Goal: Transaction & Acquisition: Purchase product/service

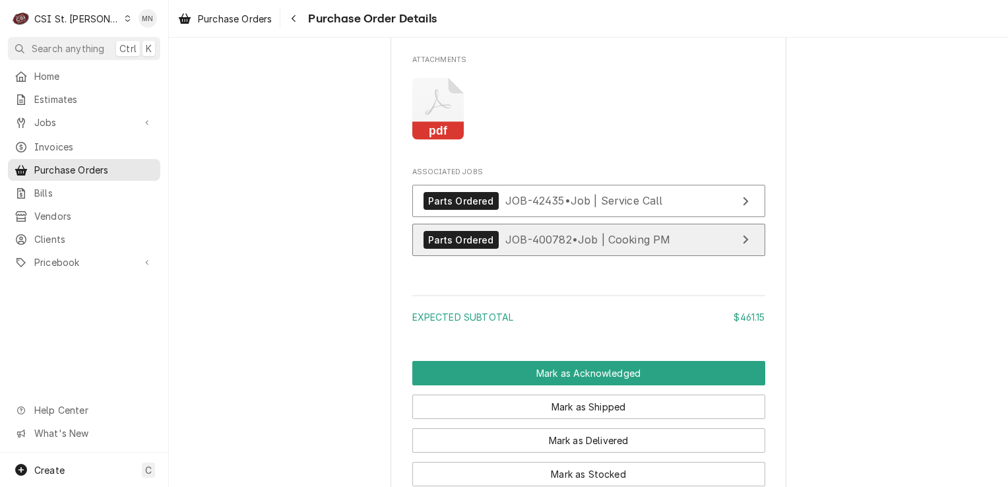
scroll to position [2111, 0]
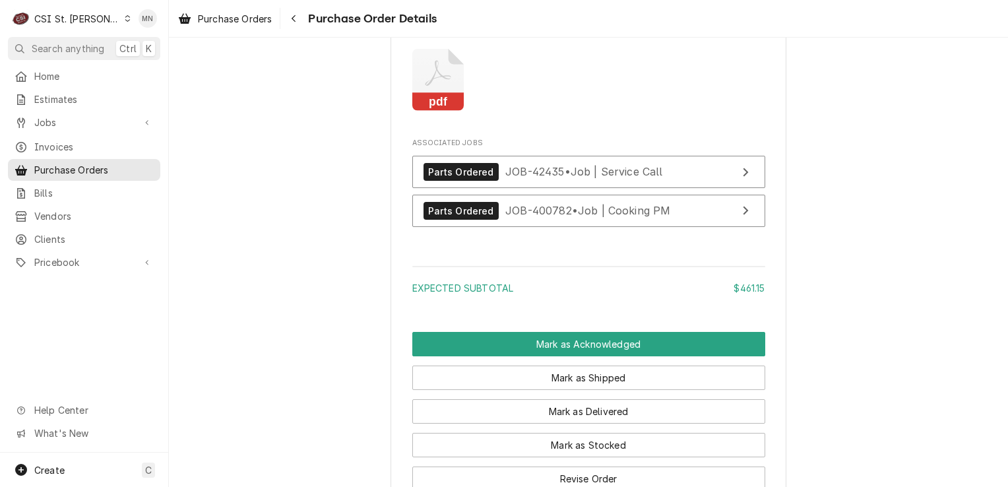
click at [443, 112] on icon "Attachments" at bounding box center [438, 80] width 52 height 63
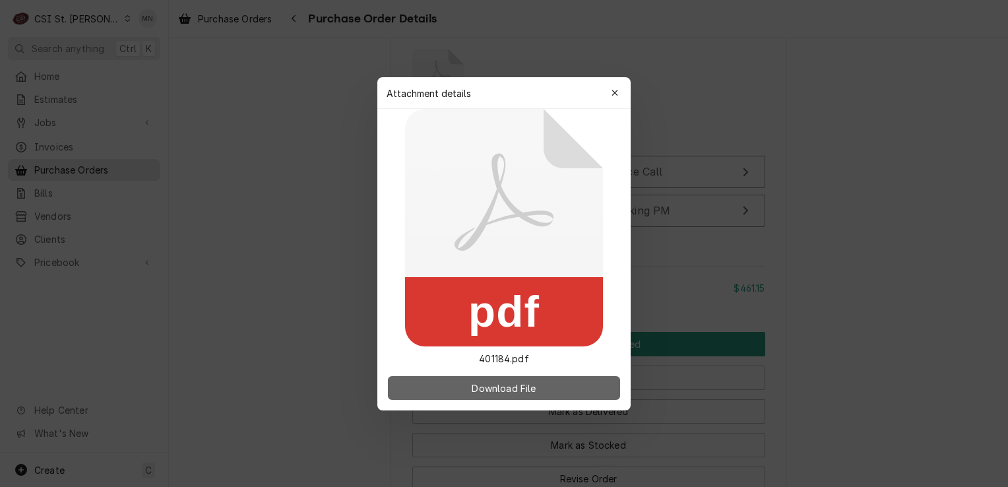
click at [516, 385] on span "Download File" at bounding box center [503, 388] width 69 height 14
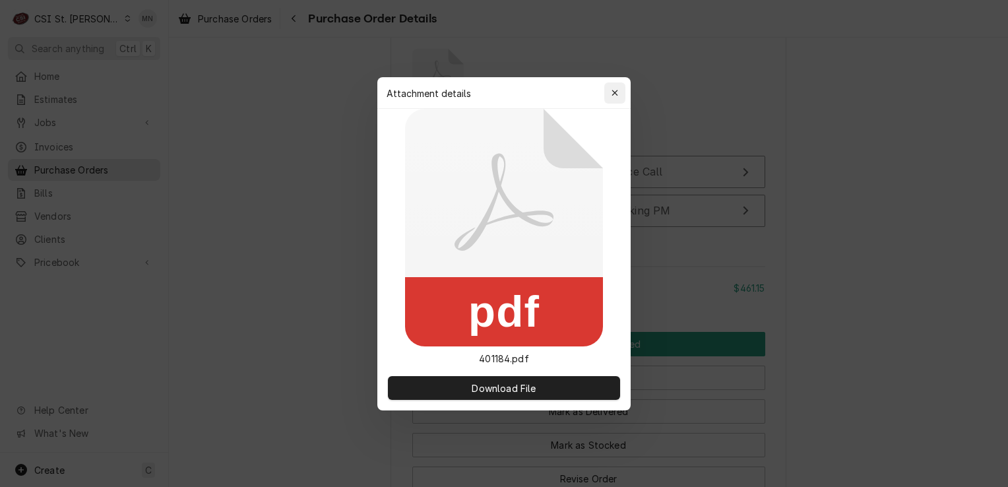
click at [615, 85] on button "button" at bounding box center [614, 92] width 21 height 21
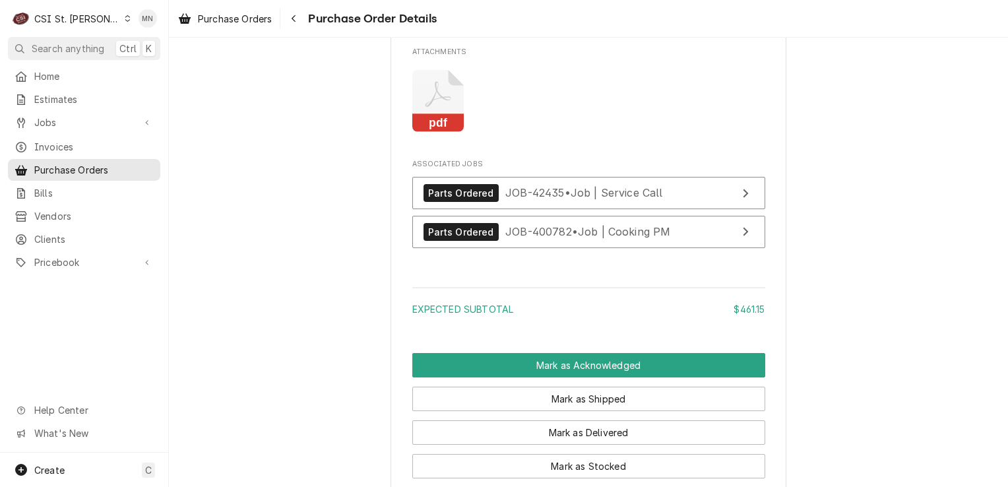
scroll to position [2113, 0]
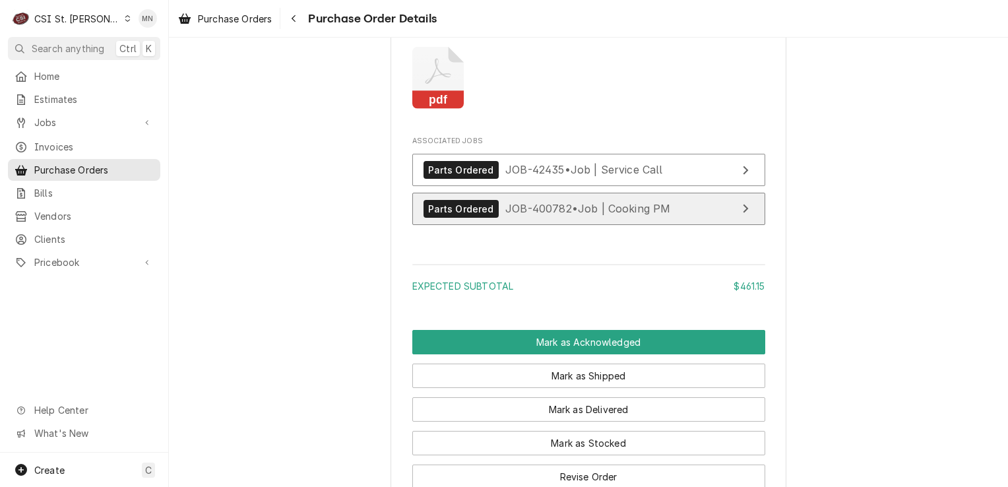
click at [547, 215] on span "JOB-400782 • Job | Cooking PM" at bounding box center [587, 208] width 165 height 13
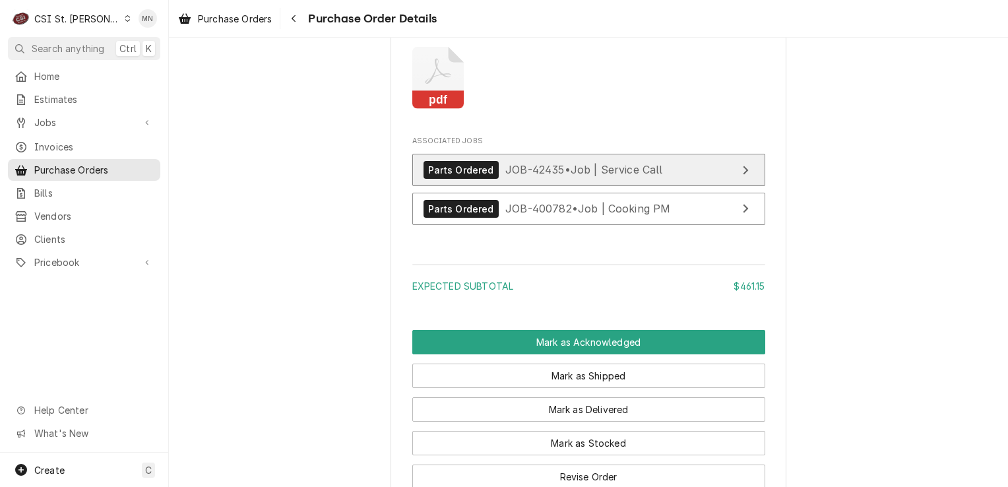
click at [649, 176] on span "JOB-42435 • Job | Service Call" at bounding box center [584, 169] width 158 height 13
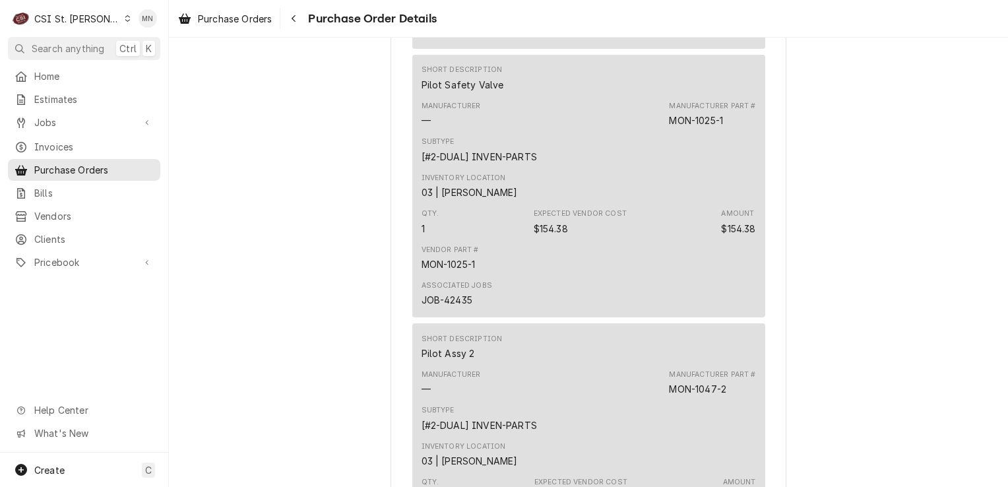
scroll to position [728, 0]
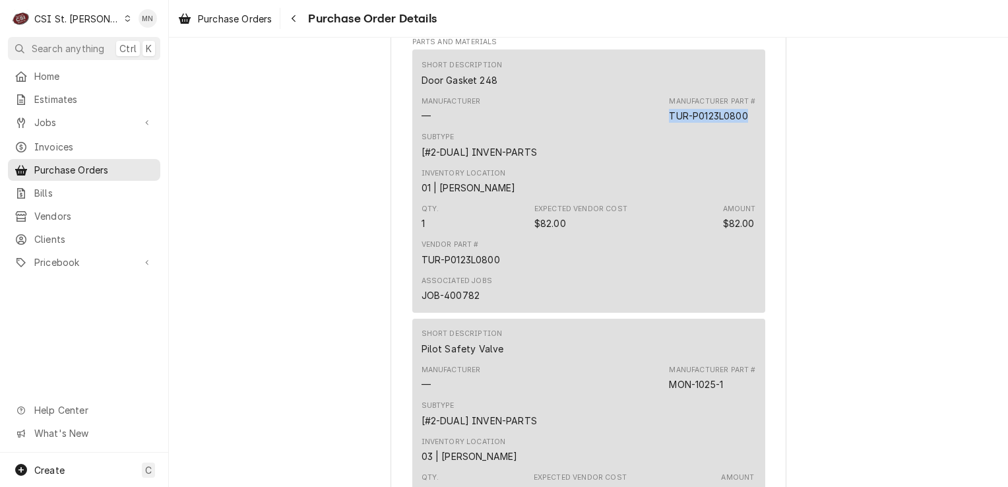
drag, startPoint x: 747, startPoint y: 156, endPoint x: 667, endPoint y: 163, distance: 80.1
click at [669, 123] on div "Manufacturer Part # TUR-P0123L0800" at bounding box center [712, 109] width 86 height 26
click at [48, 255] on span "Pricebook" at bounding box center [84, 262] width 100 height 14
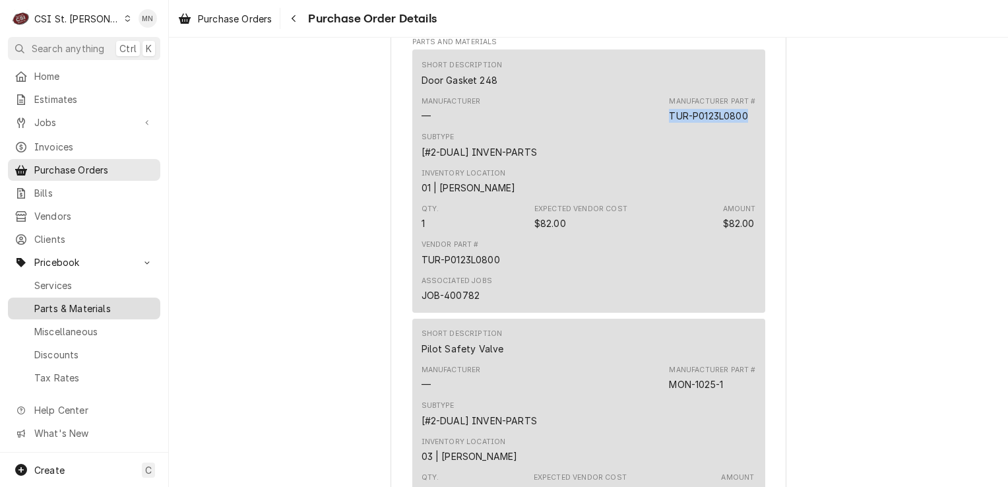
click at [71, 304] on span "Parts & Materials" at bounding box center [93, 309] width 119 height 14
copy div "TUR-P0123L0800"
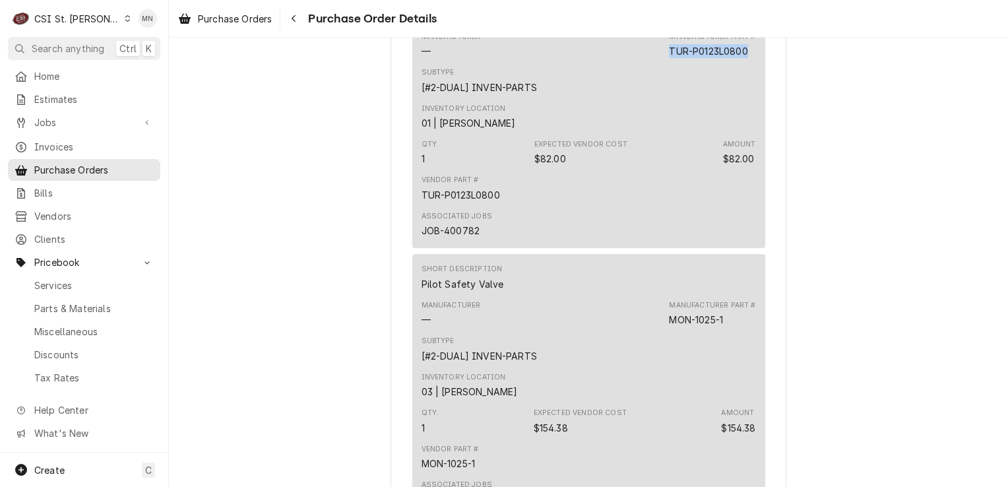
scroll to position [860, 0]
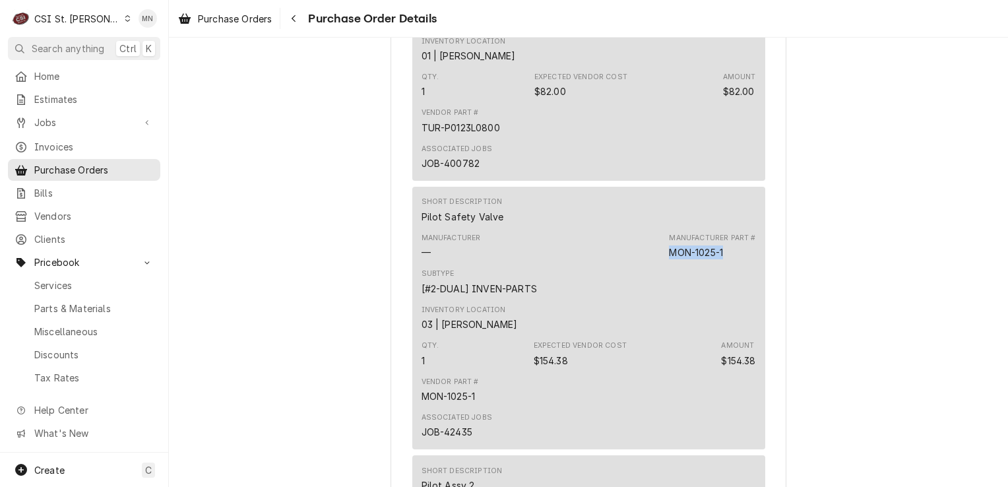
drag, startPoint x: 725, startPoint y: 290, endPoint x: 668, endPoint y: 294, distance: 57.5
click at [669, 259] on div "Manufacturer Part # MON-1025-1" at bounding box center [712, 246] width 86 height 26
copy div "MON-1025-1"
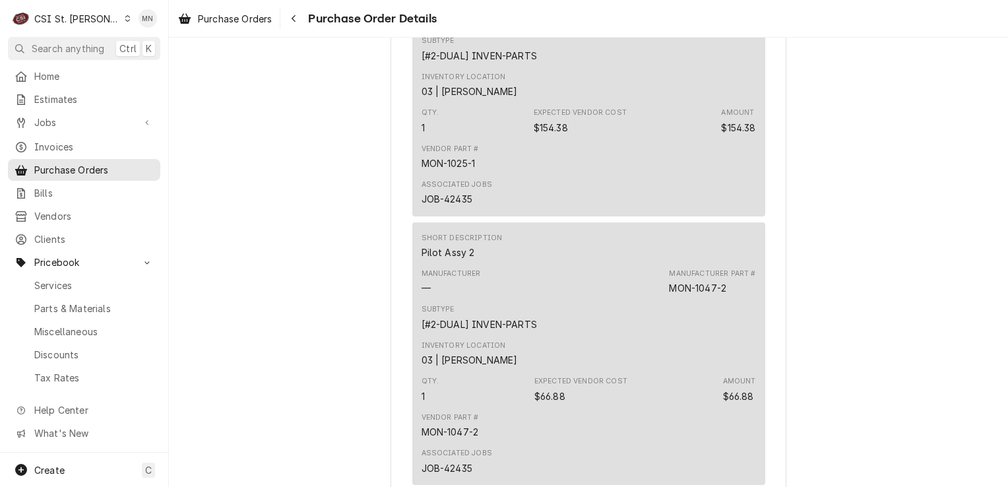
scroll to position [1190, 0]
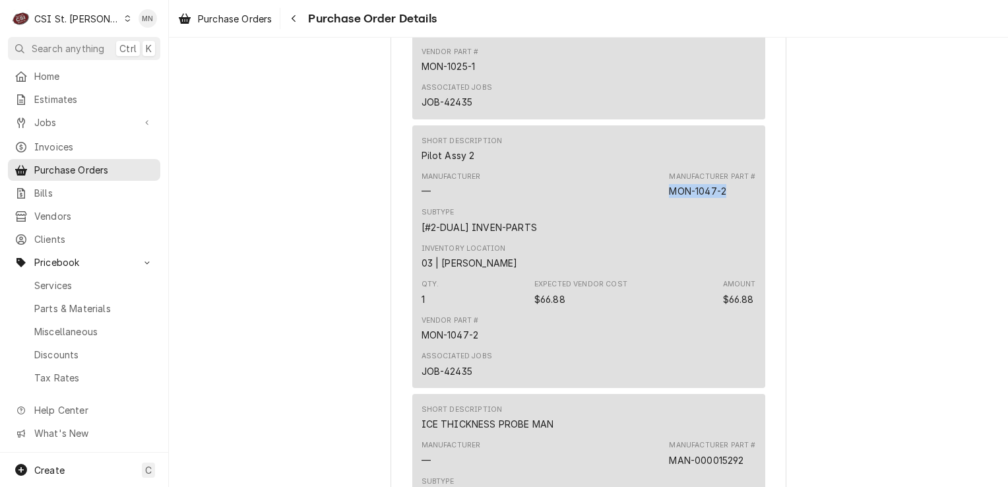
drag, startPoint x: 728, startPoint y: 234, endPoint x: 670, endPoint y: 237, distance: 58.2
click at [670, 198] on div "Manufacturer Part # MON-1047-2" at bounding box center [712, 185] width 86 height 26
drag, startPoint x: 670, startPoint y: 237, endPoint x: 676, endPoint y: 234, distance: 6.8
copy div "MON-1047-2"
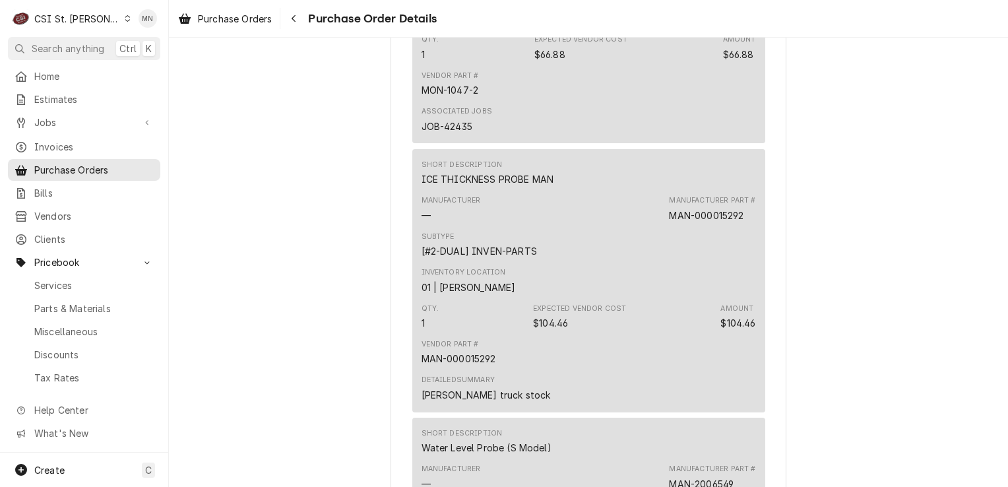
scroll to position [1454, 0]
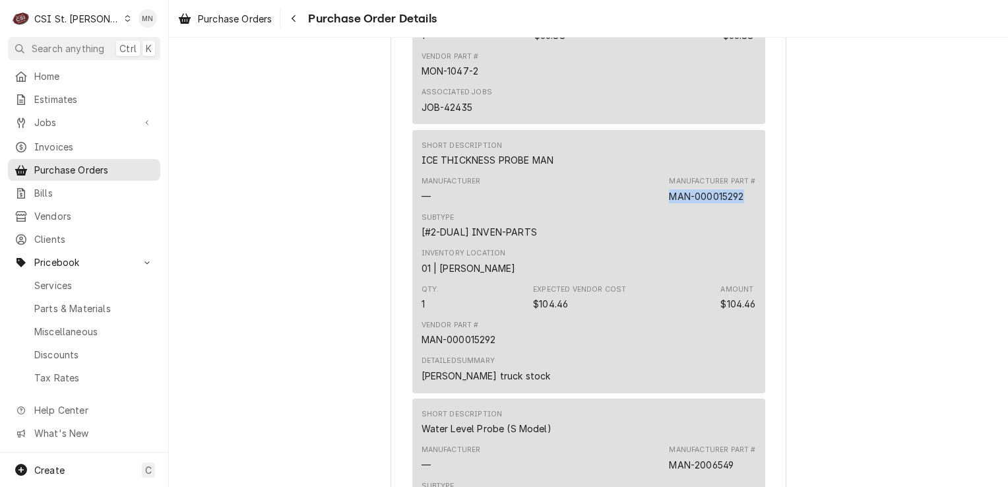
drag, startPoint x: 743, startPoint y: 238, endPoint x: 664, endPoint y: 234, distance: 79.3
click at [664, 207] on div "Manufacturer — Manufacturer Part # MAN-000015292" at bounding box center [589, 190] width 335 height 36
copy div "MAN-000015292"
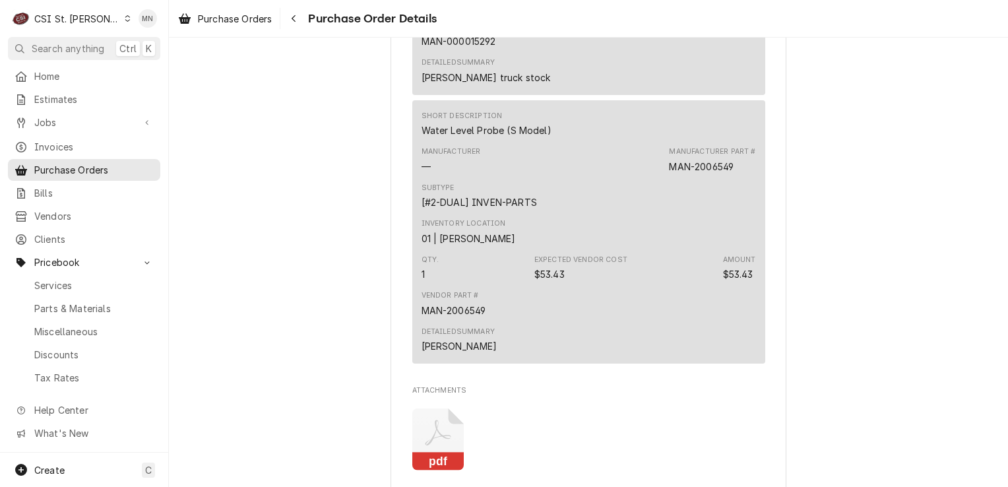
scroll to position [1783, 0]
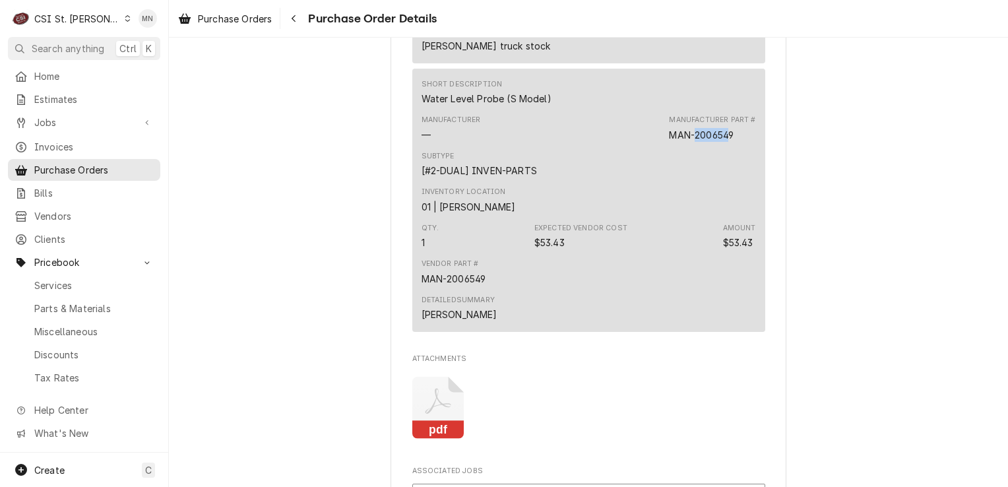
drag, startPoint x: 728, startPoint y: 178, endPoint x: 691, endPoint y: 177, distance: 37.0
click at [691, 142] on div "MAN-2006549" at bounding box center [701, 135] width 65 height 14
drag, startPoint x: 691, startPoint y: 177, endPoint x: 734, endPoint y: 180, distance: 42.4
click at [734, 141] on div "Manufacturer Part # MAN-2006549" at bounding box center [712, 128] width 86 height 26
drag, startPoint x: 731, startPoint y: 173, endPoint x: 665, endPoint y: 179, distance: 66.3
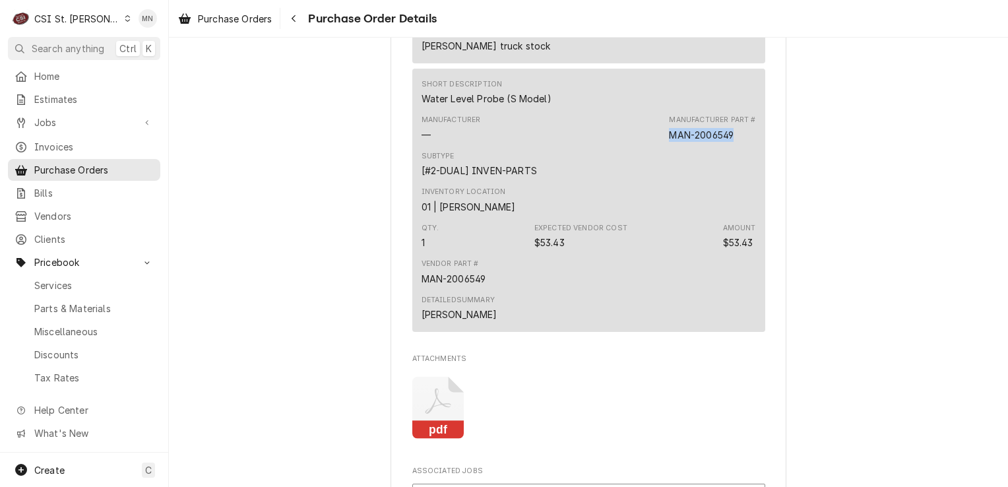
click at [669, 142] on div "MAN-2006549" at bounding box center [701, 135] width 65 height 14
drag, startPoint x: 665, startPoint y: 179, endPoint x: 675, endPoint y: 178, distance: 10.0
copy div "MAN-2006549"
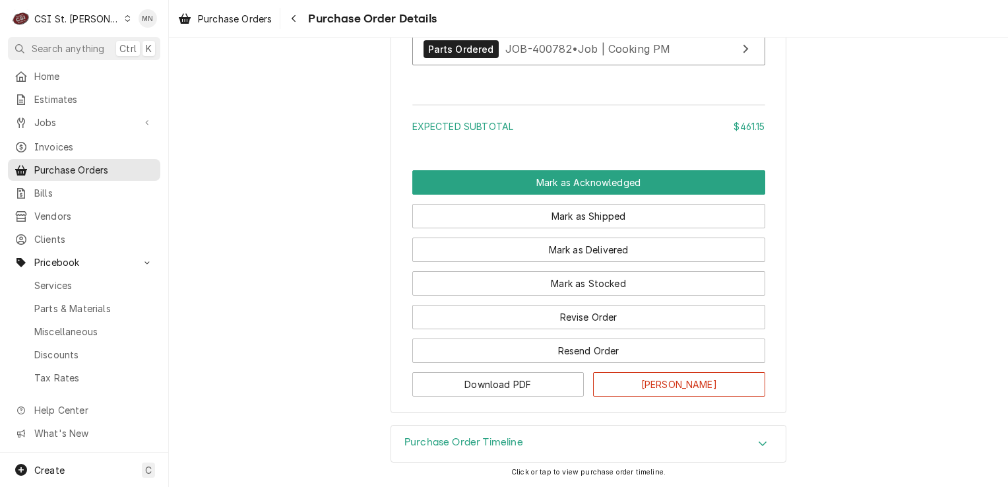
scroll to position [2309, 0]
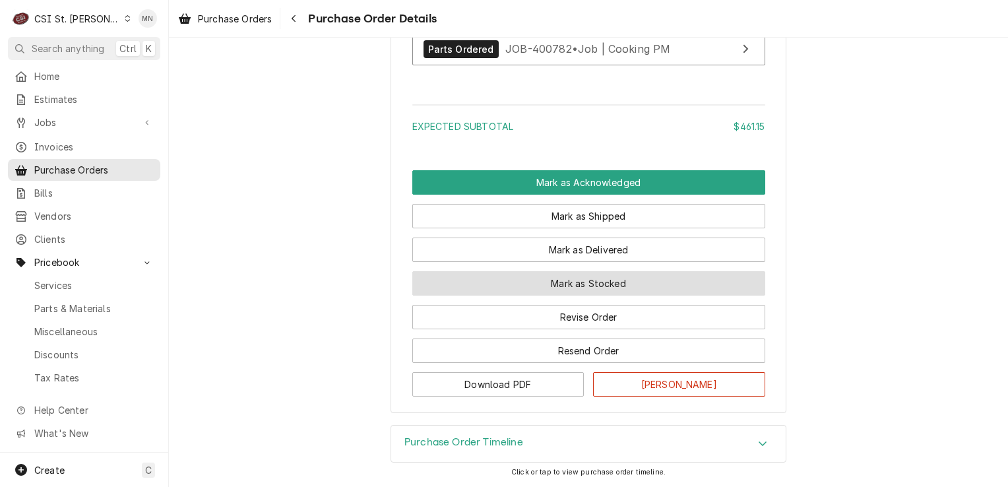
click at [586, 284] on button "Mark as Stocked" at bounding box center [588, 283] width 353 height 24
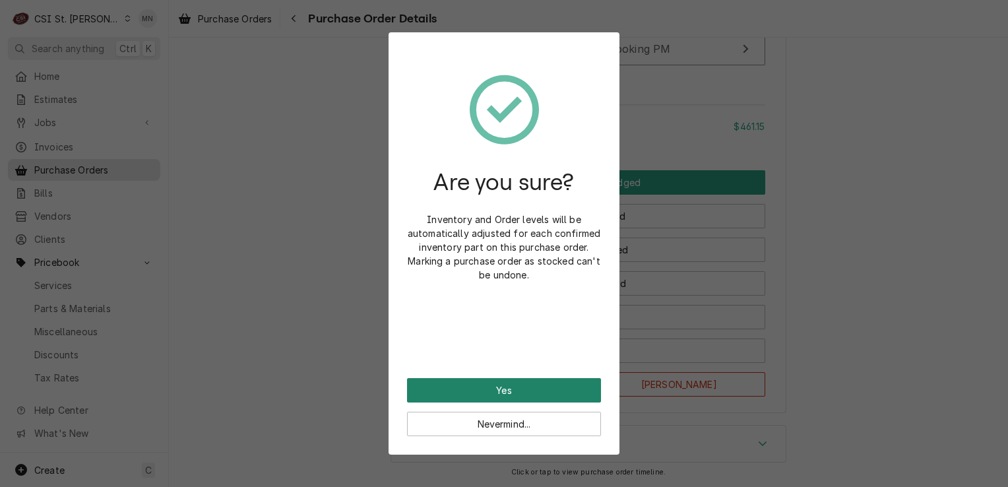
click at [519, 391] on button "Yes" at bounding box center [504, 390] width 194 height 24
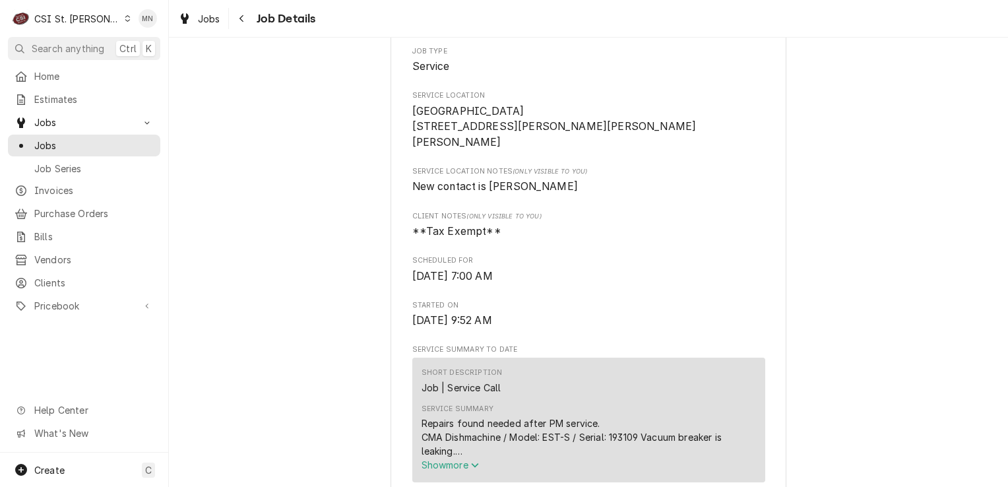
scroll to position [330, 0]
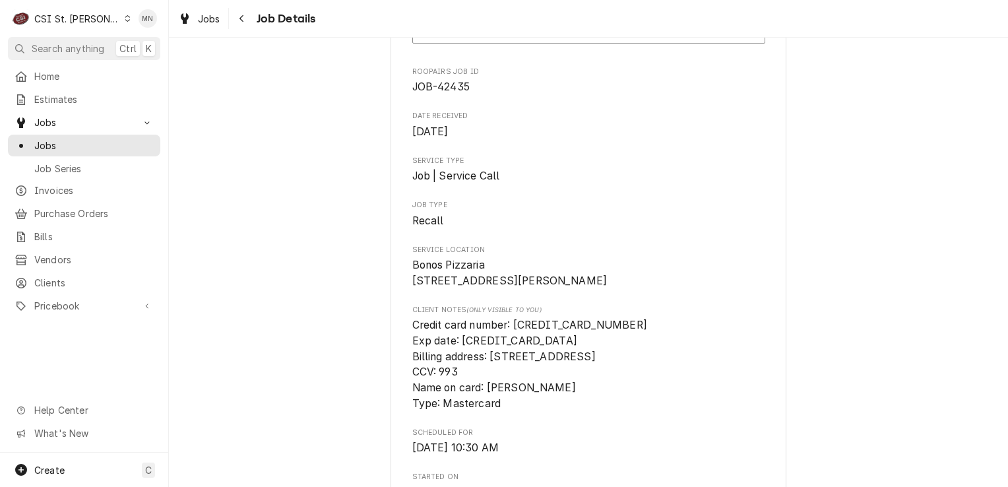
scroll to position [132, 0]
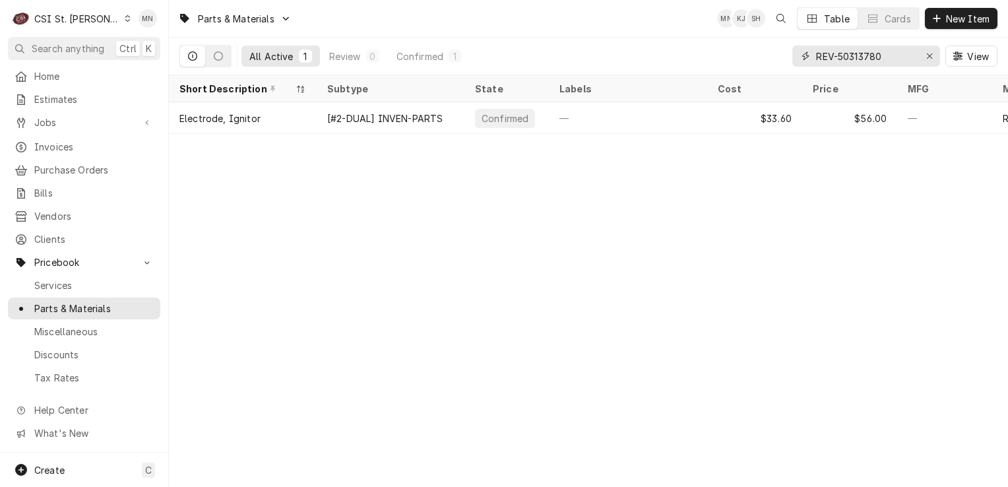
drag, startPoint x: 893, startPoint y: 49, endPoint x: 776, endPoint y: 50, distance: 116.8
click at [776, 50] on div "All Active 1 Review 0 Confirmed 1 REV-50313780 View" at bounding box center [588, 56] width 818 height 37
drag, startPoint x: 839, startPoint y: 55, endPoint x: 823, endPoint y: 41, distance: 22.0
click at [823, 41] on div "REV-50313780 View" at bounding box center [894, 56] width 205 height 37
click at [830, 59] on input "REV-50313780" at bounding box center [865, 56] width 99 height 21
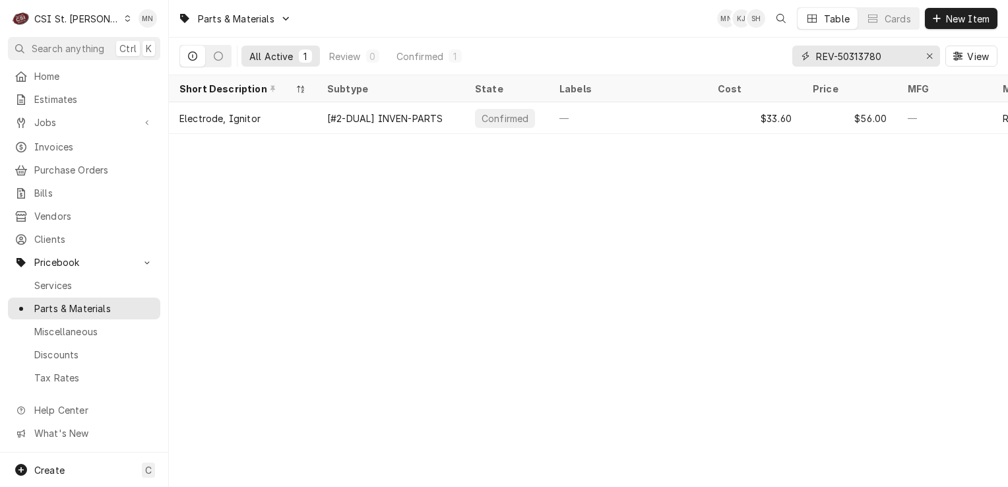
drag, startPoint x: 902, startPoint y: 54, endPoint x: 729, endPoint y: 46, distance: 173.0
click at [716, 49] on div "All Active 1 Review 0 Confirmed 1 REV-50313780 View" at bounding box center [588, 56] width 818 height 37
paste input "TUR-P0123L080"
drag, startPoint x: 900, startPoint y: 56, endPoint x: 814, endPoint y: 61, distance: 86.6
click at [814, 61] on div "TUR-P0123L0800" at bounding box center [866, 56] width 148 height 21
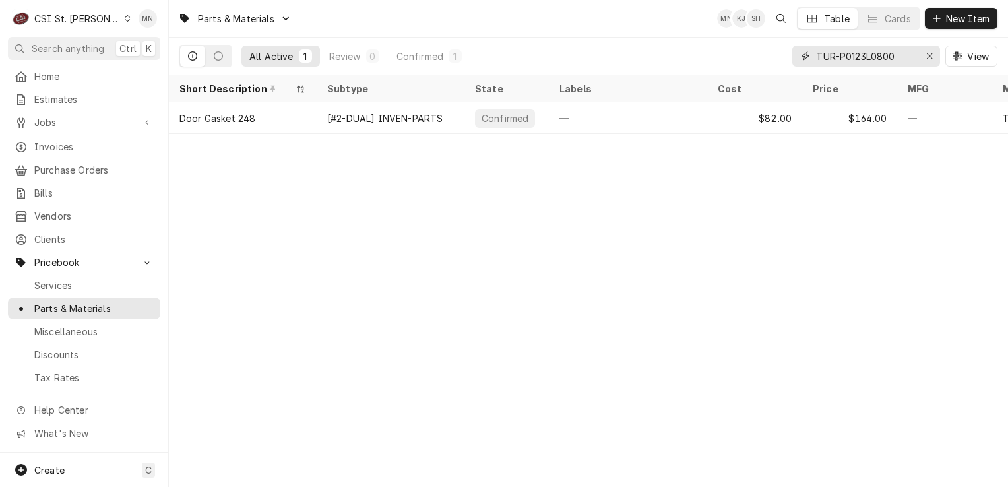
paste input "MON-1025-1"
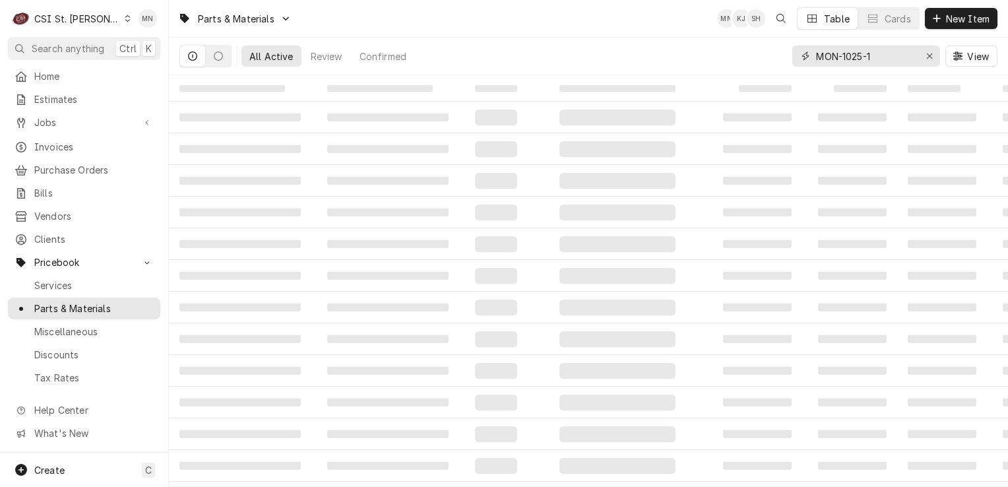
type input "MON-1025-1"
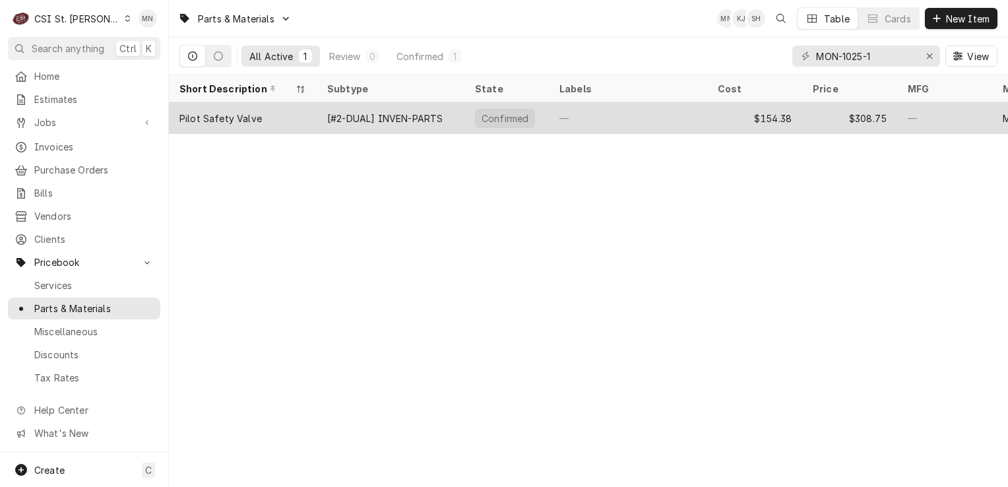
click at [461, 117] on div "[#2-DUAL] INVEN-PARTS" at bounding box center [391, 118] width 148 height 32
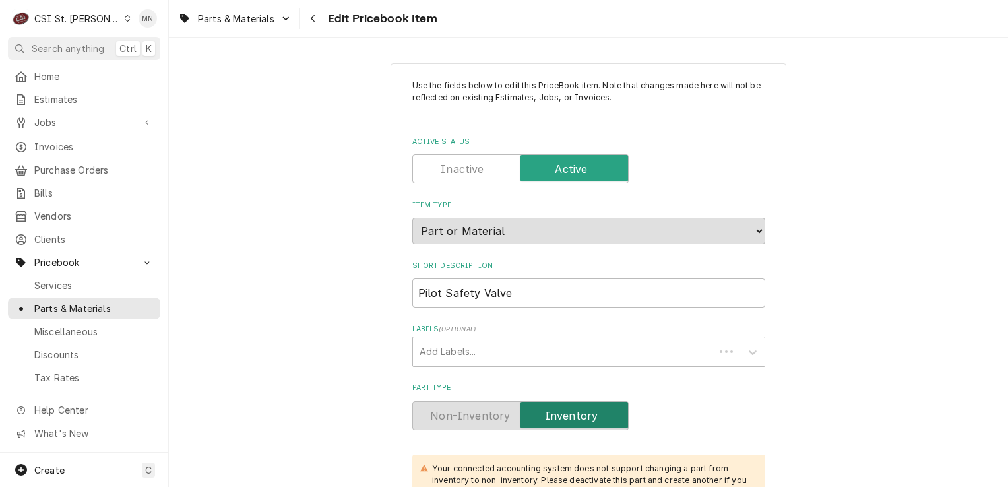
type textarea "x"
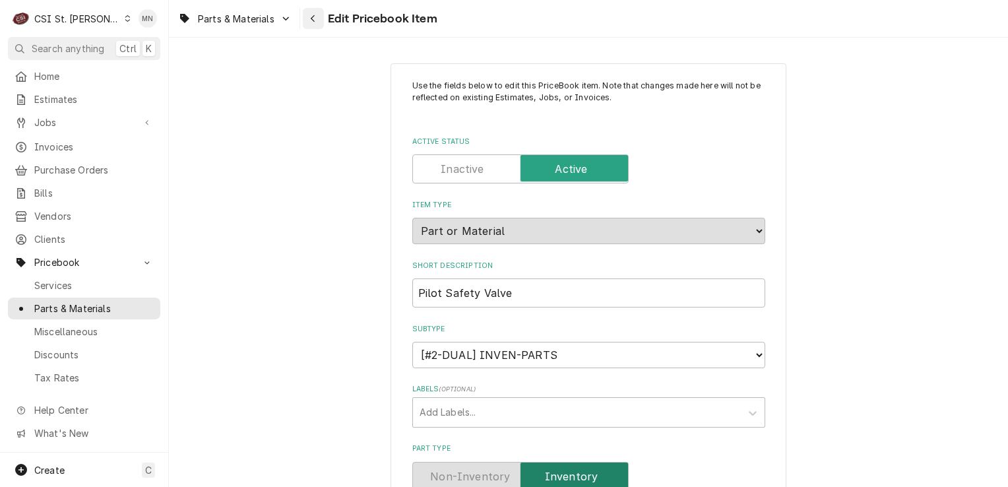
click at [315, 16] on icon "Navigate back" at bounding box center [313, 18] width 6 height 9
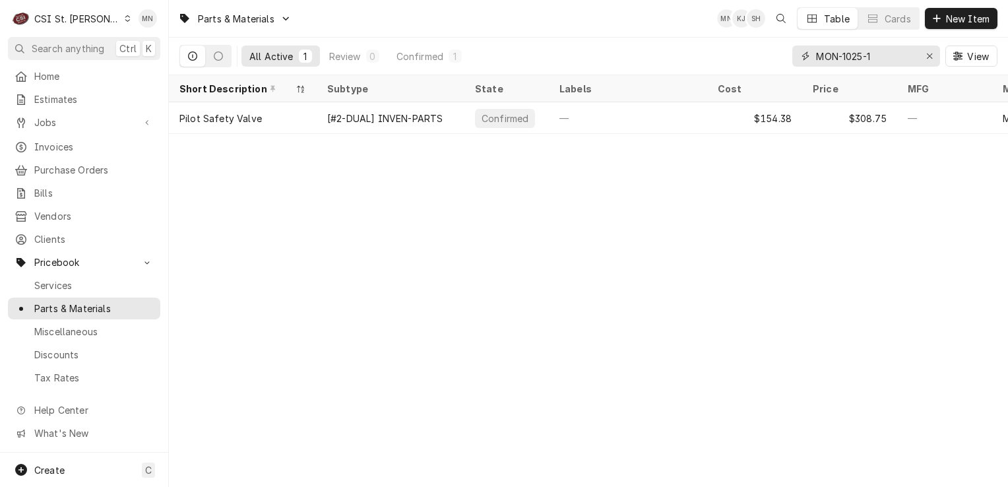
drag, startPoint x: 885, startPoint y: 51, endPoint x: 800, endPoint y: 54, distance: 85.2
click at [800, 54] on div "MON-1025-1" at bounding box center [866, 56] width 148 height 21
paste input "47-2"
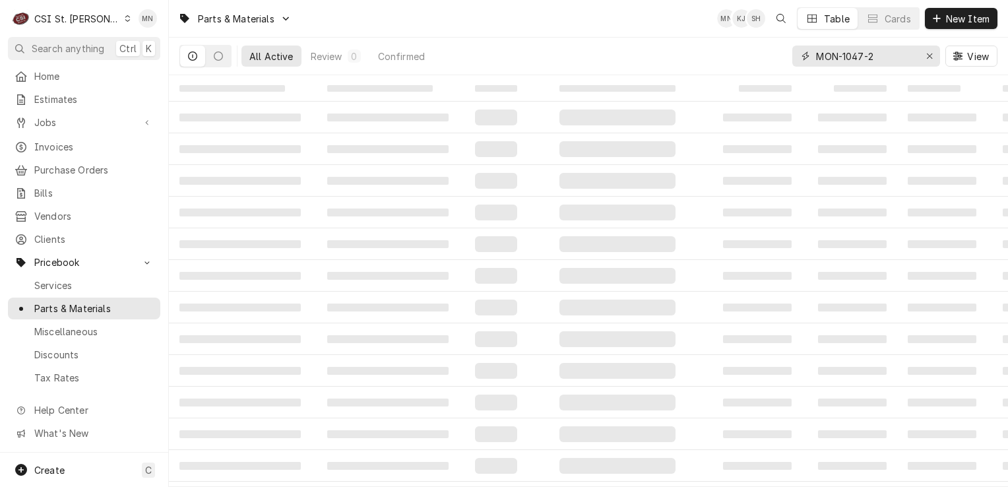
type input "MON-1047-2"
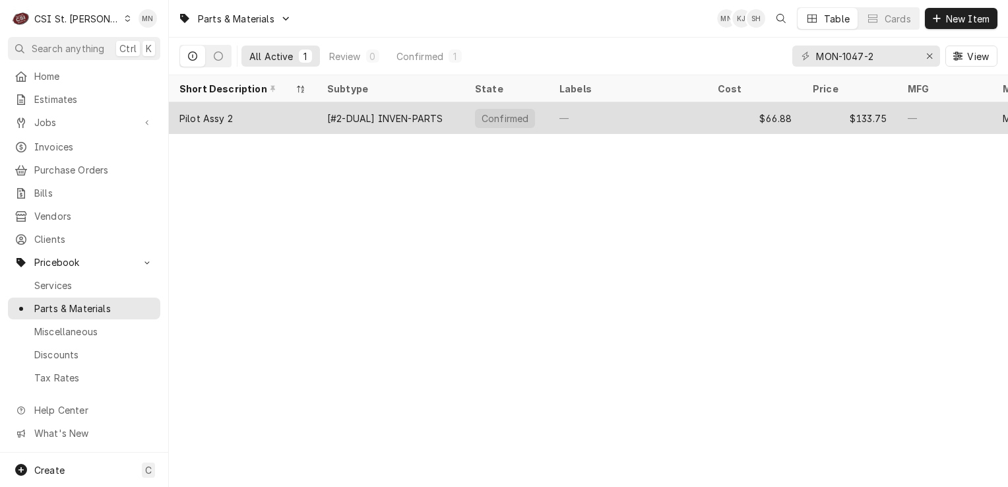
click at [278, 125] on div "Pilot Assy 2" at bounding box center [243, 118] width 148 height 32
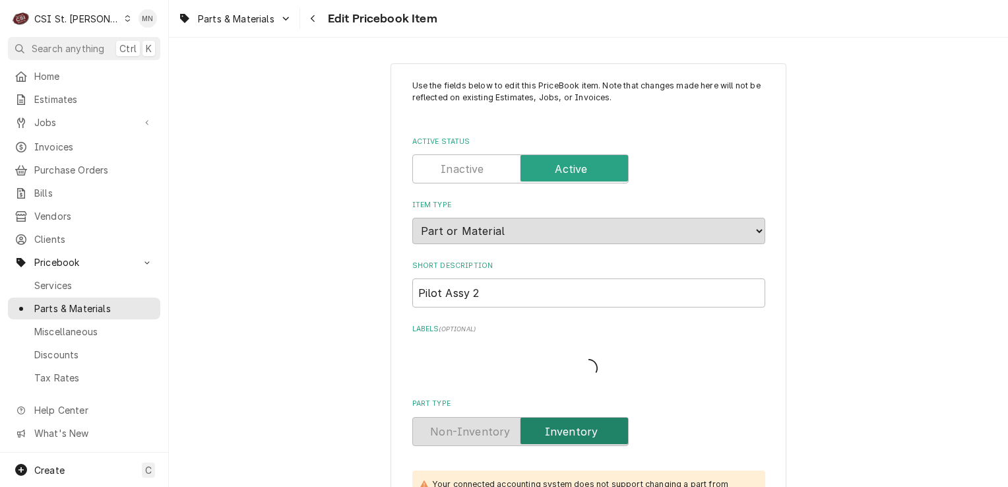
type textarea "x"
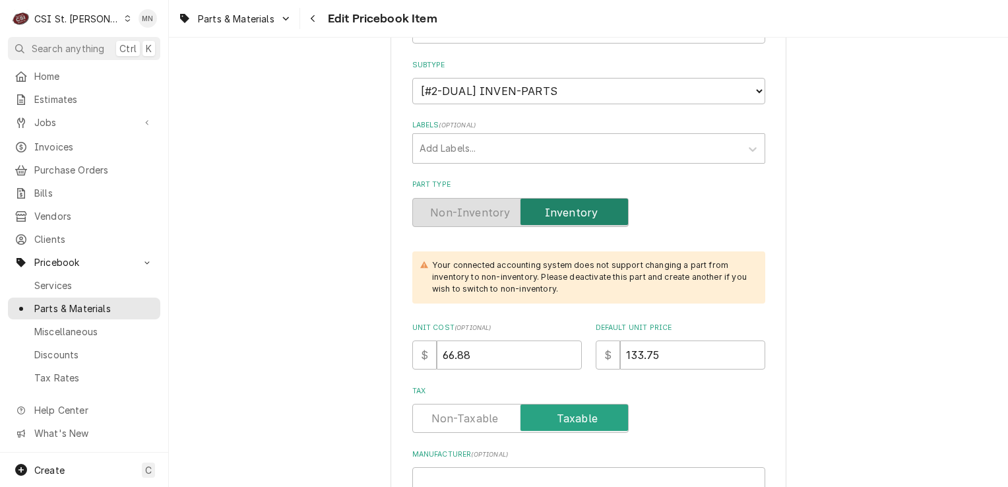
scroll to position [330, 0]
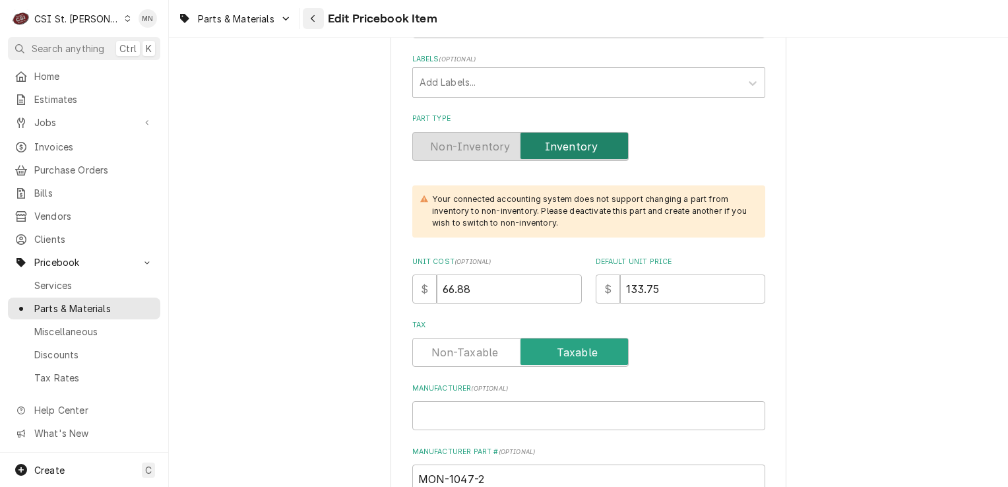
click at [313, 20] on icon "Navigate back" at bounding box center [313, 18] width 6 height 9
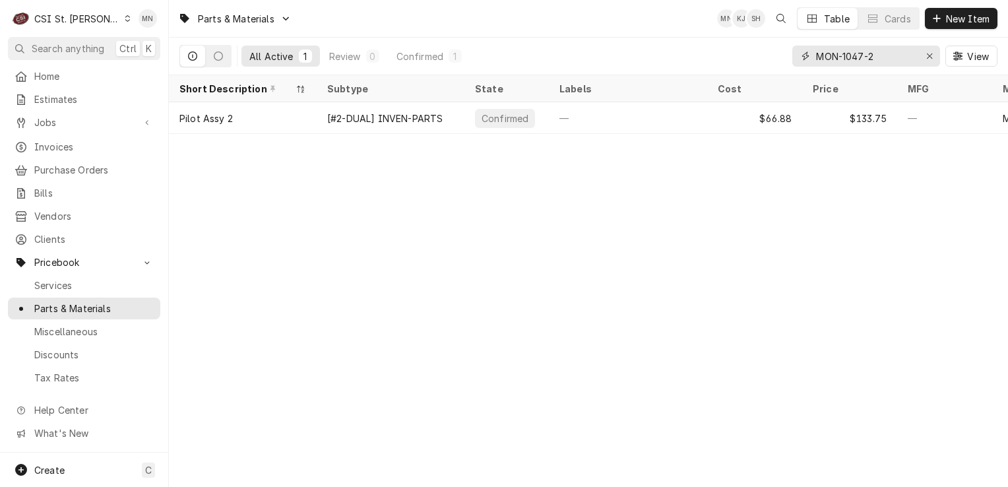
drag, startPoint x: 884, startPoint y: 61, endPoint x: 785, endPoint y: 59, distance: 99.0
click at [783, 59] on div "All Active 1 Review 0 Confirmed 1 MON-1047-2 View" at bounding box center [588, 56] width 818 height 37
paste input "AN-00001529"
drag, startPoint x: 896, startPoint y: 54, endPoint x: 817, endPoint y: 54, distance: 79.2
click at [817, 54] on input "MAN-000015292" at bounding box center [865, 56] width 99 height 21
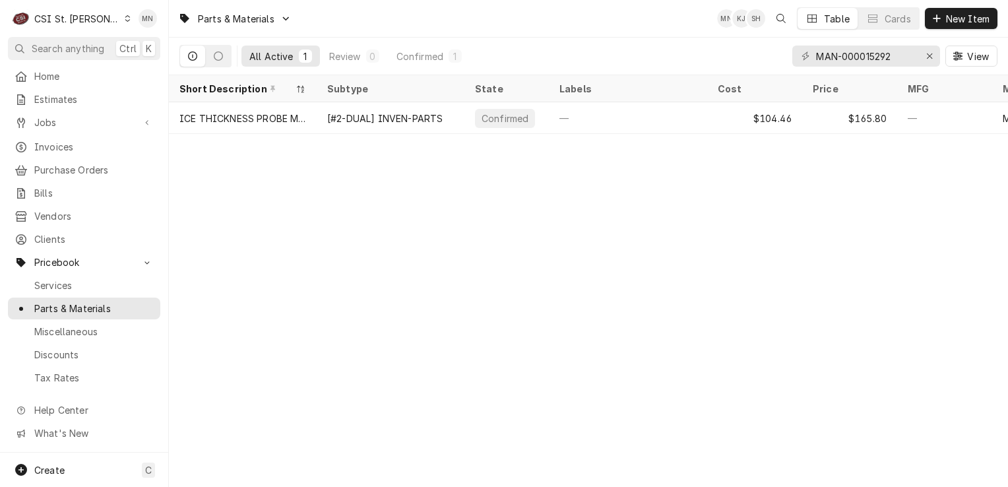
drag, startPoint x: 814, startPoint y: 56, endPoint x: 691, endPoint y: 25, distance: 126.6
click at [691, 25] on div "Parts & Materials MN KJ SH Table Cards New Item" at bounding box center [588, 18] width 839 height 37
drag, startPoint x: 901, startPoint y: 53, endPoint x: 800, endPoint y: 51, distance: 101.0
click at [800, 51] on div "MAN-000015292" at bounding box center [866, 56] width 148 height 21
paste input "2006549"
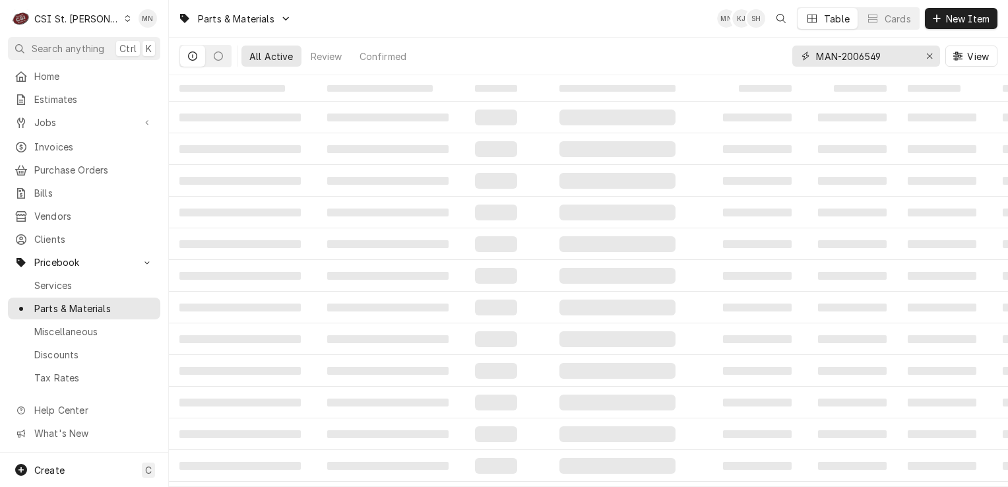
type input "MAN-2006549"
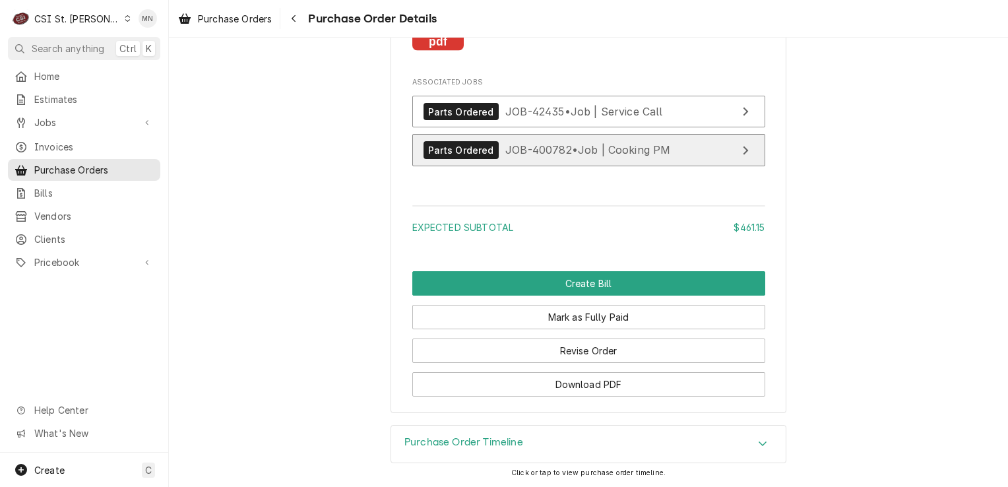
scroll to position [2375, 0]
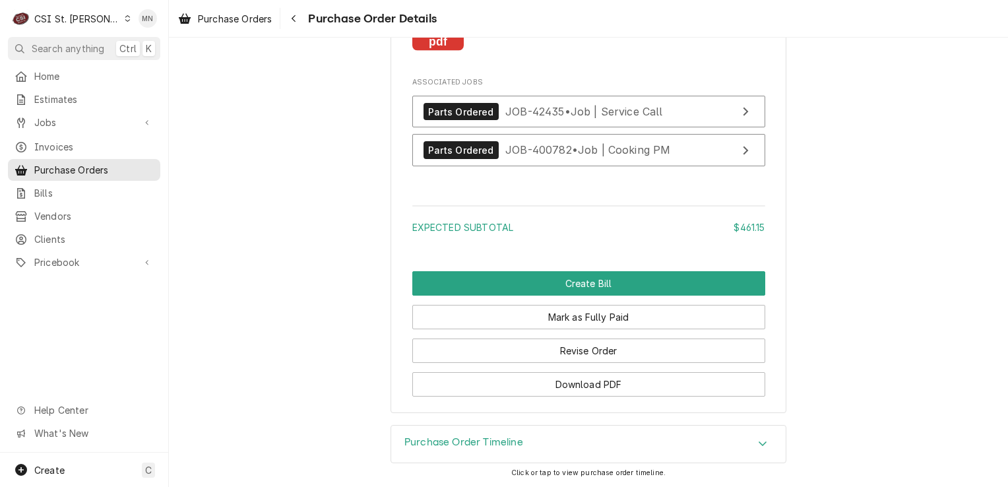
click at [603, 447] on div "Purchase Order Timeline" at bounding box center [588, 444] width 395 height 37
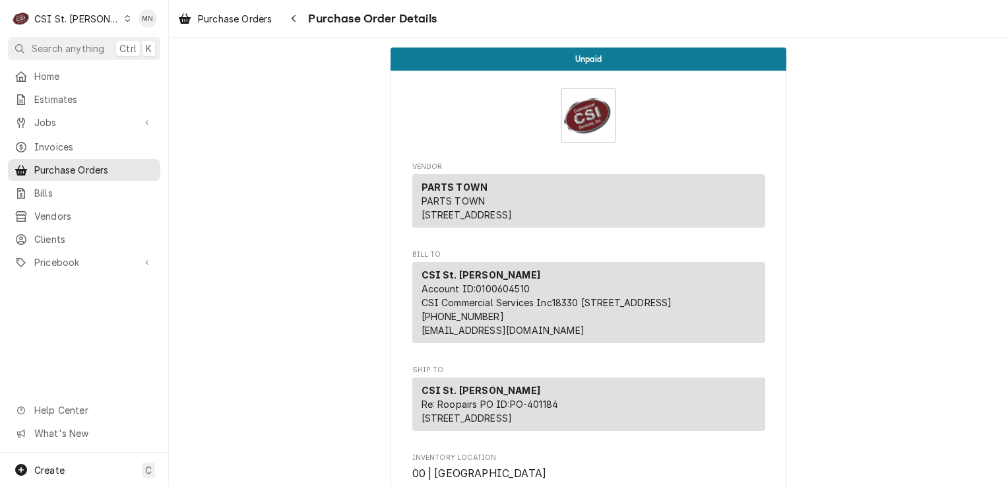
scroll to position [0, 0]
click at [296, 20] on icon "Navigate back" at bounding box center [294, 18] width 6 height 9
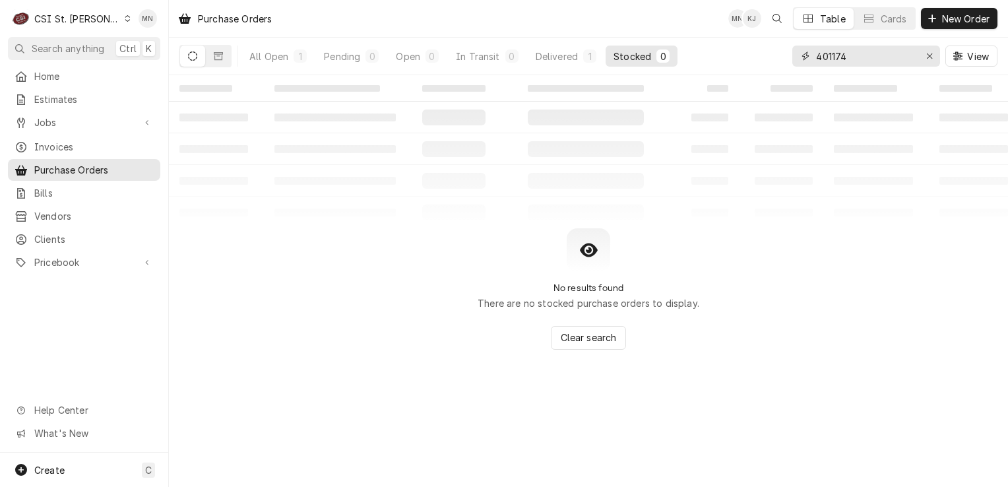
click at [864, 57] on input "401174" at bounding box center [865, 56] width 99 height 21
click at [218, 59] on icon "Dynamic Content Wrapper" at bounding box center [218, 55] width 9 height 9
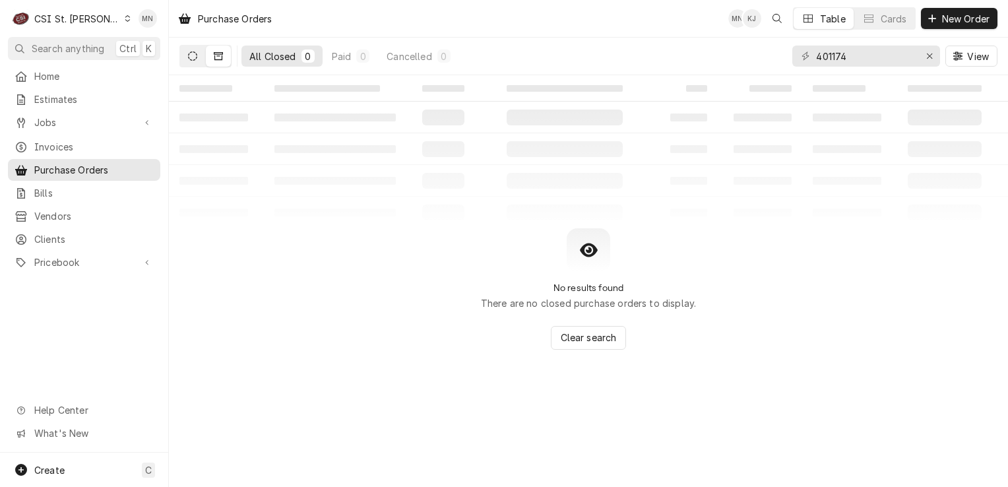
click at [193, 57] on icon "Dynamic Content Wrapper" at bounding box center [192, 55] width 9 height 9
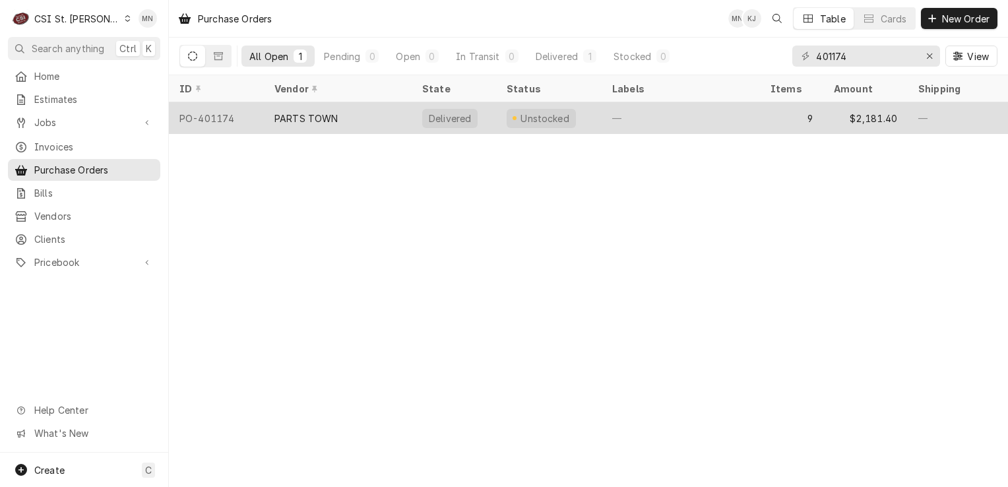
click at [228, 117] on div "PO-401174" at bounding box center [216, 118] width 95 height 32
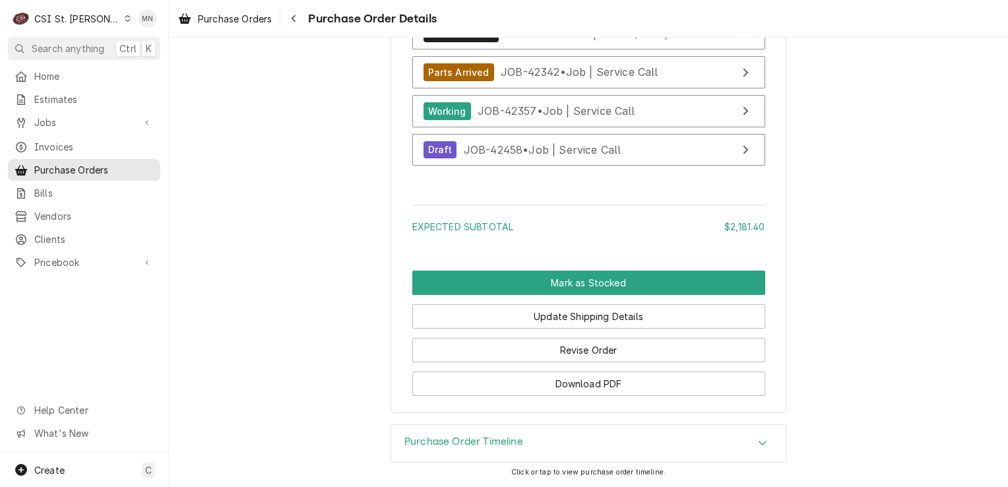
scroll to position [3683, 0]
click at [300, 24] on div "Navigate back" at bounding box center [293, 18] width 13 height 13
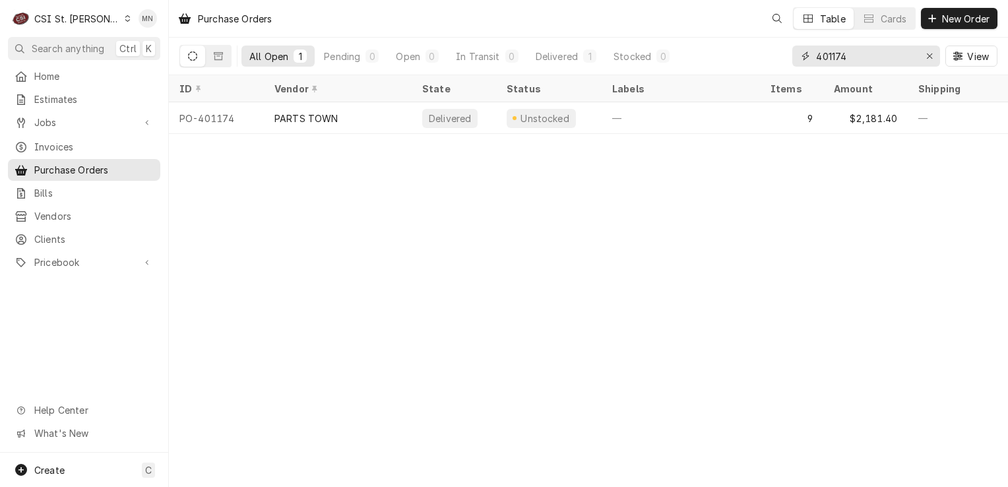
click at [848, 57] on input "401174" at bounding box center [865, 56] width 99 height 21
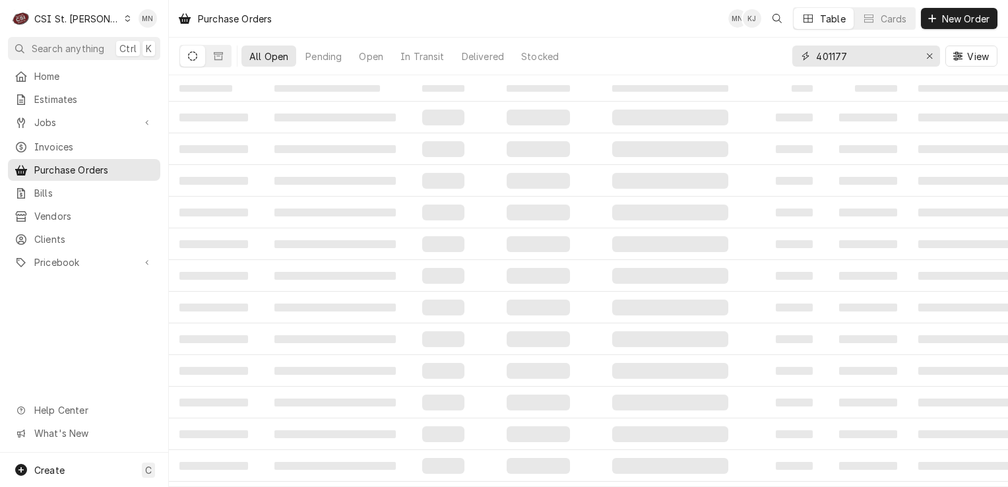
type input "401177"
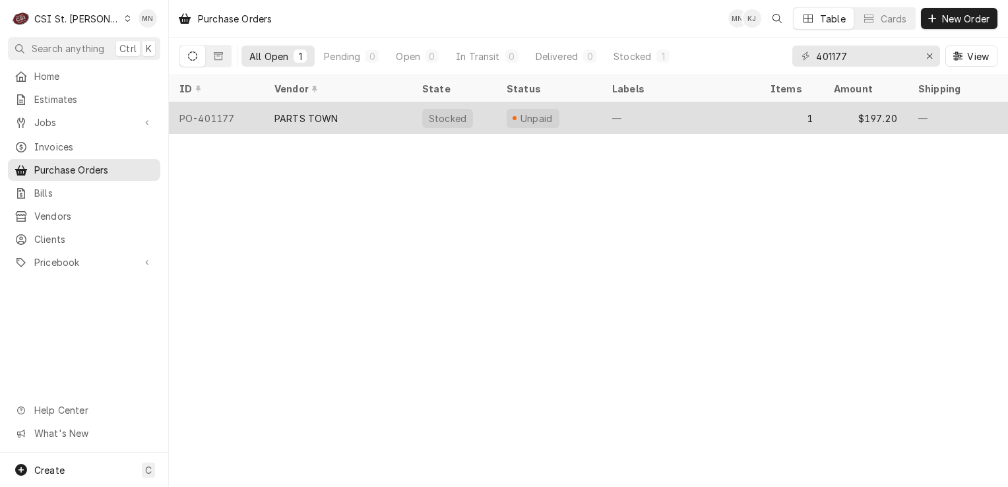
click at [375, 122] on div "PARTS TOWN" at bounding box center [338, 118] width 148 height 32
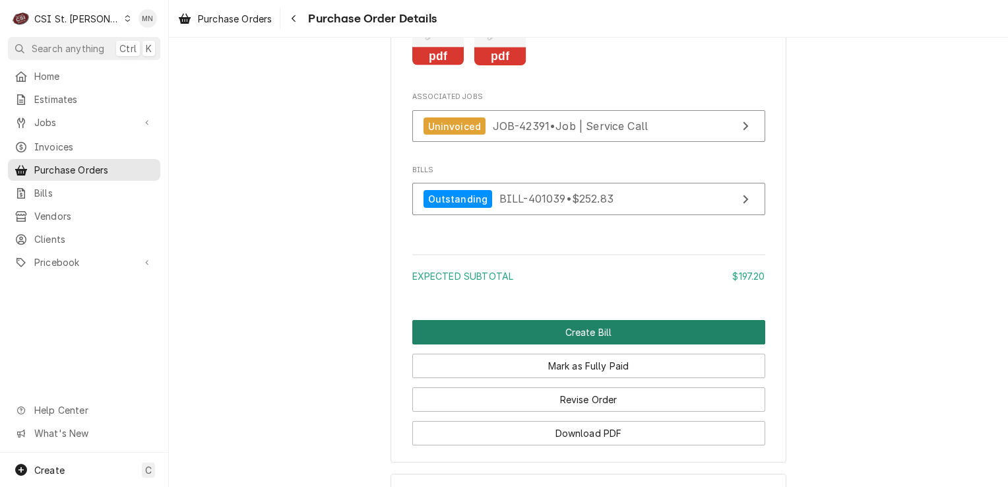
scroll to position [1338, 0]
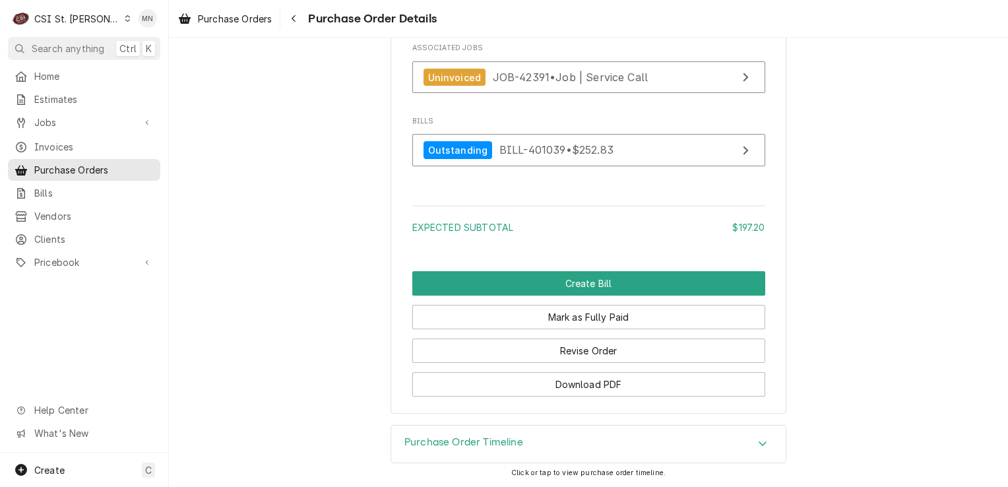
click at [558, 439] on div "Purchase Order Timeline" at bounding box center [588, 444] width 395 height 37
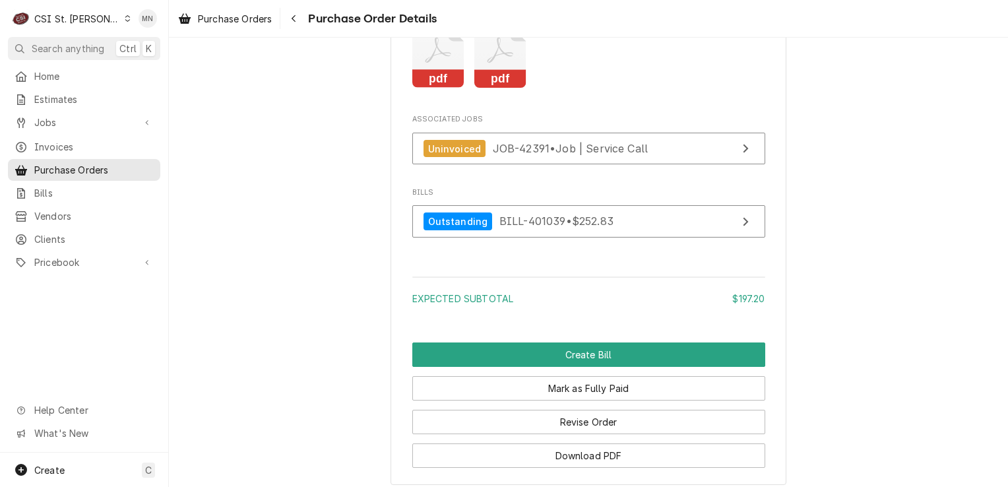
scroll to position [831, 0]
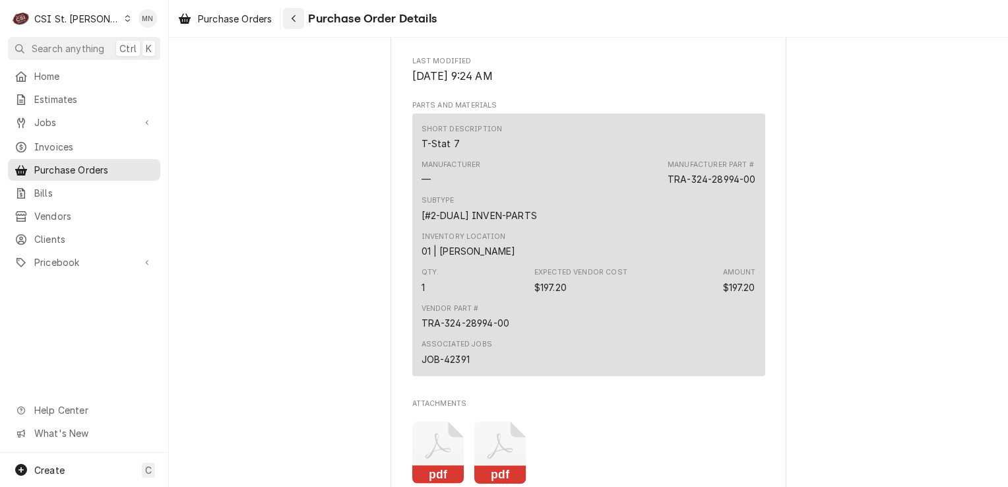
click at [291, 20] on div "Navigate back" at bounding box center [293, 18] width 13 height 13
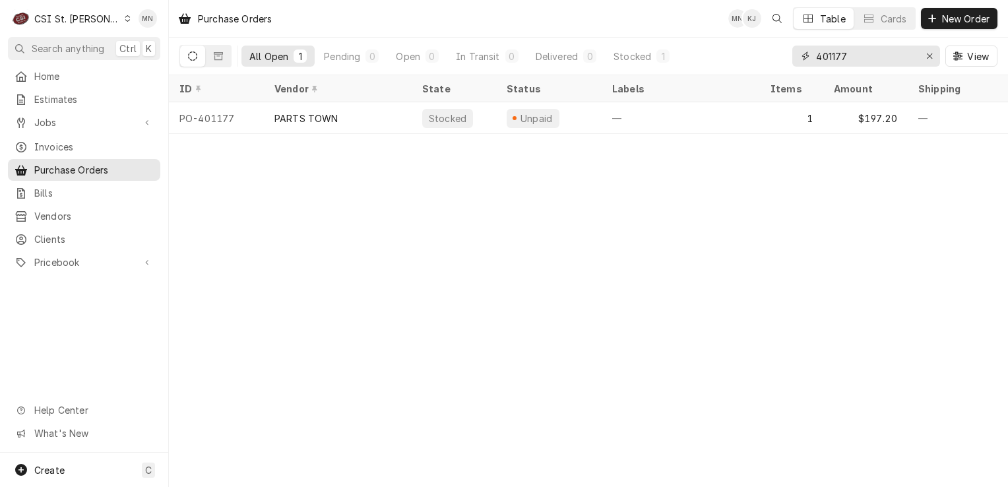
click at [850, 59] on input "401177" at bounding box center [865, 56] width 99 height 21
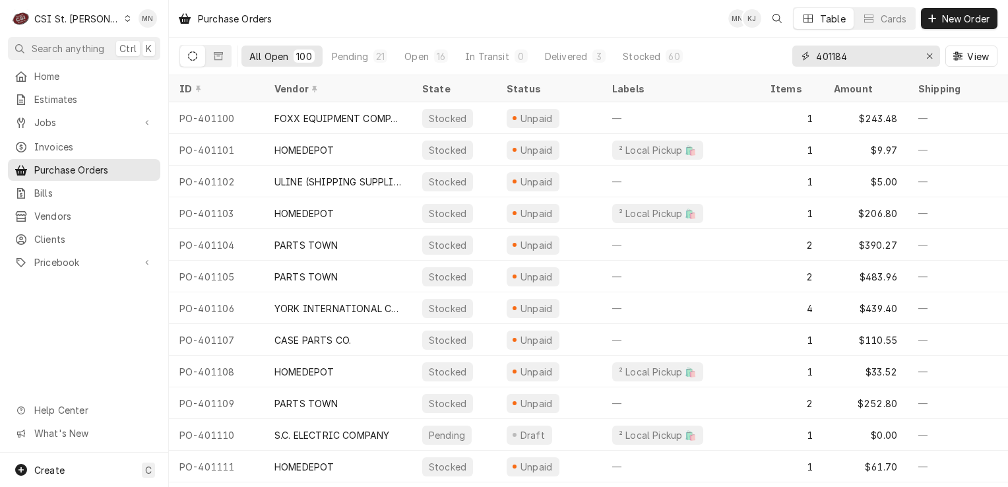
type input "401184"
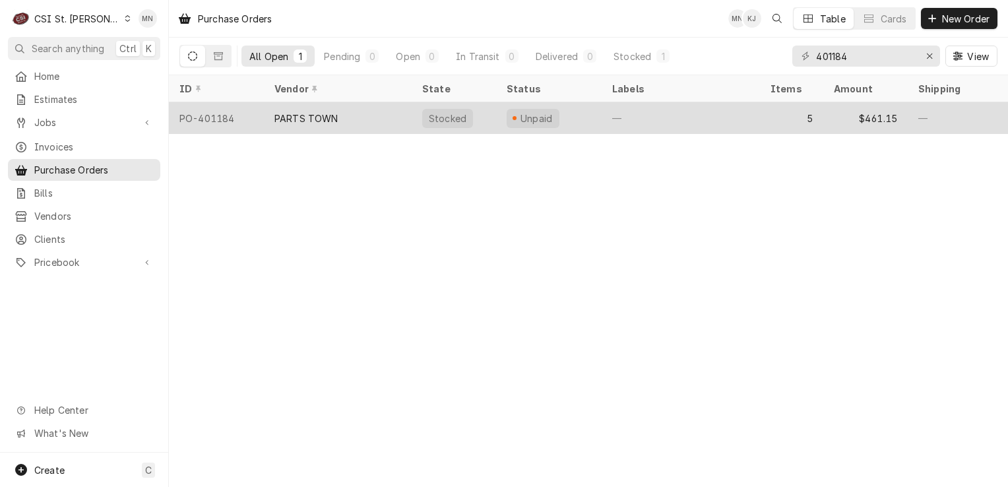
click at [357, 117] on div "PARTS TOWN" at bounding box center [338, 118] width 148 height 32
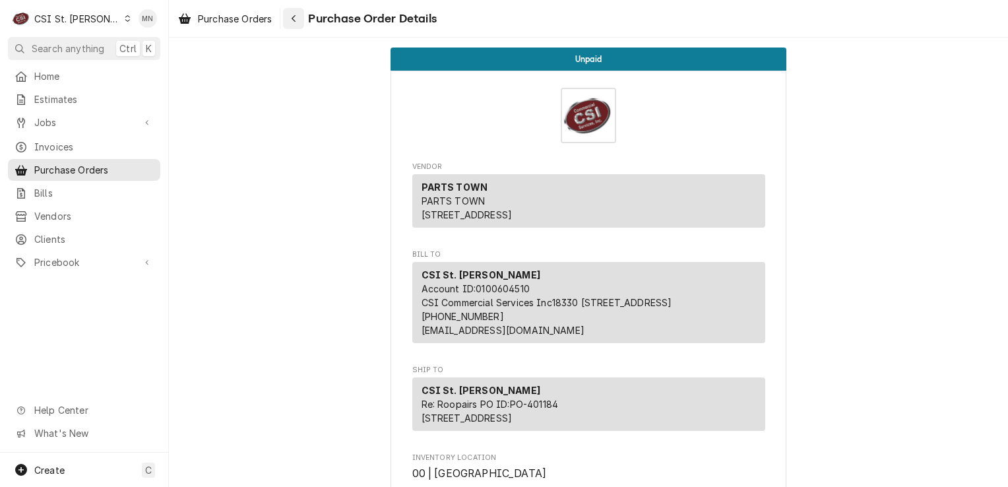
click at [300, 22] on div "Navigate back" at bounding box center [293, 18] width 13 height 13
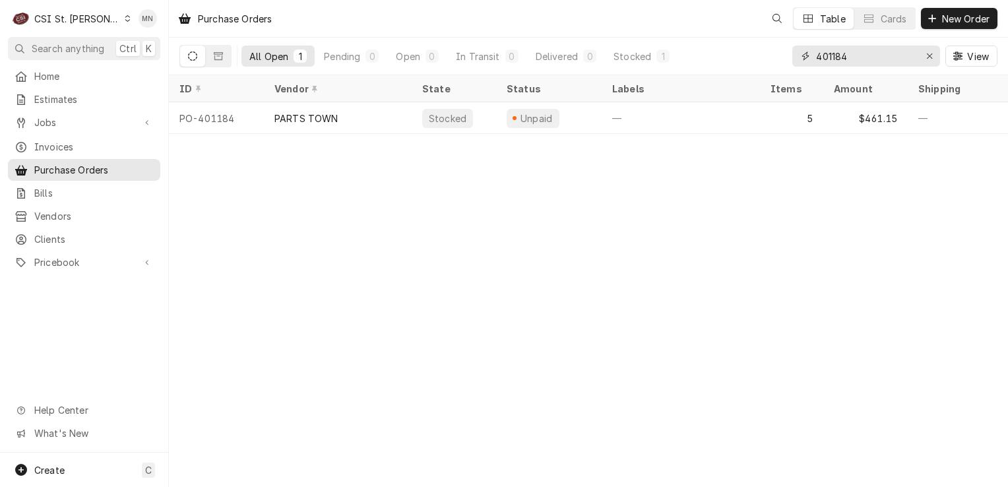
drag, startPoint x: 860, startPoint y: 54, endPoint x: 794, endPoint y: 62, distance: 67.1
click at [794, 62] on div "401184" at bounding box center [866, 56] width 148 height 21
type input "401177"
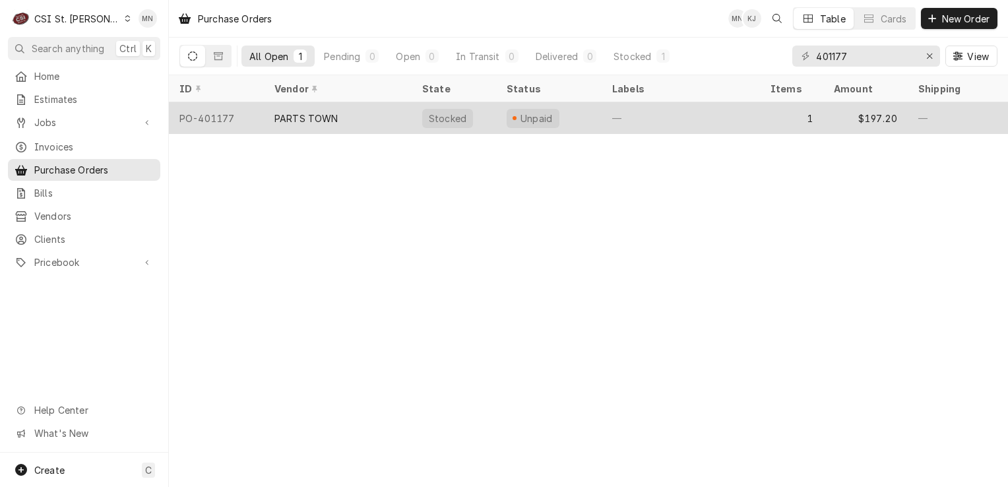
click at [368, 121] on div "PARTS TOWN" at bounding box center [338, 118] width 148 height 32
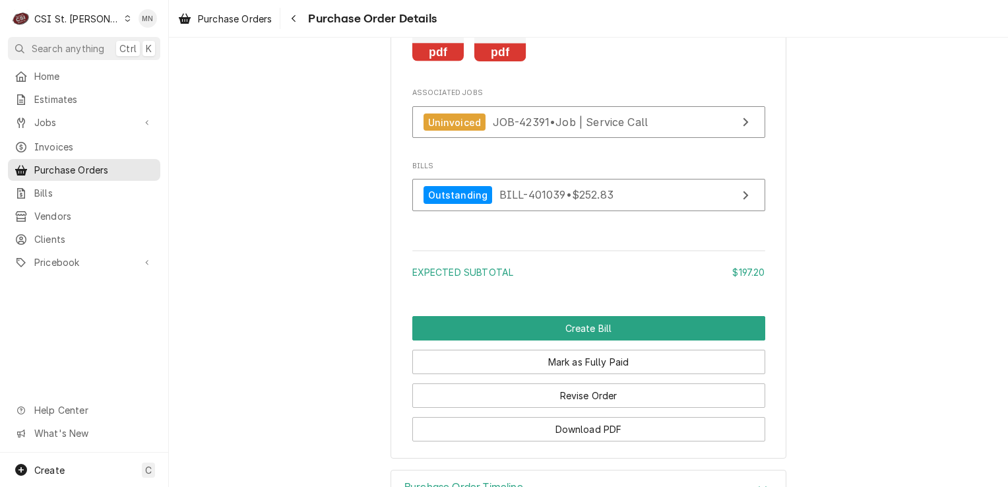
scroll to position [1338, 0]
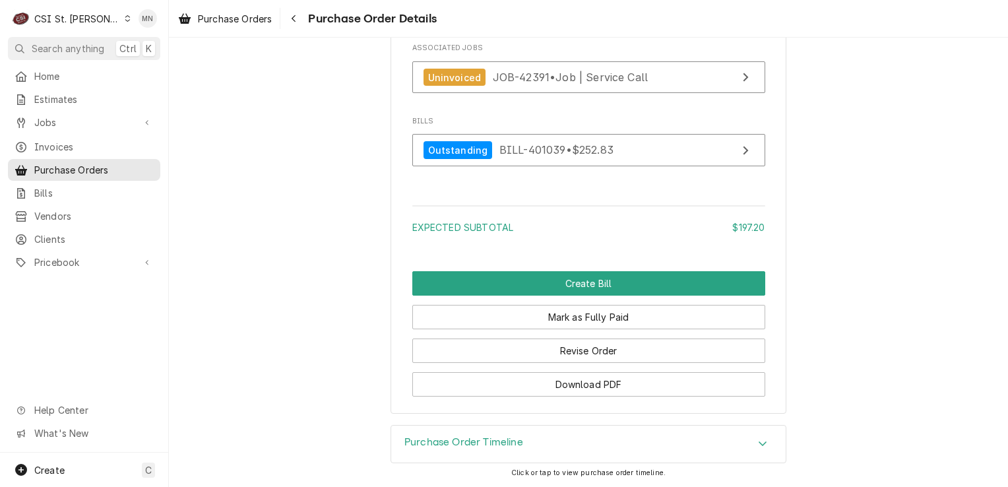
click at [529, 444] on div "Purchase Order Timeline" at bounding box center [588, 444] width 395 height 37
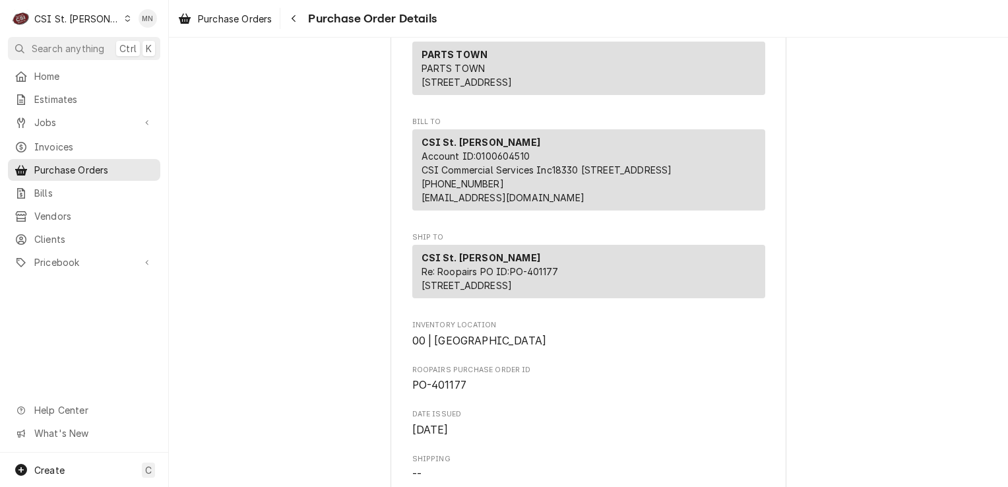
scroll to position [0, 0]
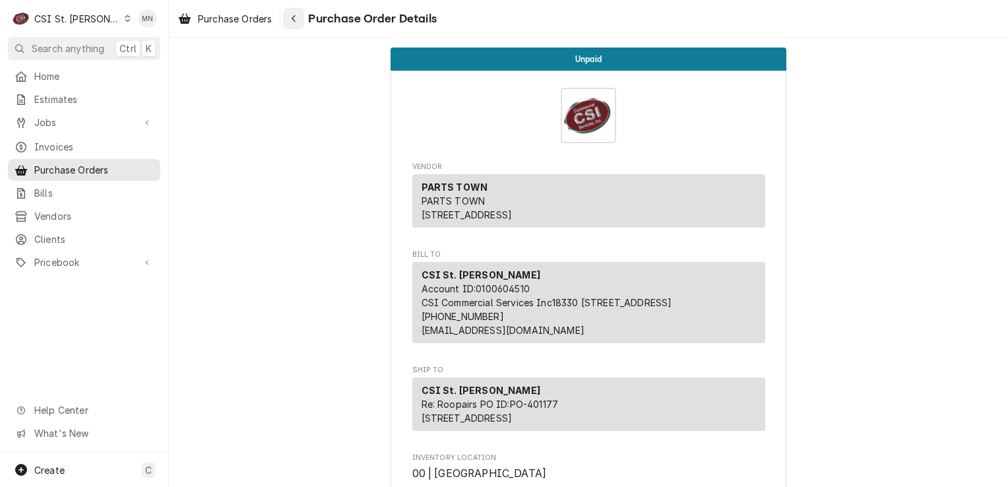
click at [297, 20] on icon "Navigate back" at bounding box center [294, 18] width 6 height 9
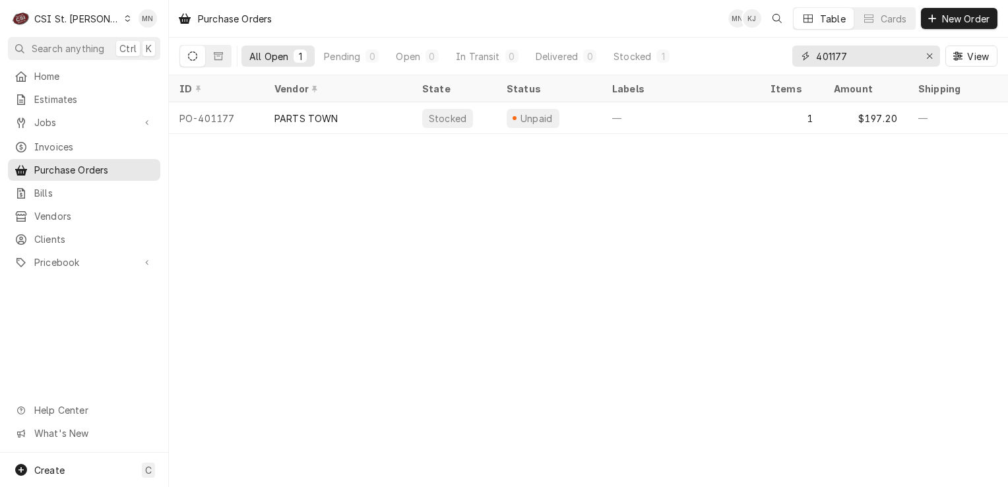
drag, startPoint x: 854, startPoint y: 59, endPoint x: 771, endPoint y: 59, distance: 83.1
click at [779, 59] on div "All Open 1 Pending 0 Open 0 In Transit 0 Delivered 0 Stocked 1 401177 View" at bounding box center [588, 56] width 818 height 37
type input "401184"
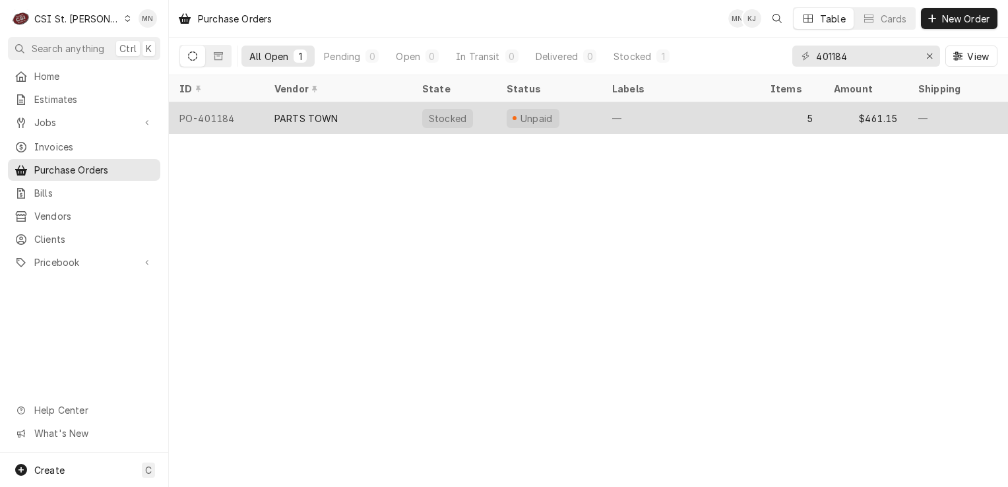
click at [414, 121] on div "Stocked" at bounding box center [454, 118] width 84 height 32
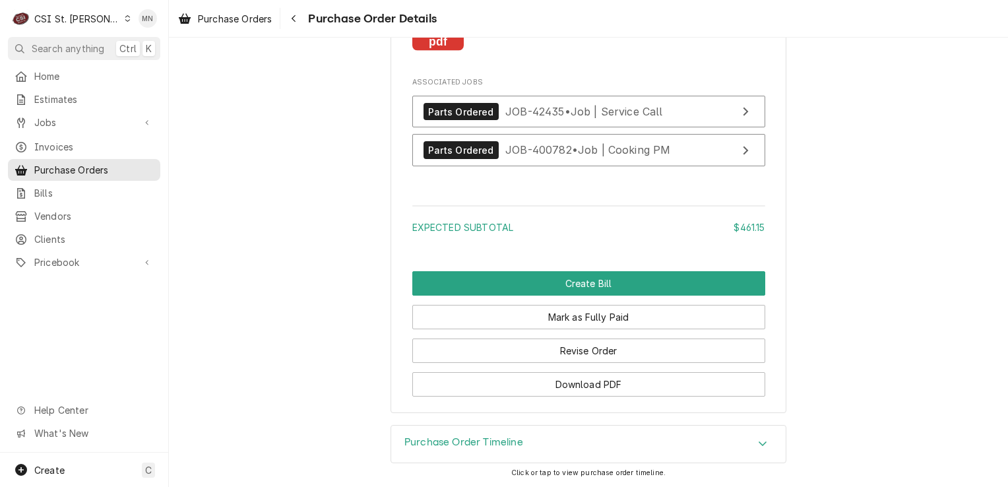
scroll to position [2378, 0]
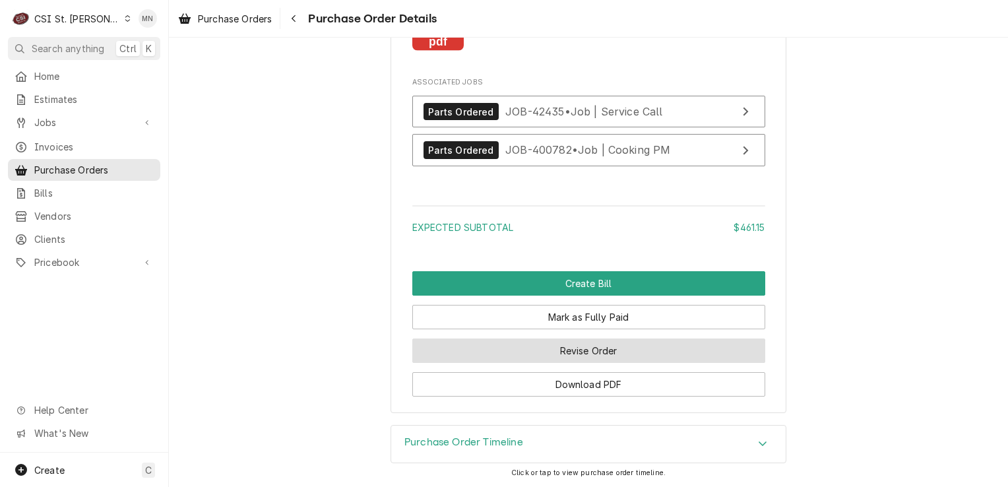
click at [586, 351] on button "Revise Order" at bounding box center [588, 350] width 353 height 24
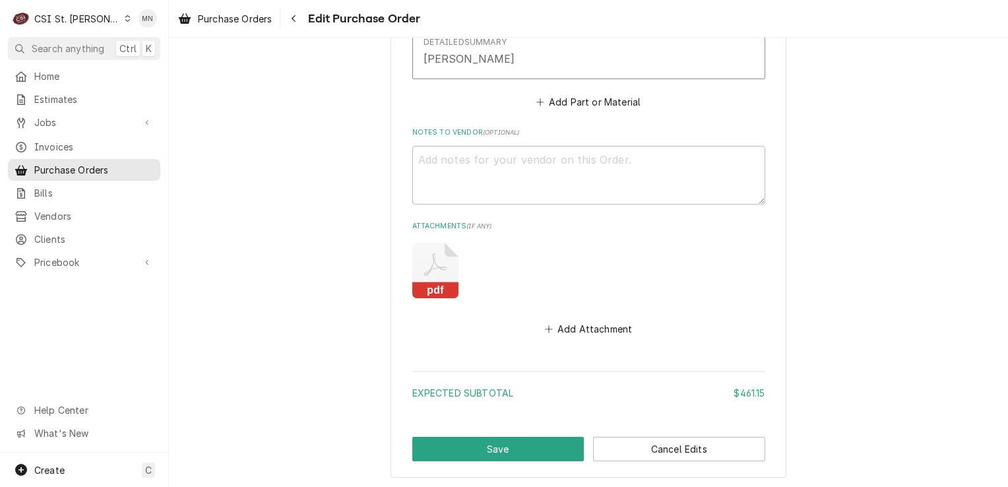
scroll to position [2175, 0]
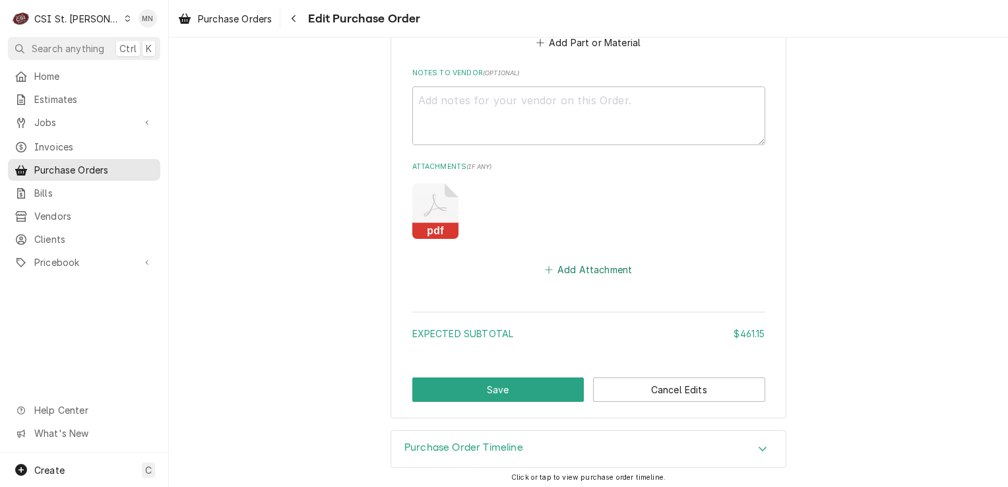
click at [578, 263] on button "Add Attachment" at bounding box center [588, 270] width 92 height 18
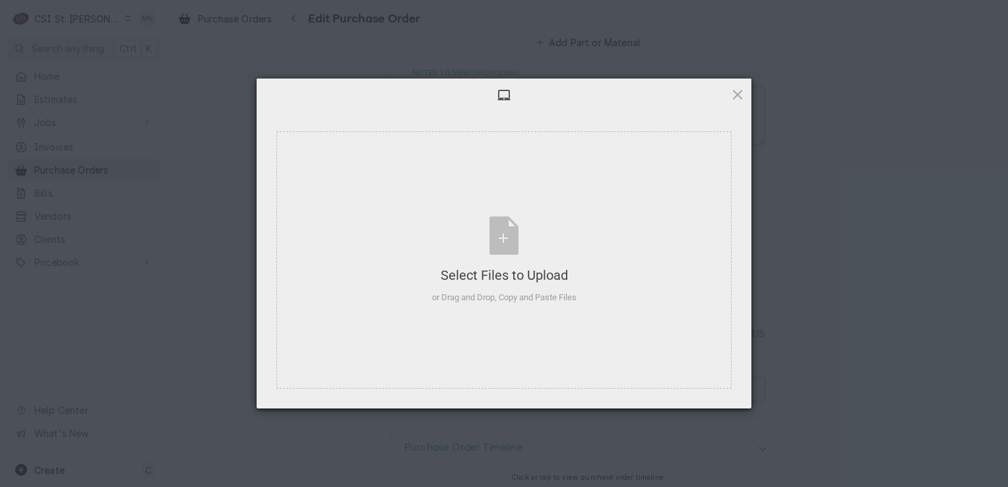
type textarea "x"
click at [510, 248] on div "Select Files to Upload or Drag and Drop, Copy and Paste Files" at bounding box center [504, 260] width 144 height 88
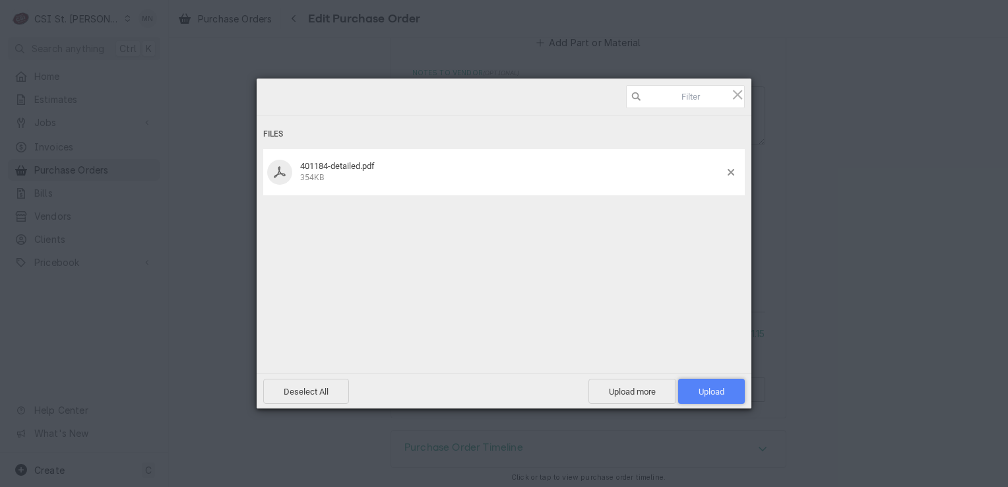
click at [695, 389] on span "Upload 1" at bounding box center [711, 391] width 67 height 25
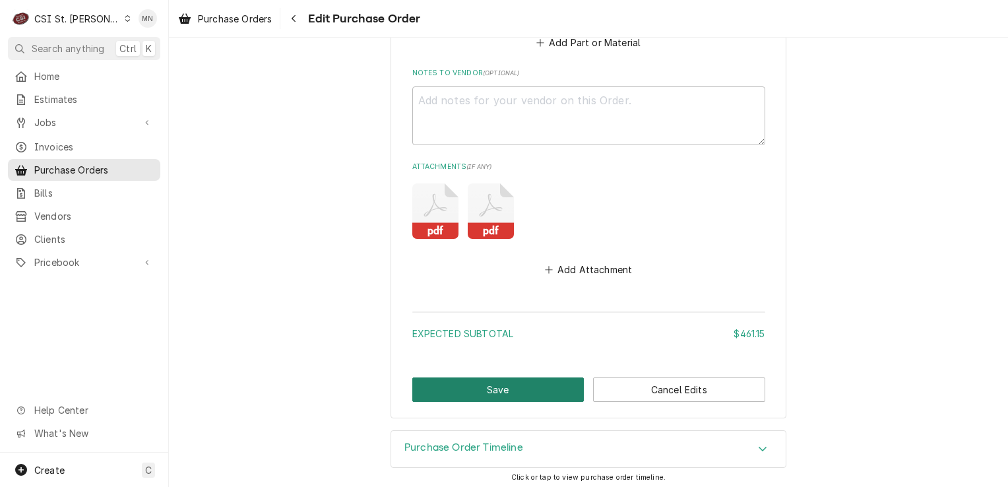
click at [520, 389] on button "Save" at bounding box center [498, 389] width 172 height 24
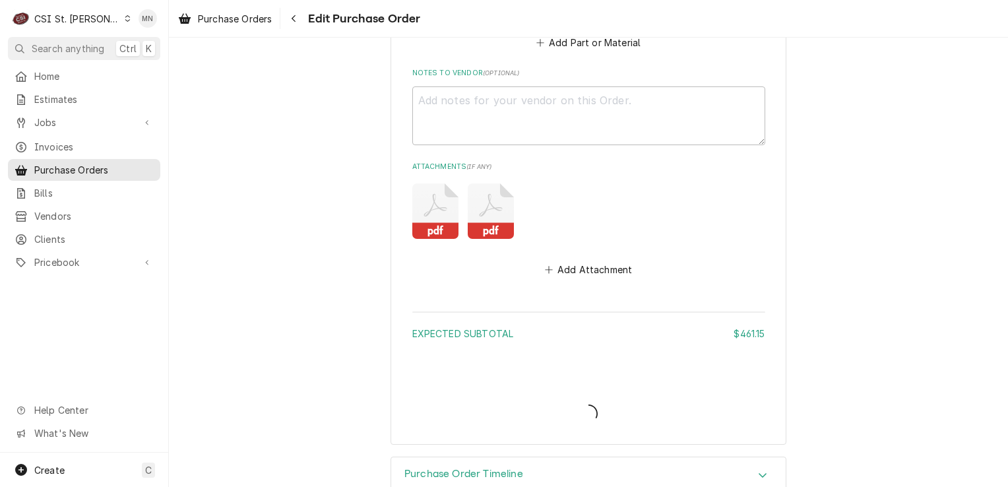
type textarea "x"
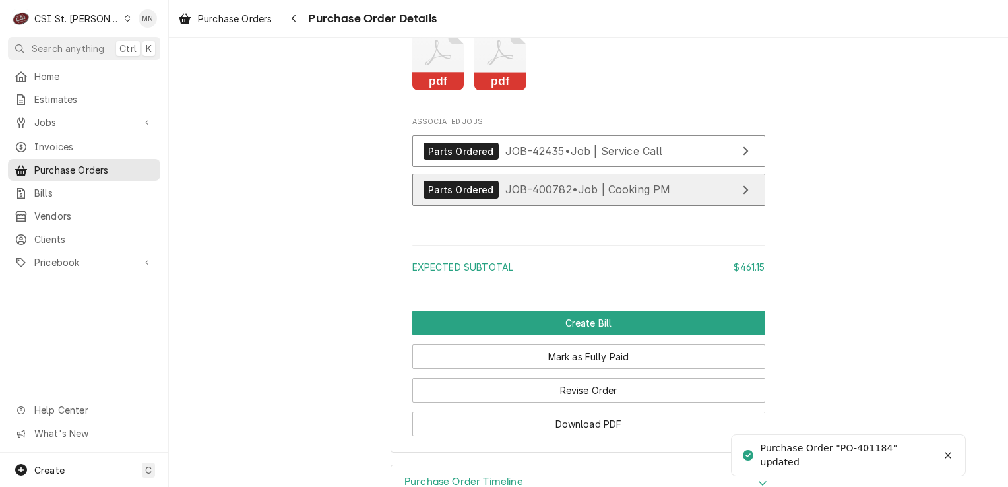
scroll to position [2378, 0]
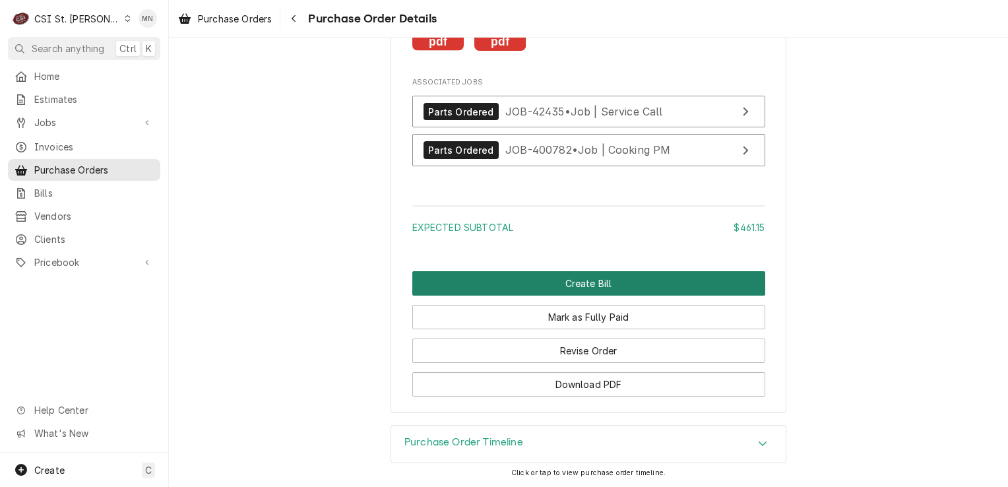
click at [582, 286] on button "Create Bill" at bounding box center [588, 283] width 353 height 24
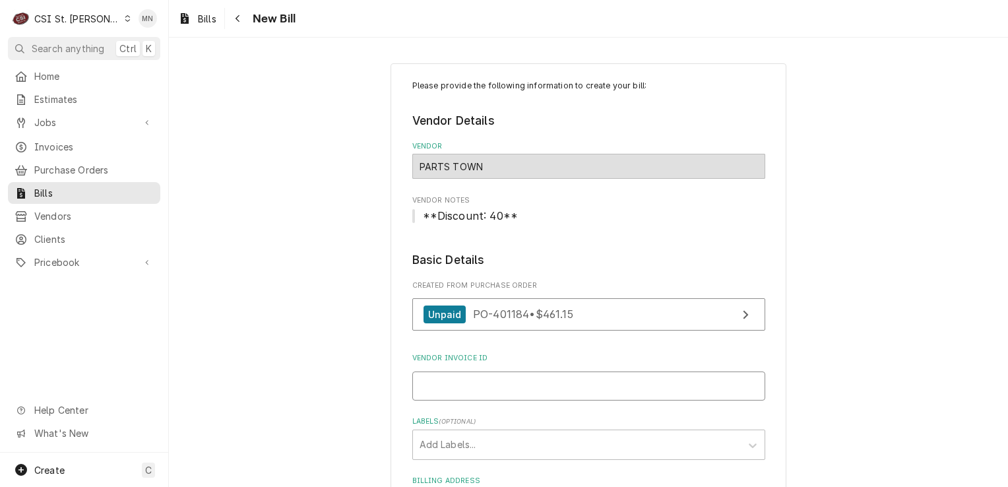
click at [503, 384] on input "Vendor Invoice ID" at bounding box center [588, 385] width 353 height 29
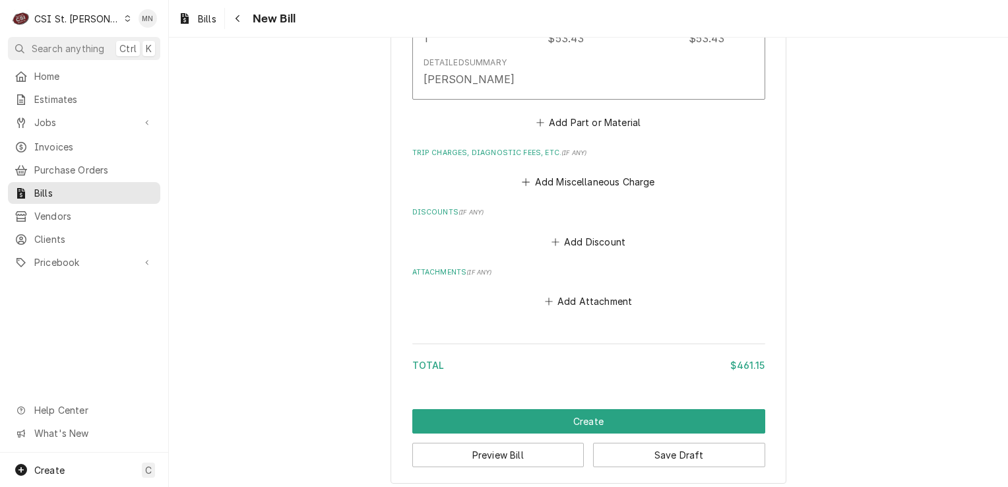
scroll to position [1847, 0]
type input "2106797146"
click at [596, 177] on button "Add Miscellaneous Charge" at bounding box center [588, 181] width 137 height 18
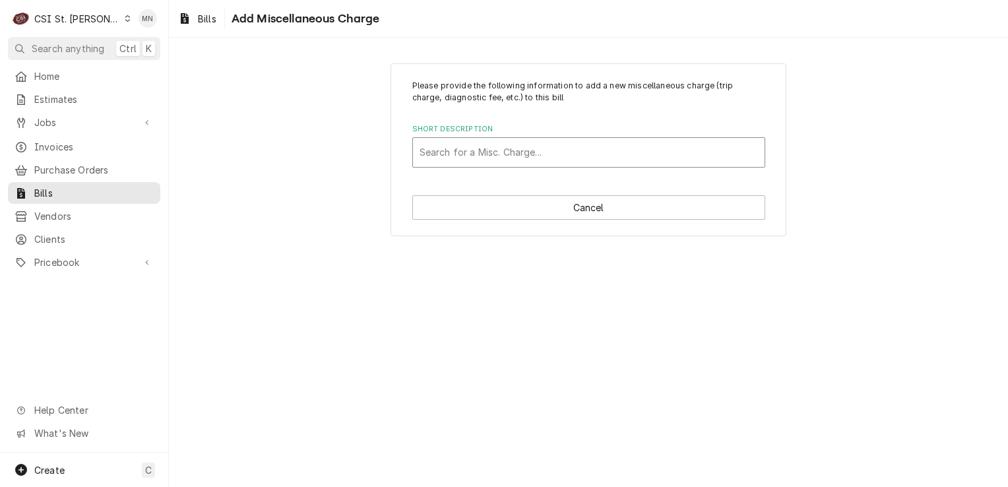
click at [513, 151] on div "Short Description" at bounding box center [589, 153] width 338 height 24
type input "ACOF"
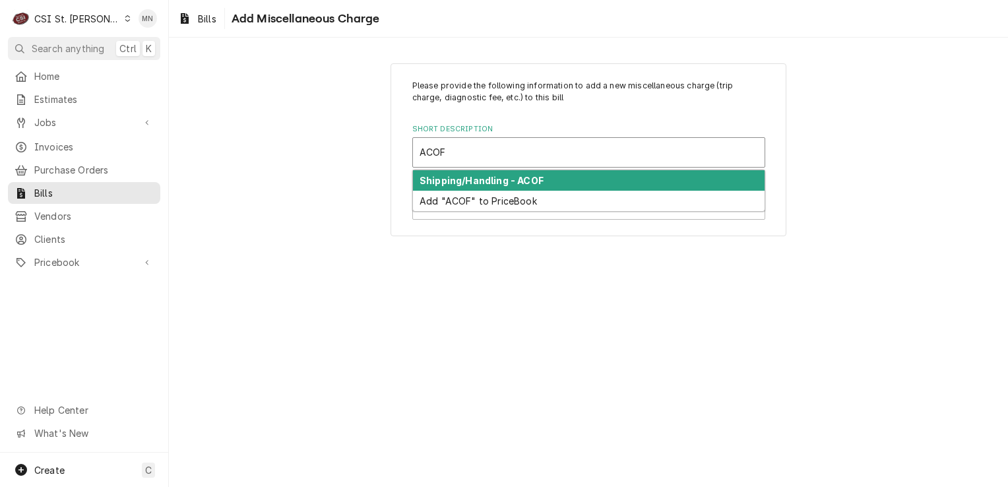
click at [520, 179] on strong "Shipping/Handling - ACOF" at bounding box center [482, 180] width 124 height 11
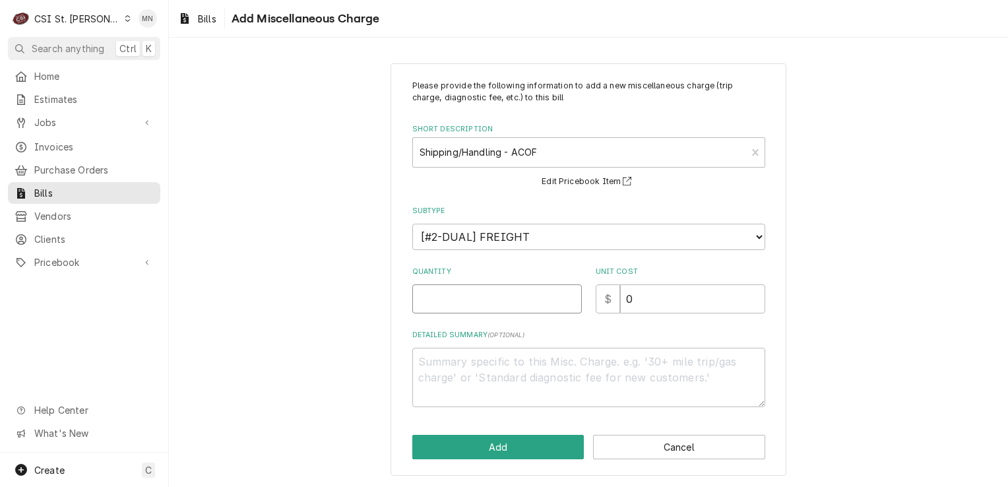
click at [456, 305] on input "Quantity" at bounding box center [497, 298] width 170 height 29
type textarea "x"
type input "2"
type textarea "x"
type input "2"
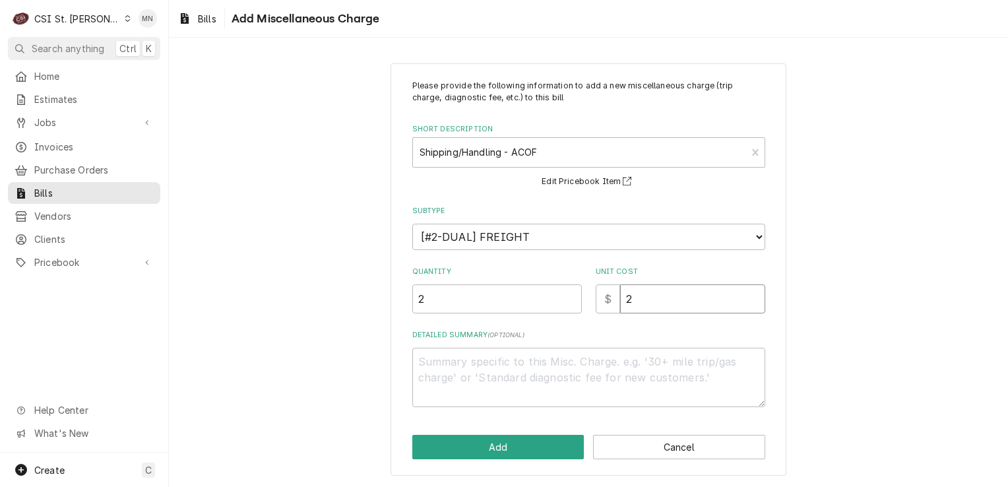
type textarea "x"
type input "25"
type textarea "x"
type input "25.4"
type textarea "x"
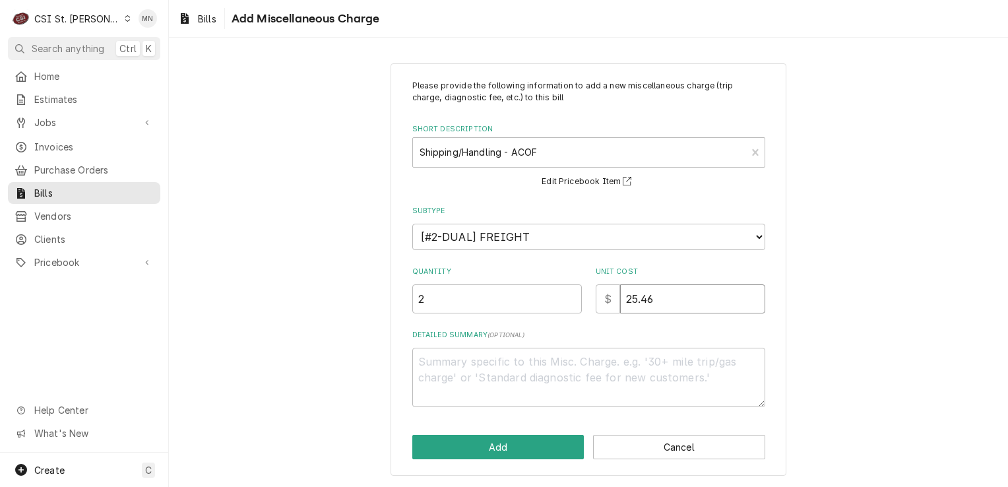
type input "25.46"
click at [451, 371] on textarea "Detailed Summary ( optional )" at bounding box center [588, 377] width 353 height 59
type textarea "x"
type textarea "P"
type textarea "x"
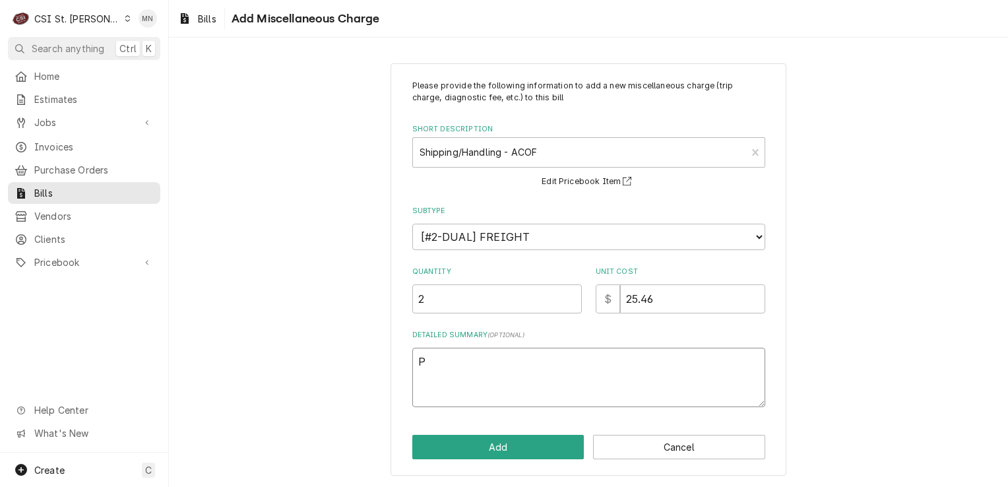
type textarea "Pa"
type textarea "x"
type textarea "Par"
type textarea "x"
type textarea "Part"
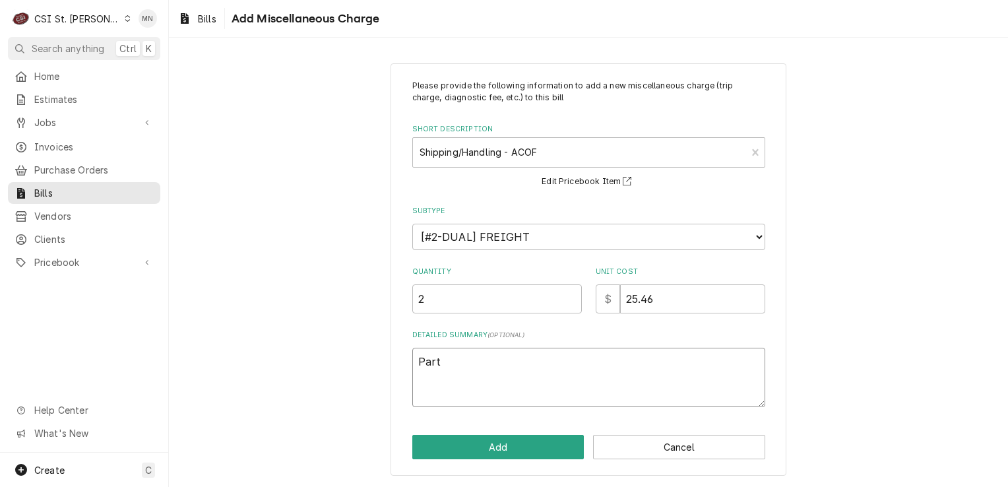
type textarea "x"
type textarea "Par"
type textarea "x"
type textarea "Pa"
type textarea "x"
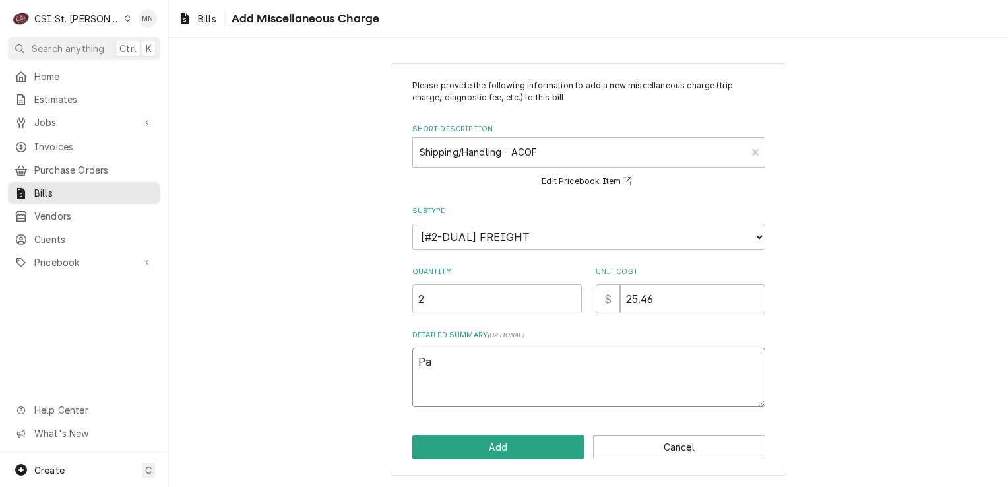
type textarea "P"
type textarea "x"
type textarea "A"
type textarea "x"
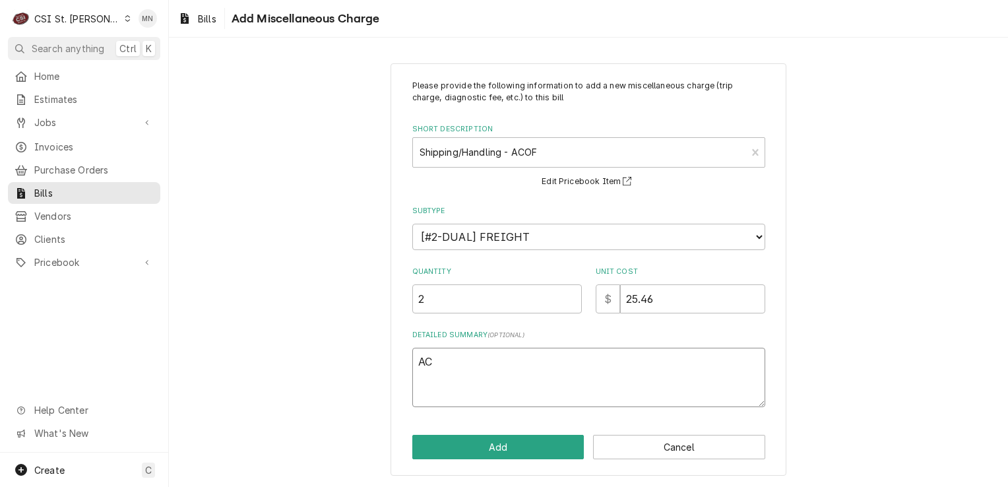
type textarea "ACO"
type textarea "x"
type textarea "ACOF"
type textarea "x"
type textarea "ACOF"
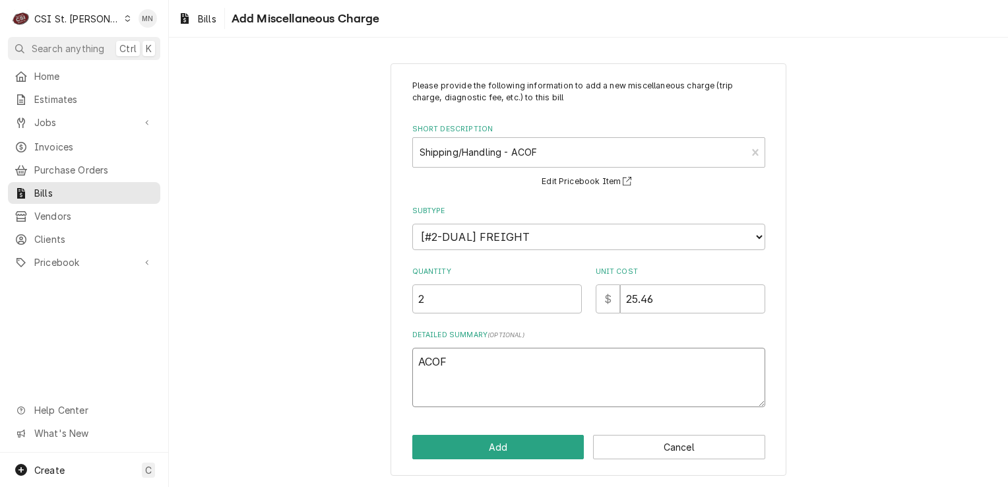
type textarea "x"
type textarea "ACOF P"
type textarea "x"
type textarea "ACOF"
type textarea "x"
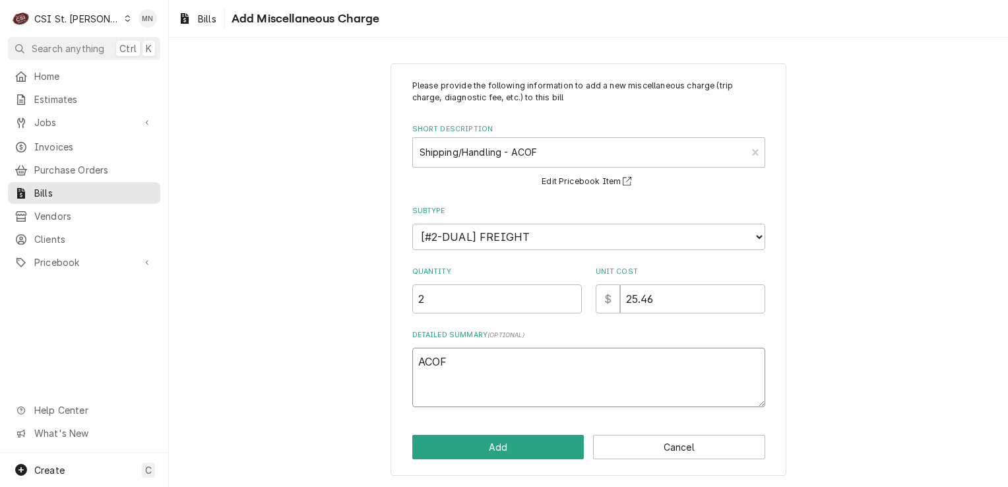
type textarea "ACOF $"
type textarea "x"
type textarea "ACOF $2"
type textarea "x"
type textarea "ACOF $25"
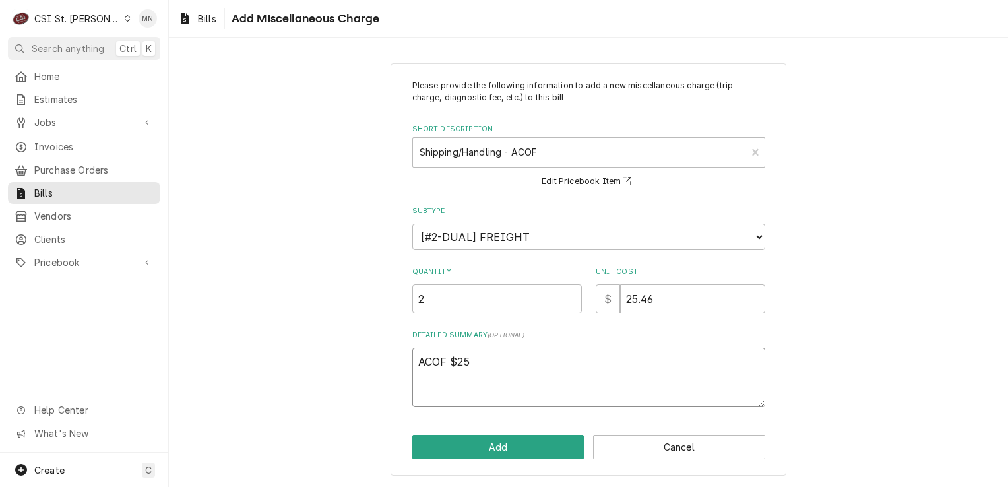
type textarea "x"
type textarea "ACOF $25."
type textarea "x"
type textarea "ACOF $25.4"
type textarea "x"
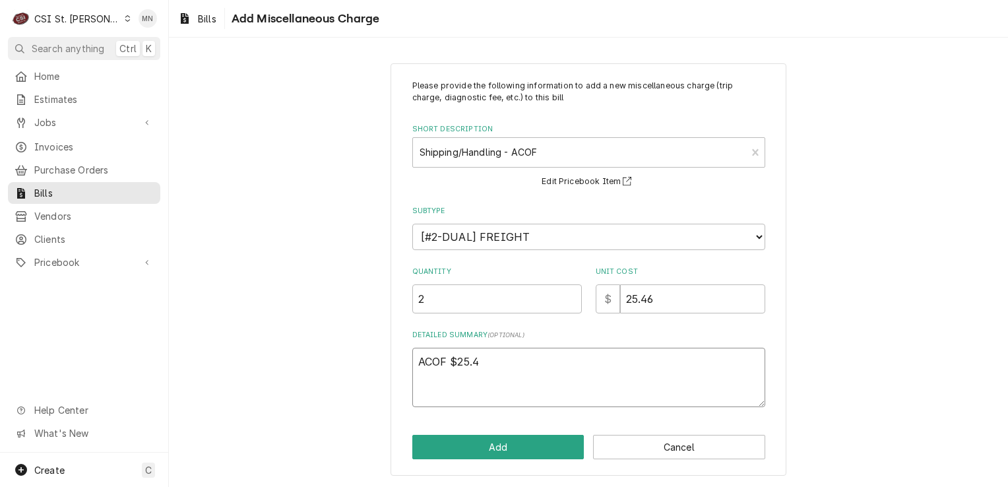
type textarea "ACOF $25.46"
type textarea "x"
type textarea "ACOF $25.46"
type textarea "x"
type textarea "ACOF $25.46 P"
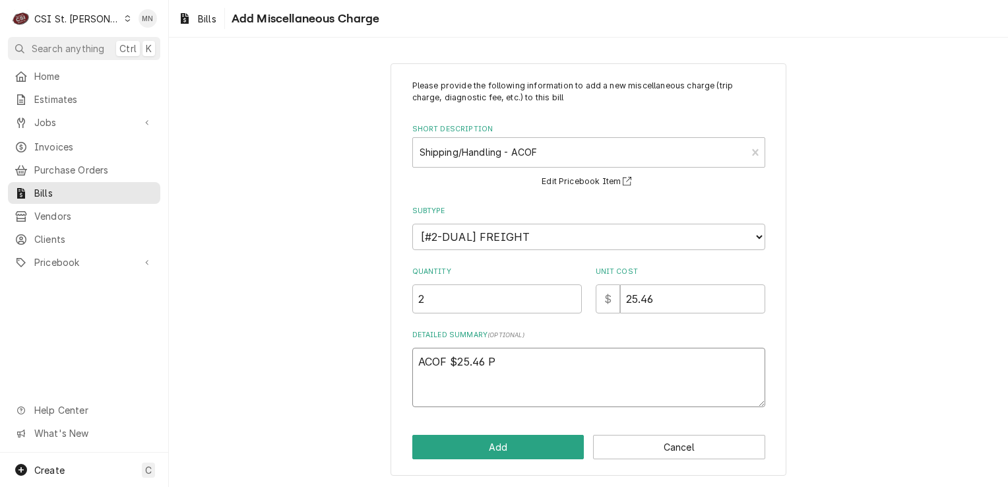
type textarea "x"
type textarea "ACOF $25.46 Pa"
type textarea "x"
type textarea "ACOF $25.46 Par"
type textarea "x"
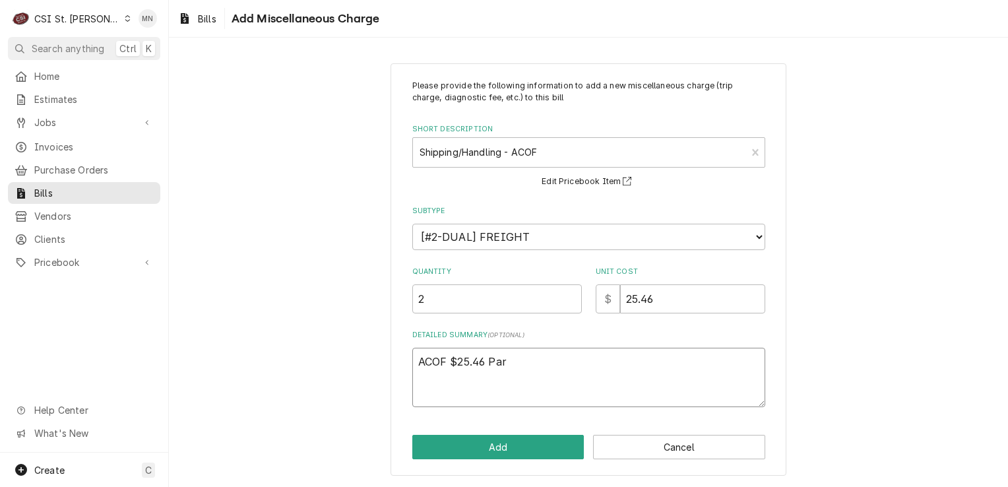
type textarea "ACOF $25.46 Part"
type textarea "x"
type textarea "ACOF $25.46 Parts"
type textarea "x"
type textarea "ACOF $25.46 Partst"
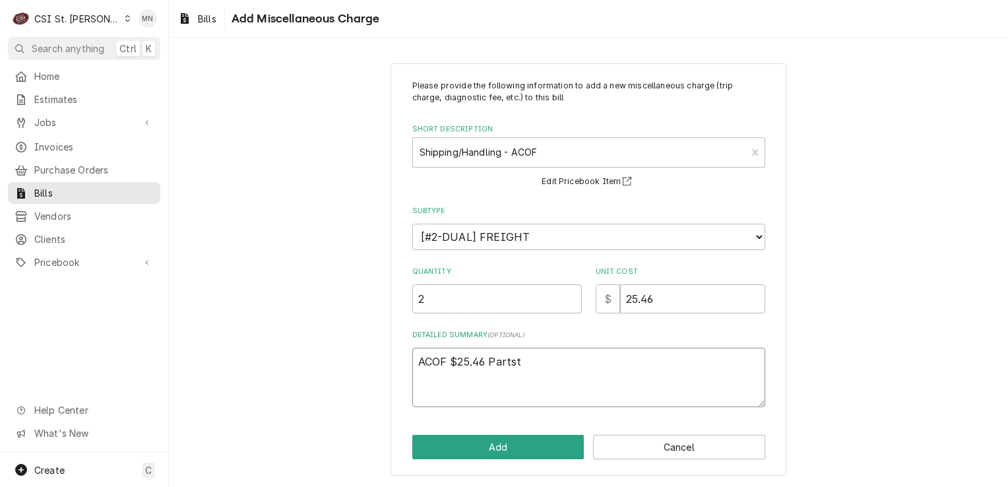
type textarea "x"
type textarea "ACOF $25.46 Parts"
type textarea "x"
type textarea "ACOF $25.46 Part"
type textarea "x"
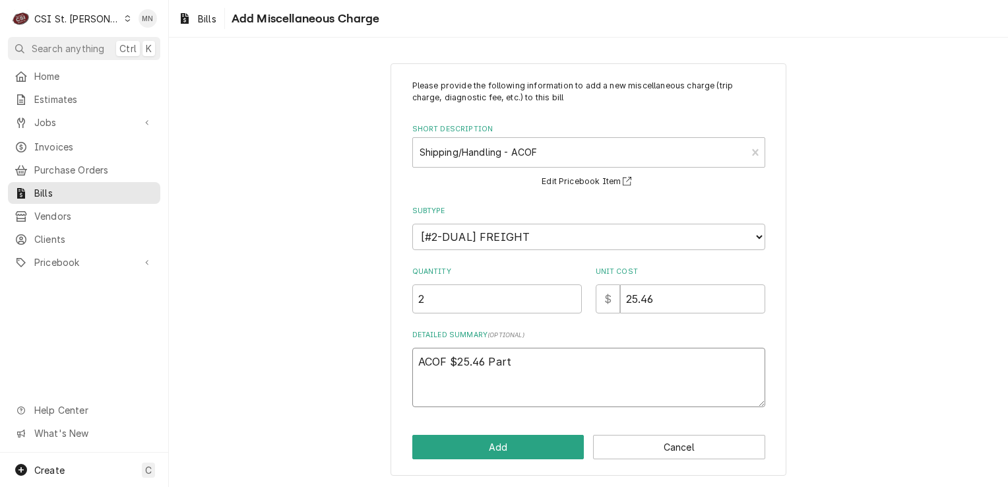
type textarea "ACOF $25.46 Partt"
type textarea "x"
type textarea "ACOF $25.46 Part"
type textarea "x"
type textarea "ACOF $25.46 Parts"
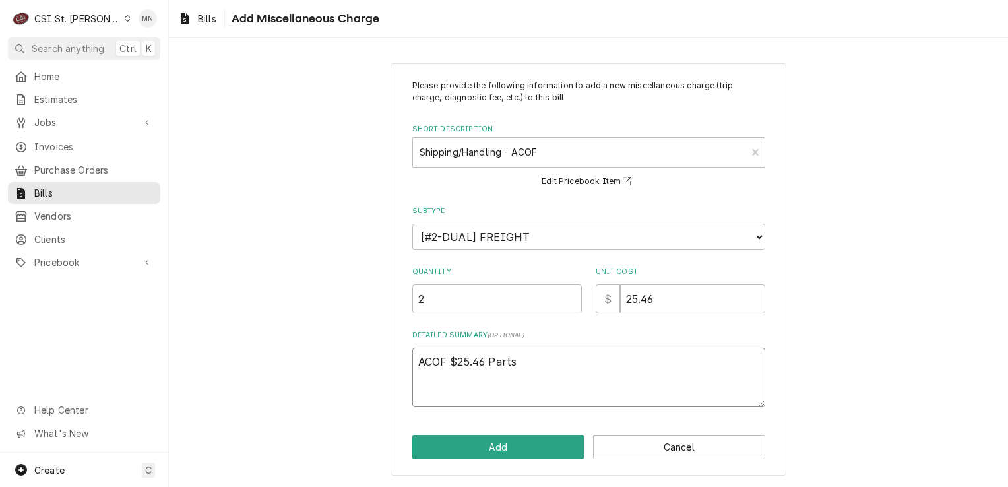
type textarea "x"
type textarea "ACOF $25.46 Partst"
type textarea "x"
type textarea "ACOF $25.46 Partstw"
type textarea "x"
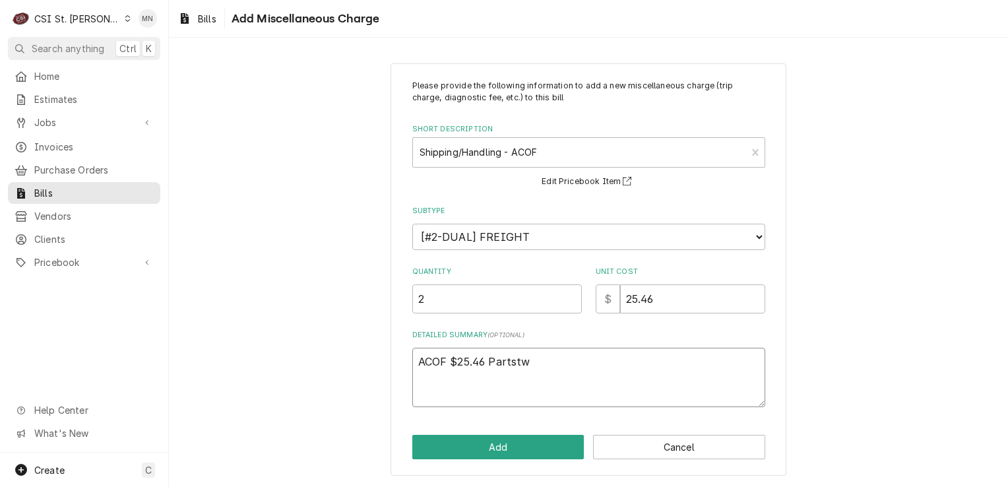
type textarea "ACOF $25.46 Partstwo"
type textarea "x"
type textarea "ACOF $25.46 Partstwon"
type textarea "x"
type textarea "ACOF $25.46 Partstwo"
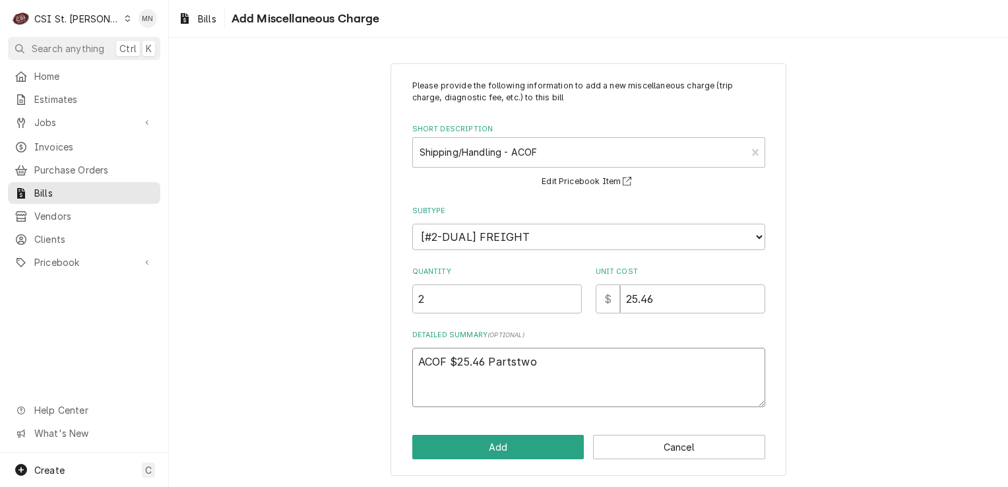
type textarea "x"
type textarea "ACOF $25.46 Partstw"
type textarea "x"
type textarea "ACOF $25.46 Partst"
type textarea "x"
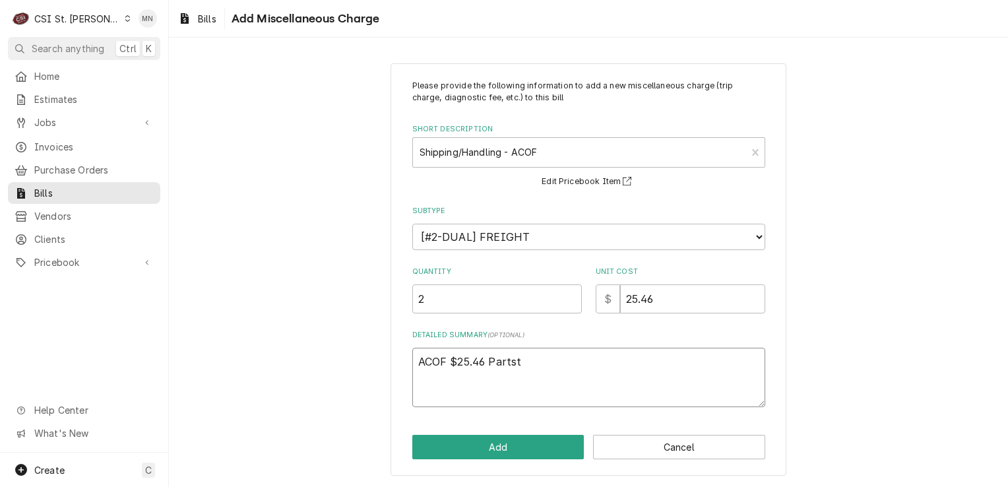
type textarea "ACOF $25.46 Partsto"
type textarea "x"
type textarea "ACOF $25.46 Partstow"
type textarea "x"
type textarea "ACOF $25.46 Partstown"
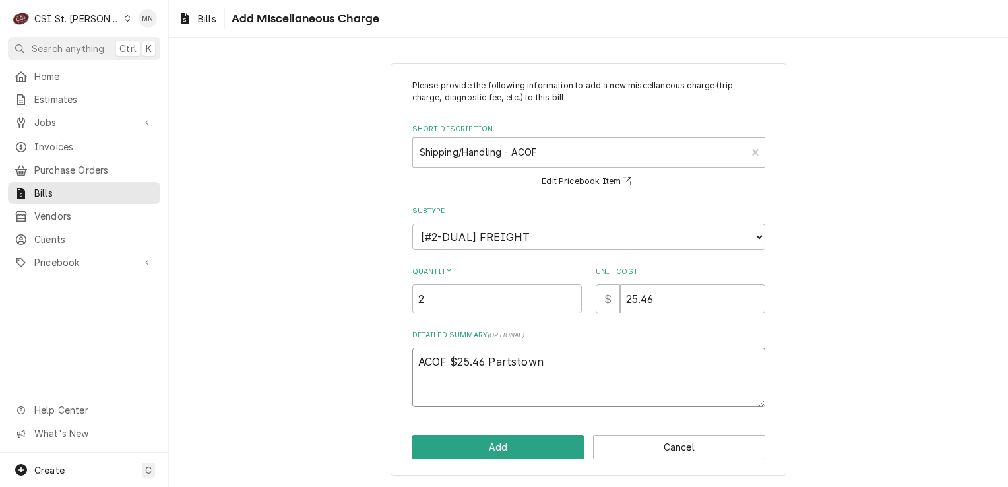
type textarea "x"
type textarea "ACOF $25.46 Partstown"
type textarea "x"
type textarea "ACOF $25.46 Partstown 2"
type textarea "x"
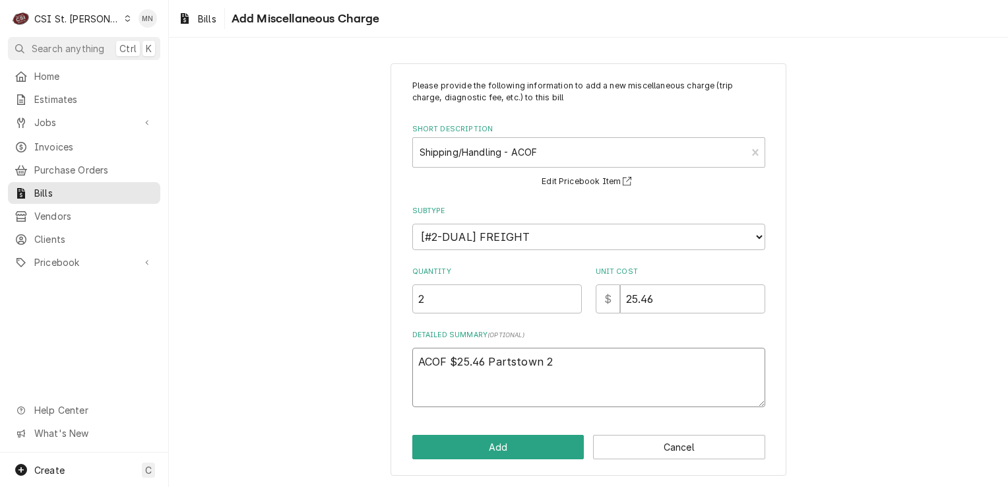
type textarea "ACOF $25.46 Partstown 21"
type textarea "x"
type textarea "ACOF $25.46 Partstown 210"
type textarea "x"
type textarea "ACOF $25.46 Partstown 2106"
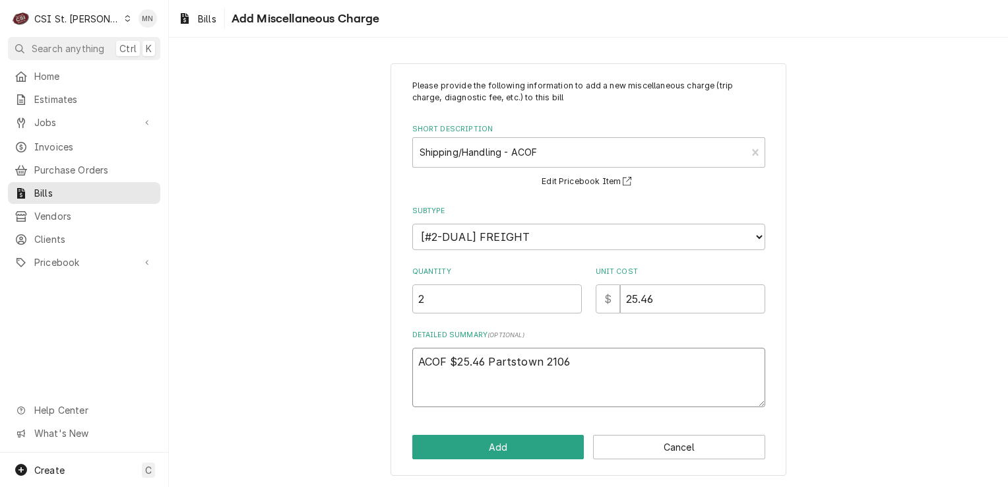
type textarea "x"
type textarea "ACOF $25.46 Partstown 21067"
type textarea "x"
type textarea "ACOF $25.46 Partstown 210679"
type textarea "x"
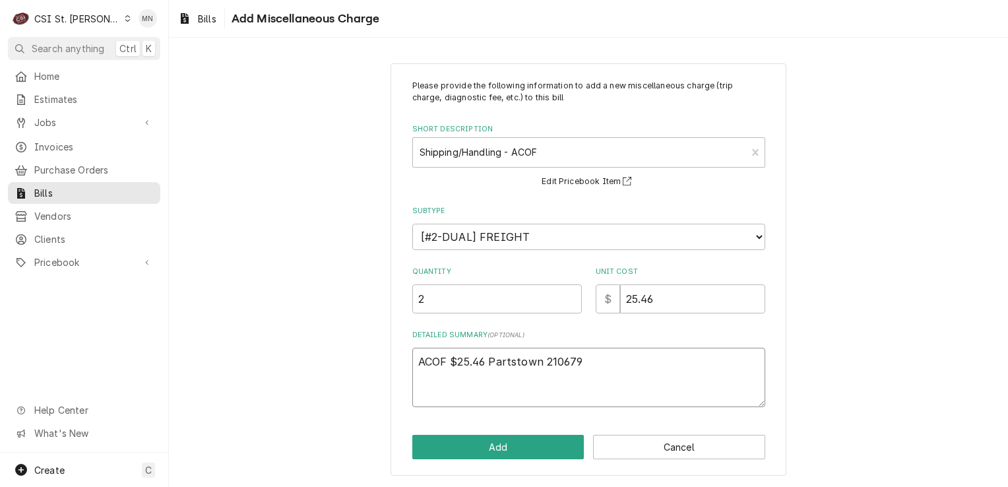
type textarea "ACOF $25.46 Partstown 2106797"
type textarea "x"
type textarea "ACOF $25.46 Partstown 21067971"
type textarea "x"
type textarea "ACOF $25.46 Partstown 210679714"
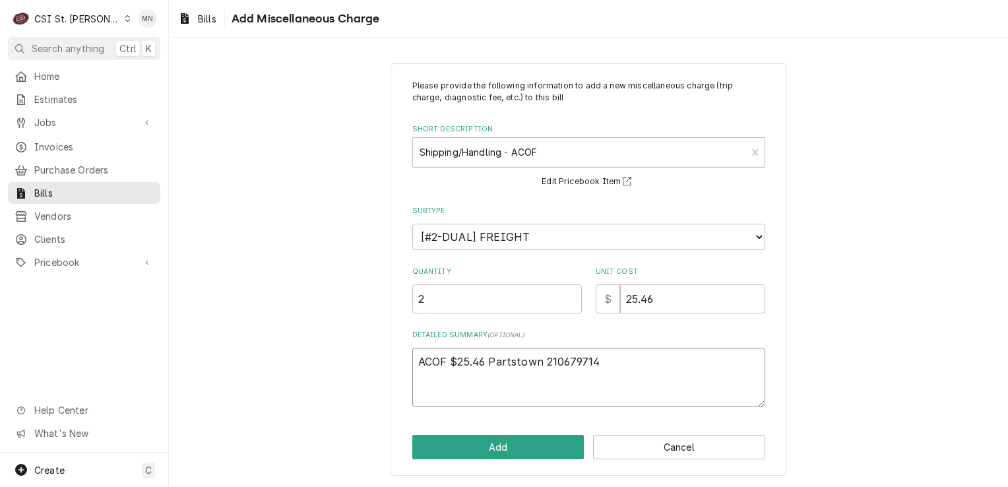
type textarea "x"
type textarea "ACOF $25.46 Partstown 2106797146"
click at [529, 443] on button "Add" at bounding box center [498, 447] width 172 height 24
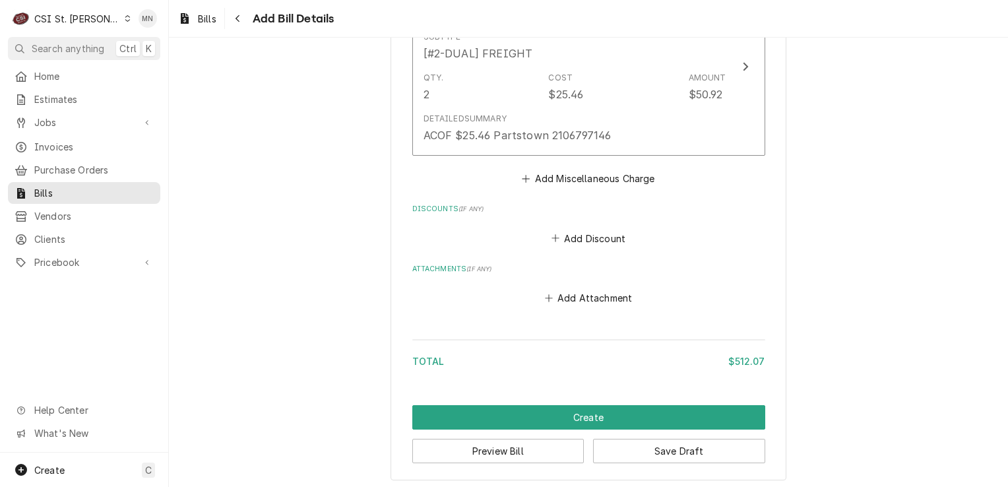
scroll to position [1903, 0]
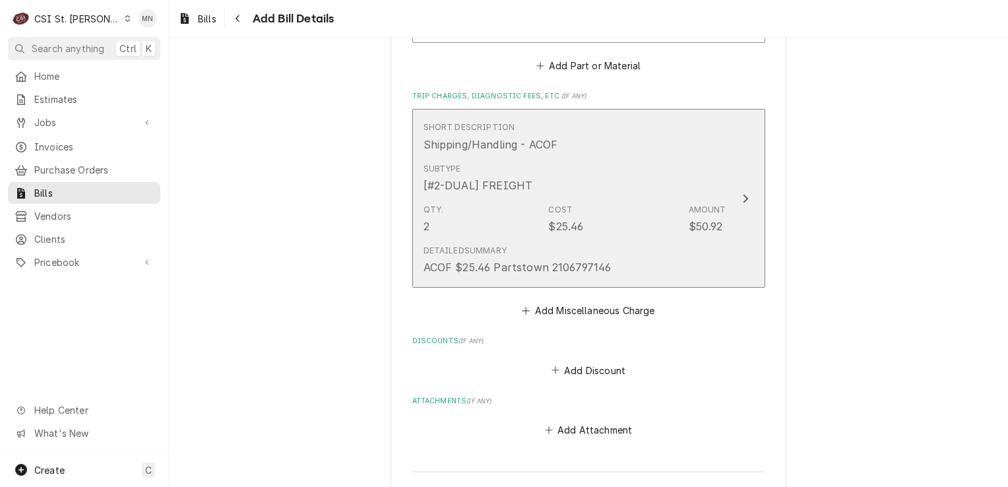
click at [728, 196] on button "Short Description Shipping/Handling - ACOF Subtype [#2-DUAL] FREIGHT Qty. 2 Cos…" at bounding box center [588, 198] width 353 height 179
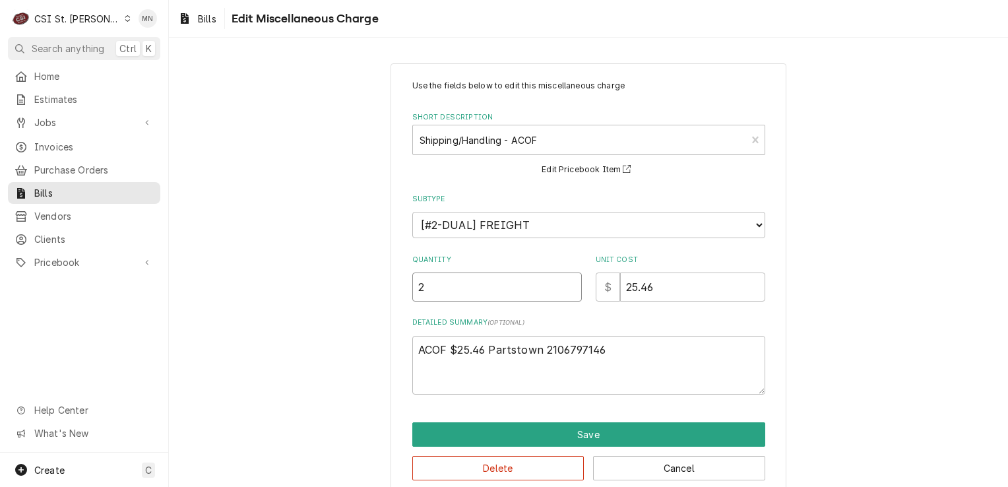
drag, startPoint x: 426, startPoint y: 284, endPoint x: 402, endPoint y: 282, distance: 23.8
click at [402, 282] on div "Use the fields below to edit this miscellaneous charge Short Description Shippi…" at bounding box center [589, 280] width 396 height 434
type textarea "x"
type input "1"
click at [618, 346] on textarea "ACOF $25.46 Partstown 2106797146" at bounding box center [588, 365] width 353 height 59
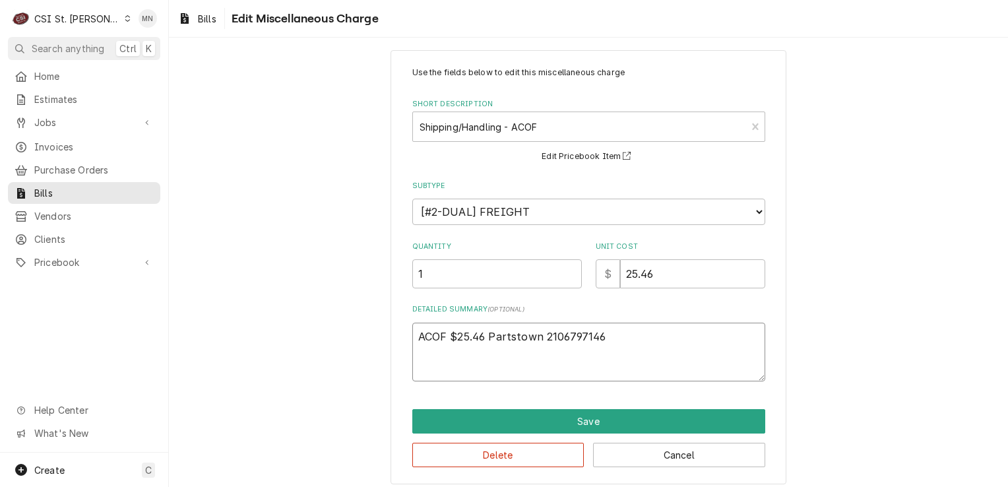
scroll to position [19, 0]
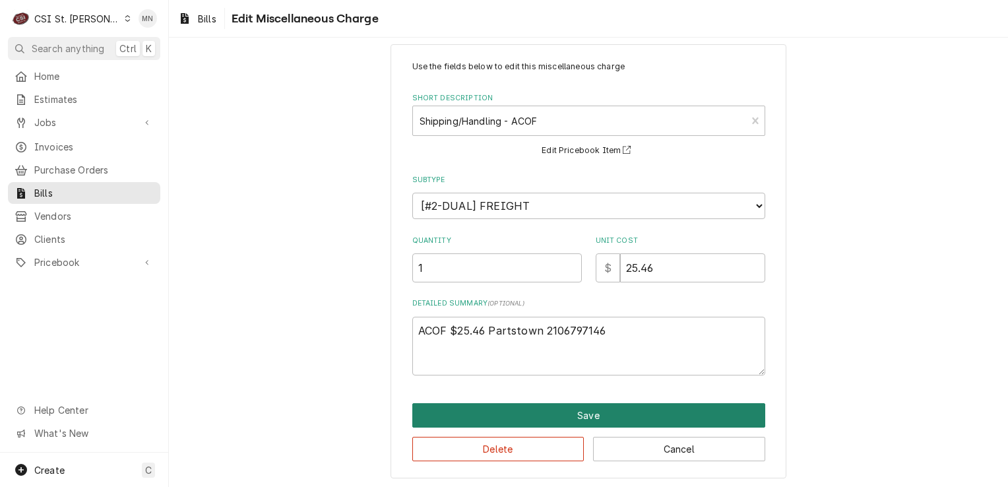
click at [592, 412] on button "Save" at bounding box center [588, 415] width 353 height 24
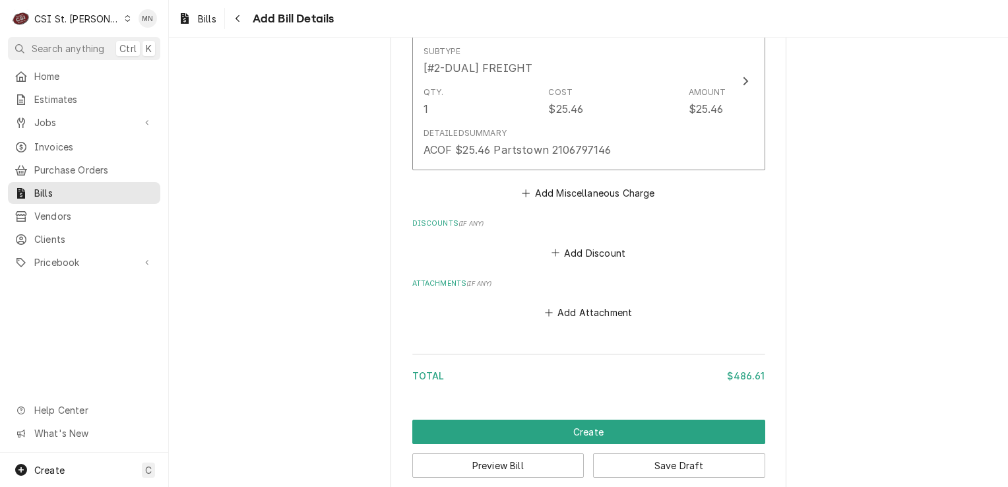
scroll to position [2035, 0]
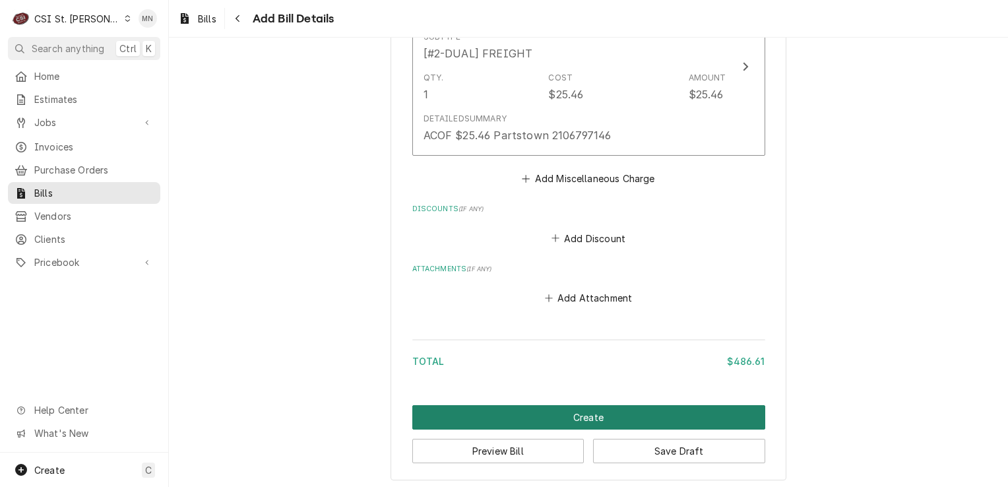
click at [583, 418] on button "Create" at bounding box center [588, 417] width 353 height 24
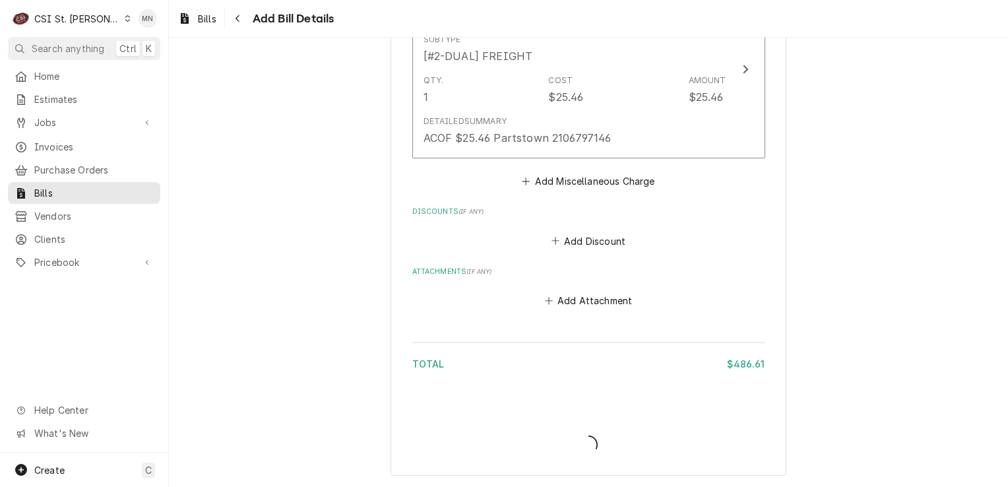
scroll to position [2030, 0]
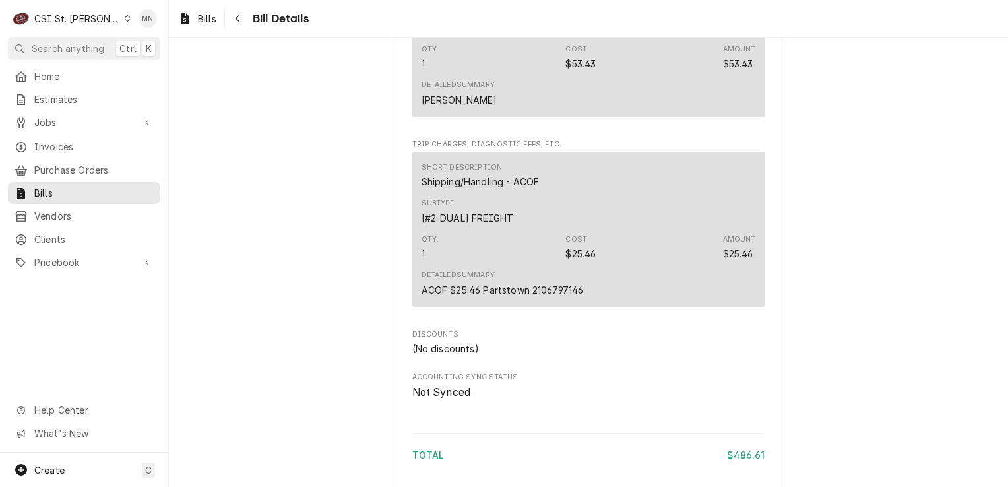
scroll to position [1790, 0]
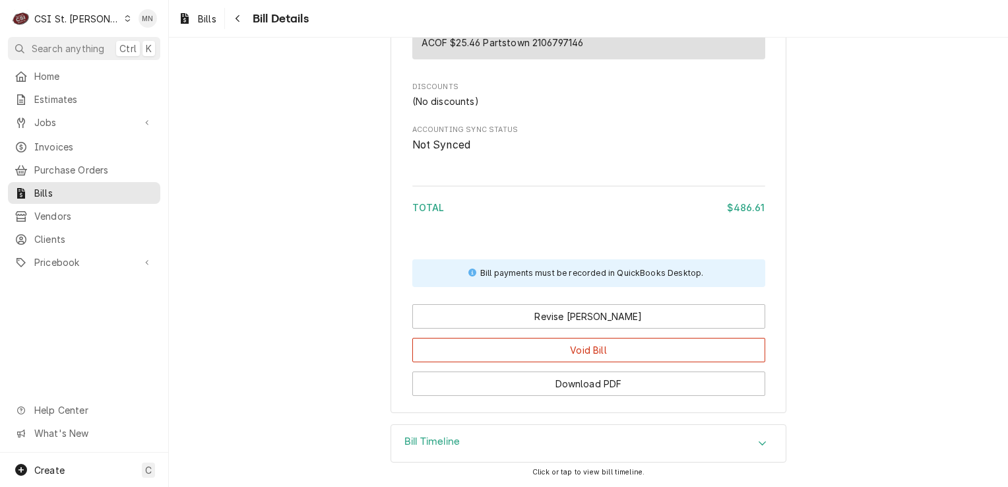
click at [571, 441] on div "Bill Timeline" at bounding box center [588, 443] width 395 height 37
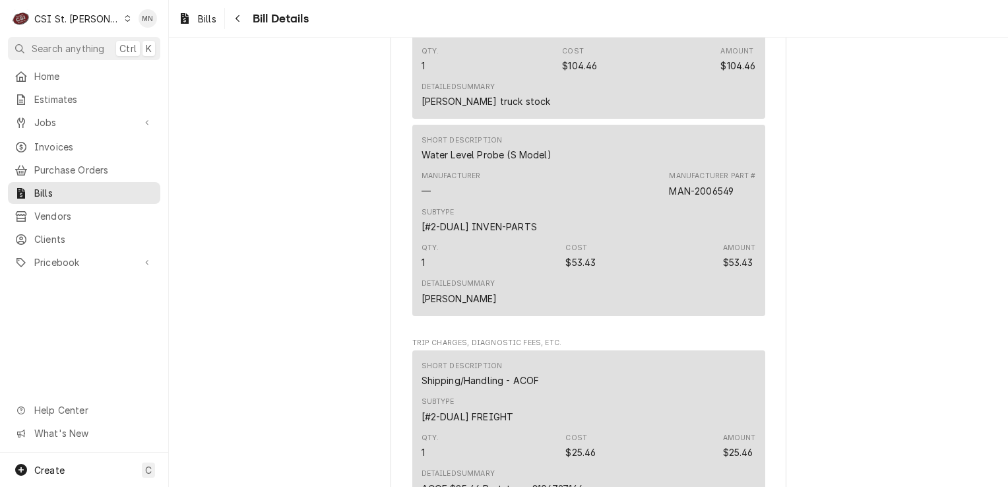
scroll to position [923, 0]
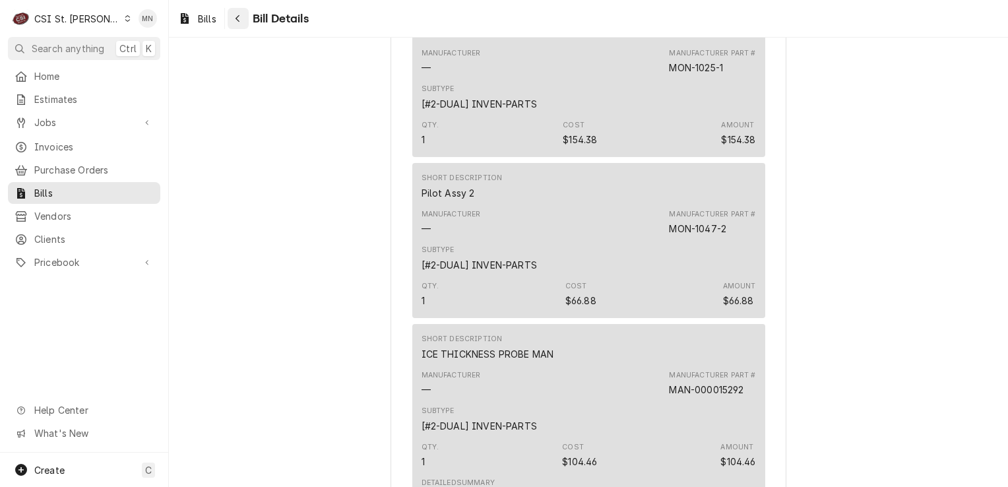
click at [243, 19] on div "Navigate back" at bounding box center [238, 18] width 13 height 13
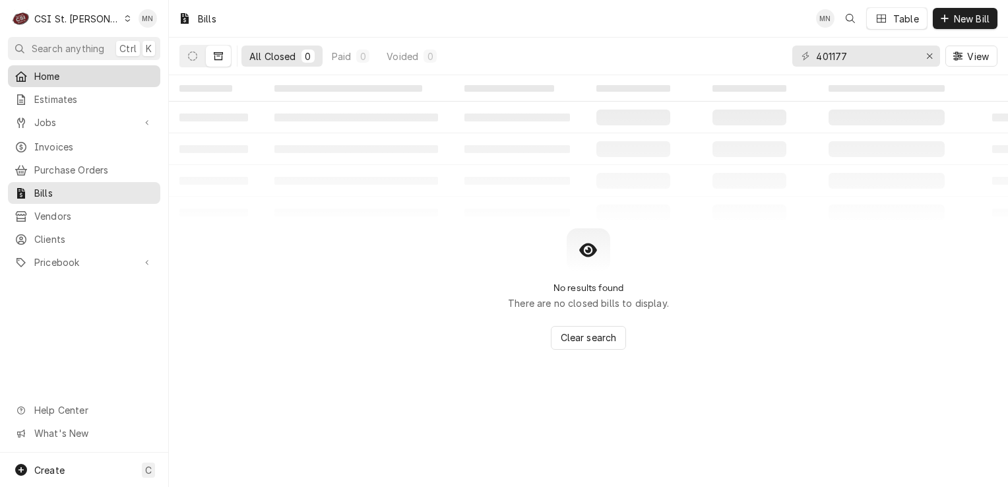
click at [37, 68] on div "Home" at bounding box center [84, 76] width 147 height 16
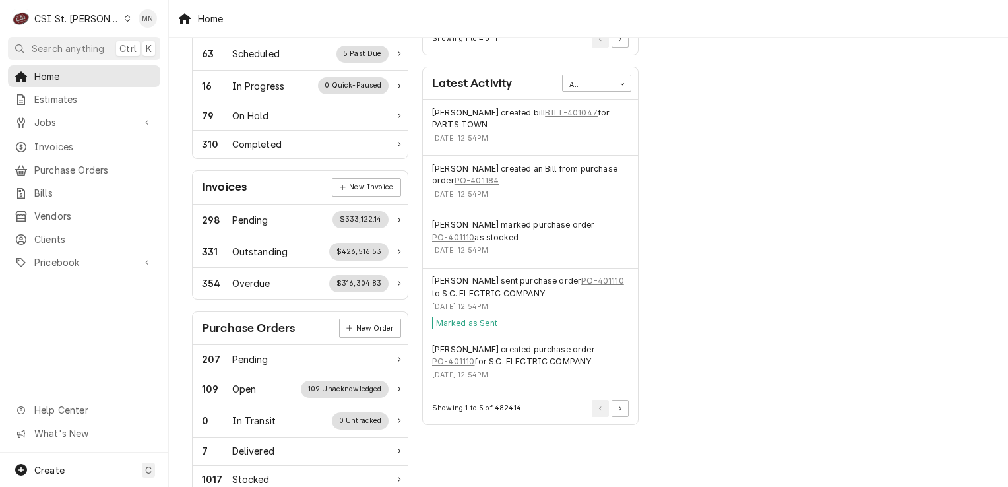
scroll to position [264, 0]
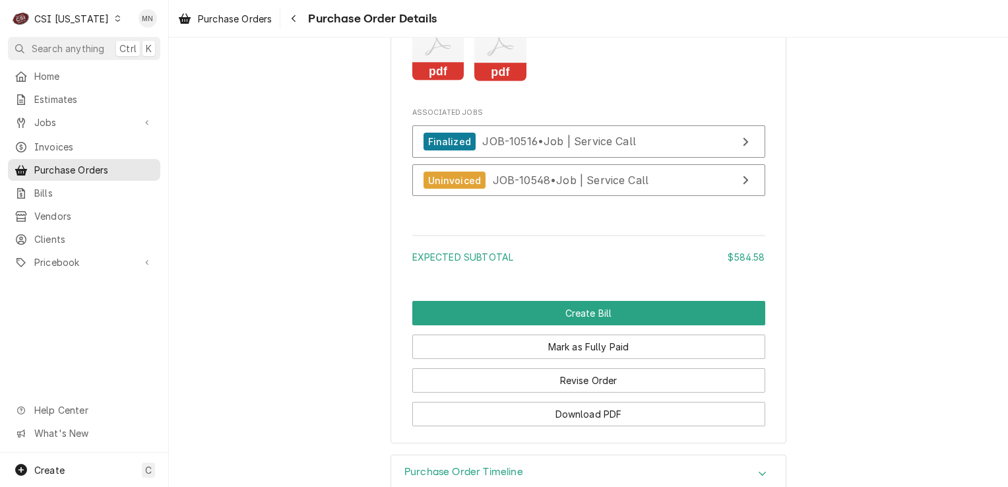
scroll to position [1628, 0]
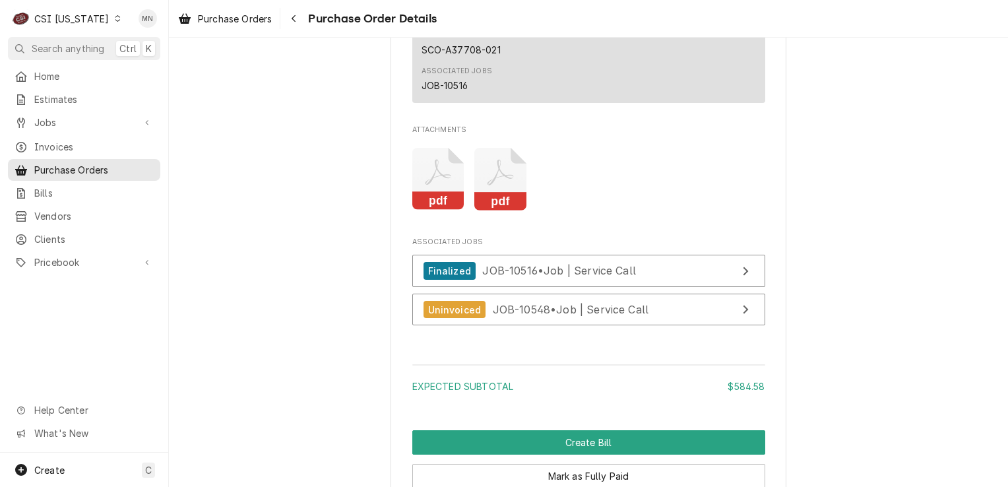
click at [499, 210] on icon "Attachments" at bounding box center [500, 179] width 52 height 63
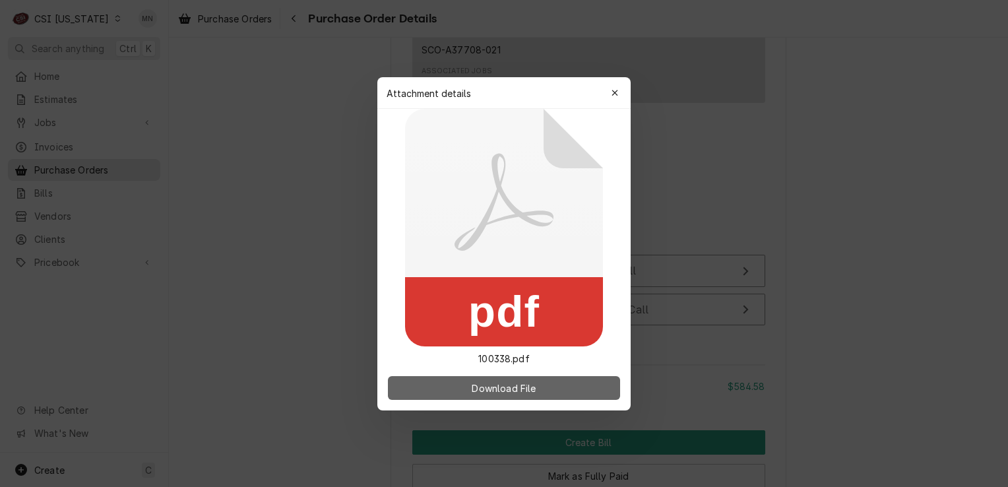
click at [464, 387] on button "Download File" at bounding box center [504, 388] width 232 height 24
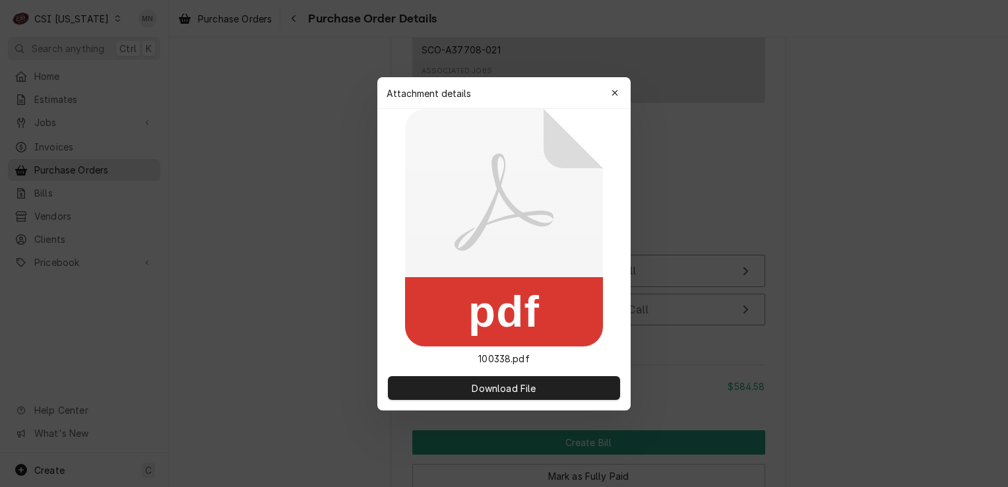
click at [619, 94] on div "button" at bounding box center [614, 92] width 13 height 13
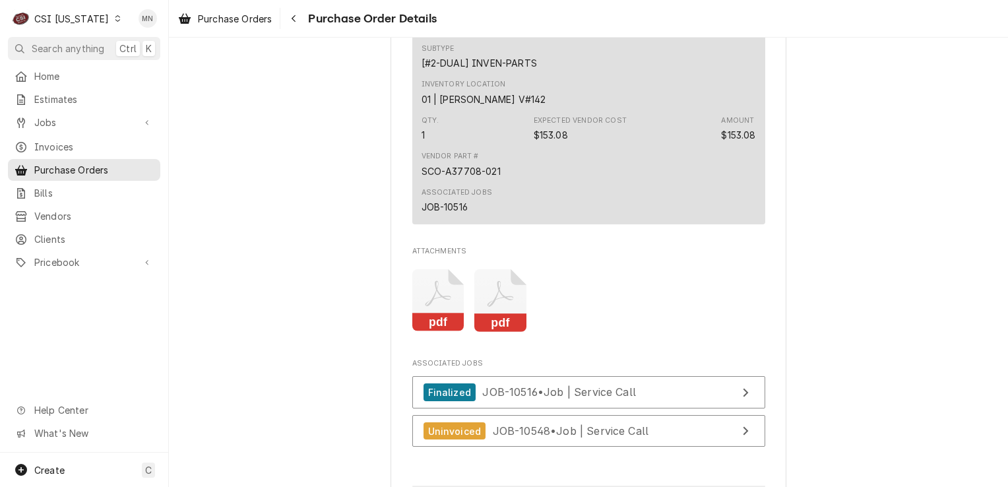
scroll to position [1694, 0]
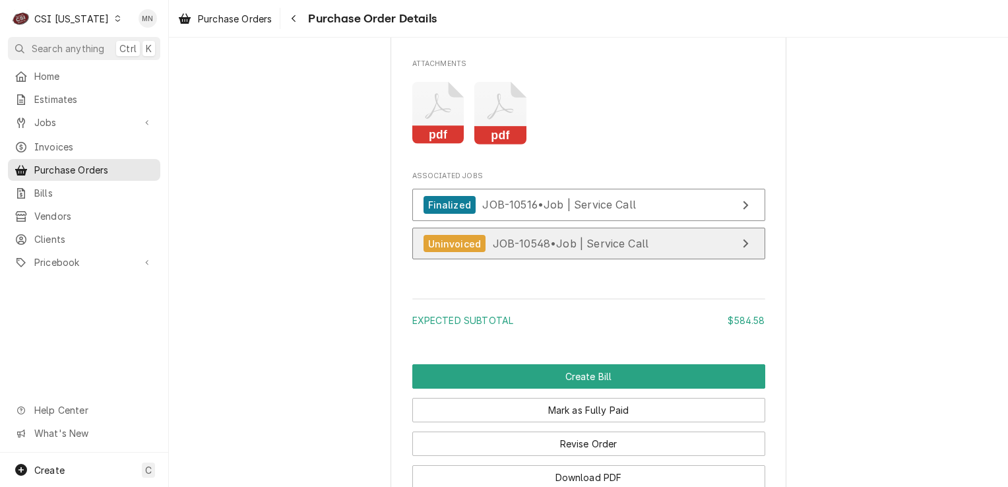
click at [548, 250] on span "JOB-10548 • Job | Service Call" at bounding box center [571, 243] width 156 height 13
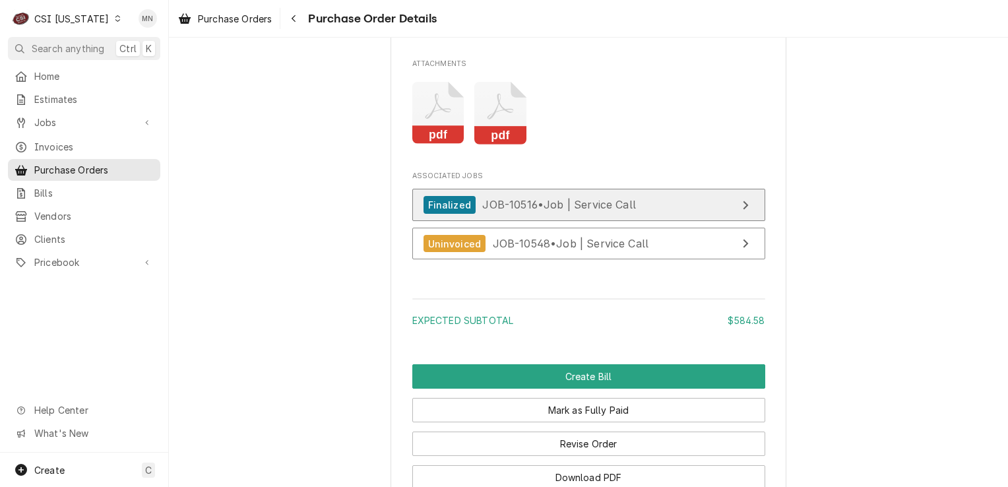
click at [531, 211] on span "JOB-10516 • Job | Service Call" at bounding box center [559, 204] width 154 height 13
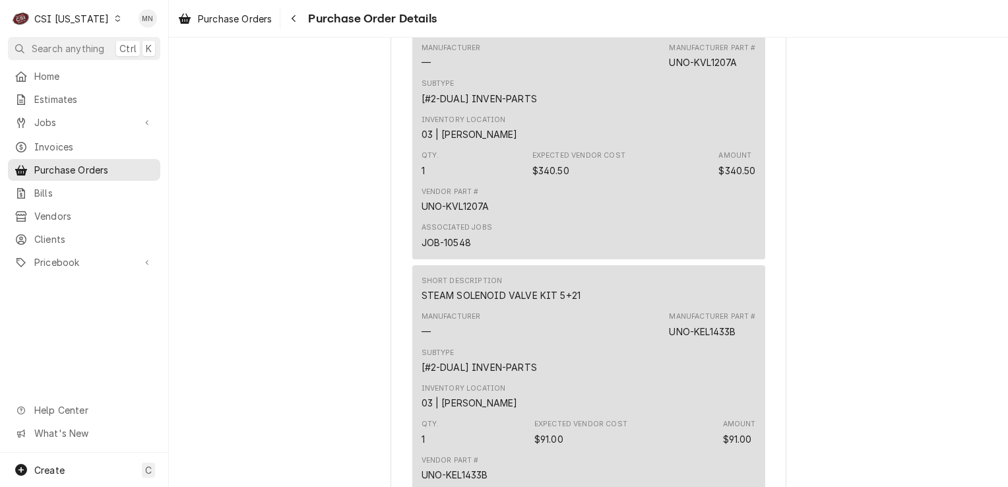
scroll to position [837, 0]
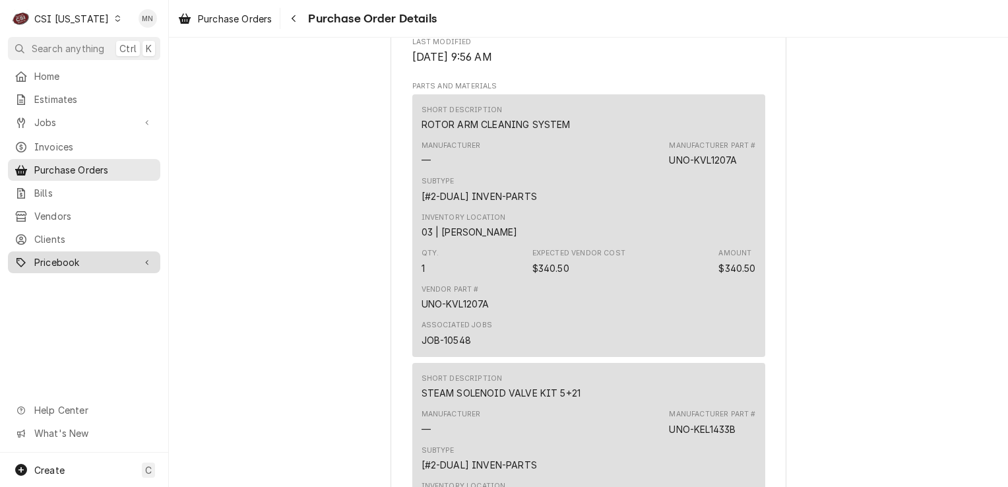
click at [65, 255] on span "Pricebook" at bounding box center [84, 262] width 100 height 14
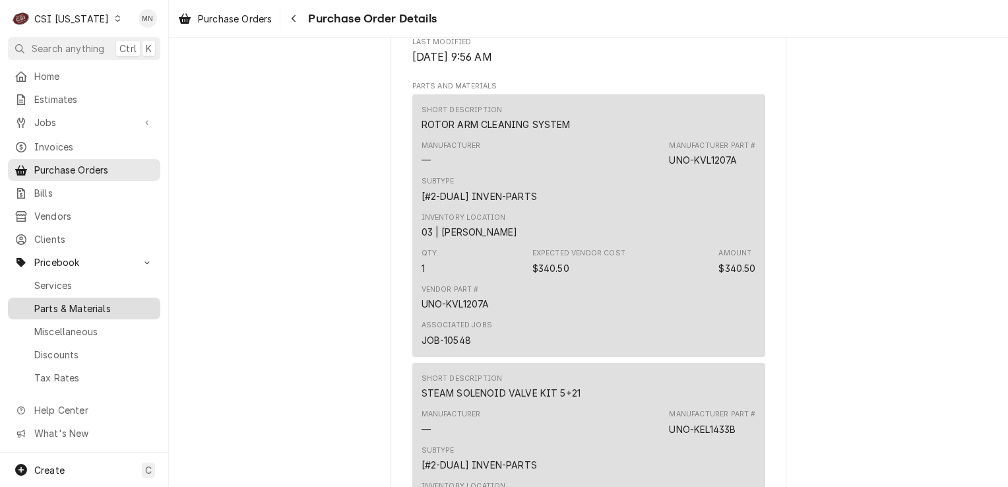
click at [55, 304] on span "Parts & Materials" at bounding box center [93, 309] width 119 height 14
drag, startPoint x: 743, startPoint y: 198, endPoint x: 735, endPoint y: 197, distance: 7.9
click at [735, 167] on div "Manufacturer Part # UNO-KVL1207A" at bounding box center [712, 154] width 86 height 26
drag, startPoint x: 735, startPoint y: 197, endPoint x: 726, endPoint y: 198, distance: 9.3
drag, startPoint x: 726, startPoint y: 198, endPoint x: 643, endPoint y: 214, distance: 84.1
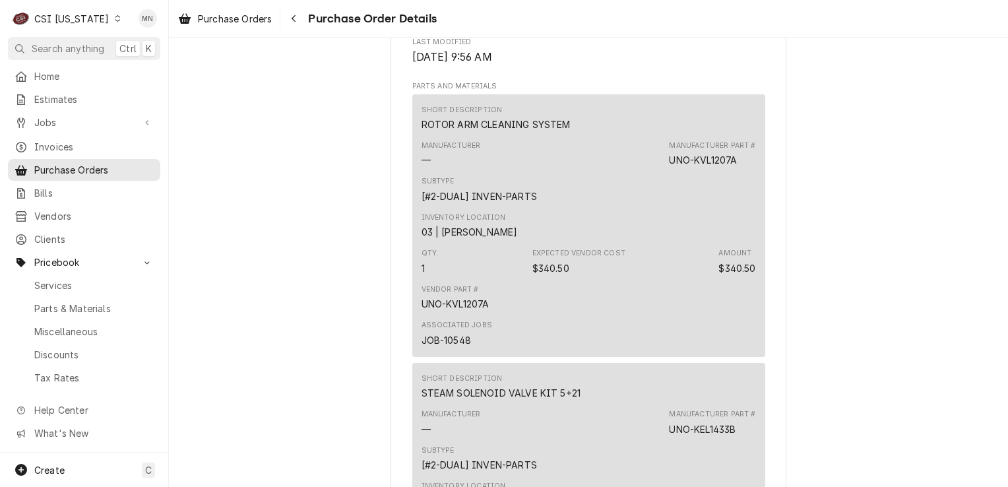
click at [610, 207] on div "Subtype [#2-DUAL] INVEN-PARTS" at bounding box center [589, 190] width 335 height 36
drag, startPoint x: 665, startPoint y: 202, endPoint x: 735, endPoint y: 199, distance: 70.0
click at [735, 172] on div "Manufacturer — Manufacturer Part # UNO-KVL1207A" at bounding box center [589, 154] width 335 height 36
drag, startPoint x: 735, startPoint y: 199, endPoint x: 716, endPoint y: 199, distance: 19.1
copy div "UNO-KVL1207A"
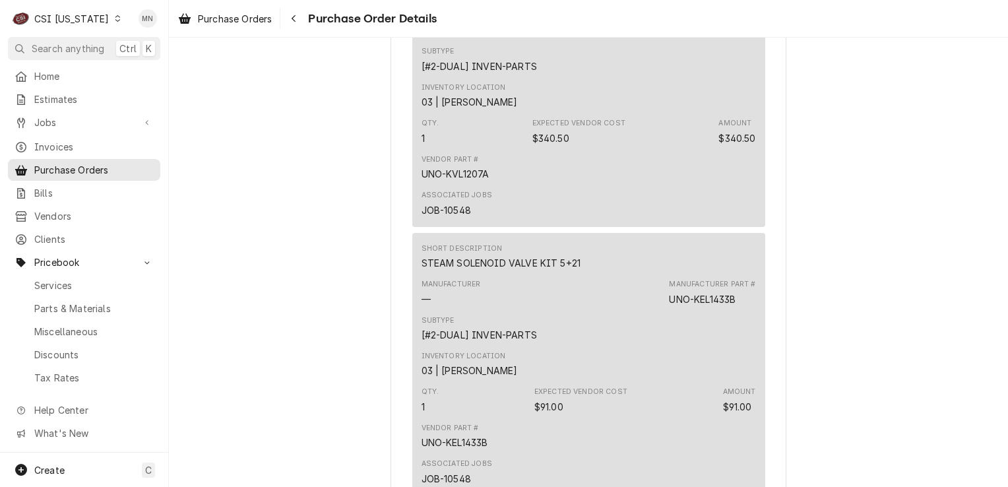
scroll to position [969, 0]
drag, startPoint x: 736, startPoint y: 336, endPoint x: 666, endPoint y: 336, distance: 69.9
click at [669, 304] on div "Manufacturer Part # UNO-KEL1433B" at bounding box center [712, 290] width 86 height 26
copy div "UNO-KEL1433B"
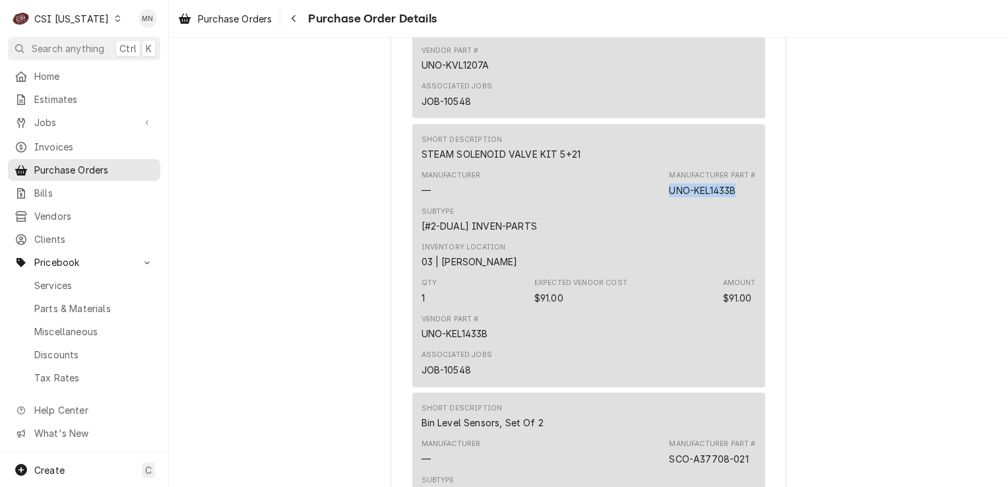
scroll to position [1232, 0]
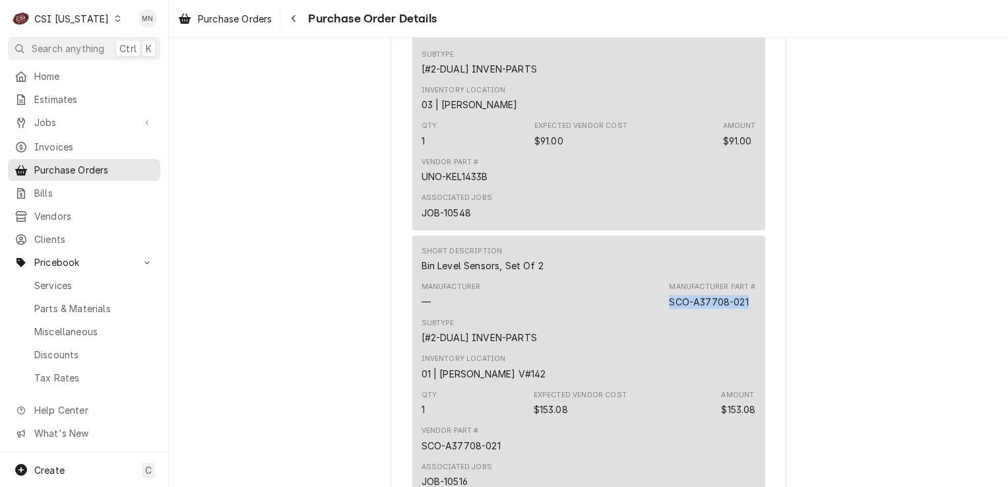
drag, startPoint x: 745, startPoint y: 343, endPoint x: 665, endPoint y: 336, distance: 80.1
click at [669, 308] on div "Manufacturer Part # SCO-A37708-021" at bounding box center [712, 295] width 86 height 26
copy div "SCO-A37708-021"
drag, startPoint x: 740, startPoint y: 71, endPoint x: 667, endPoint y: 69, distance: 72.6
click at [669, 40] on div "Manufacturer Part # UNO-KEL1433B" at bounding box center [712, 26] width 86 height 26
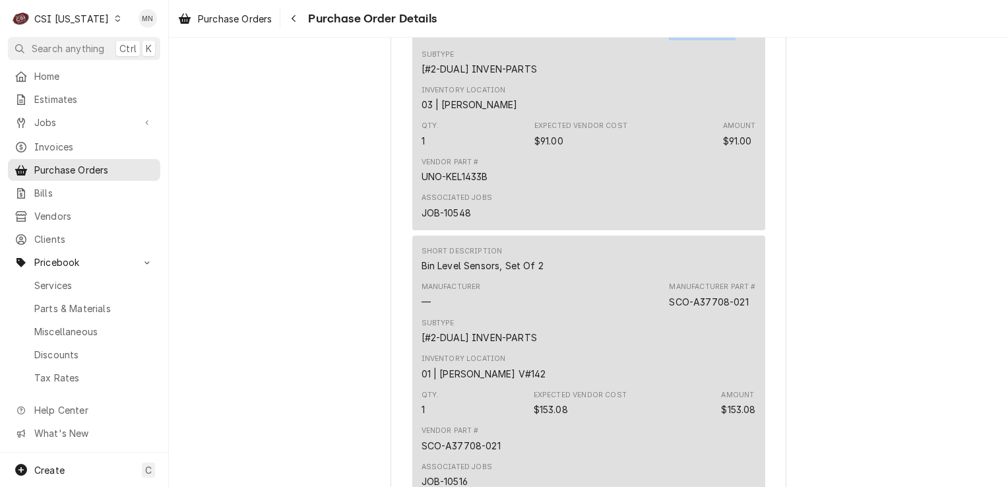
copy div "UNO-KEL1433B"
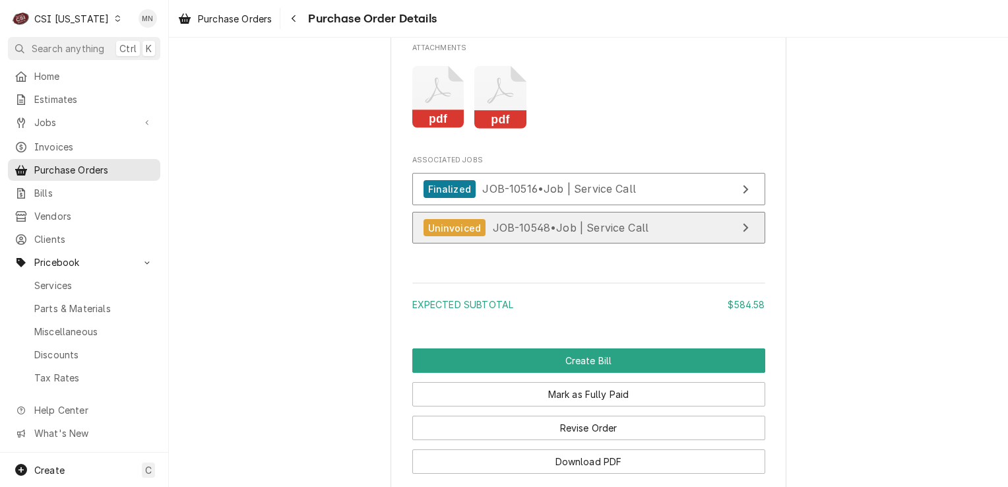
scroll to position [1826, 0]
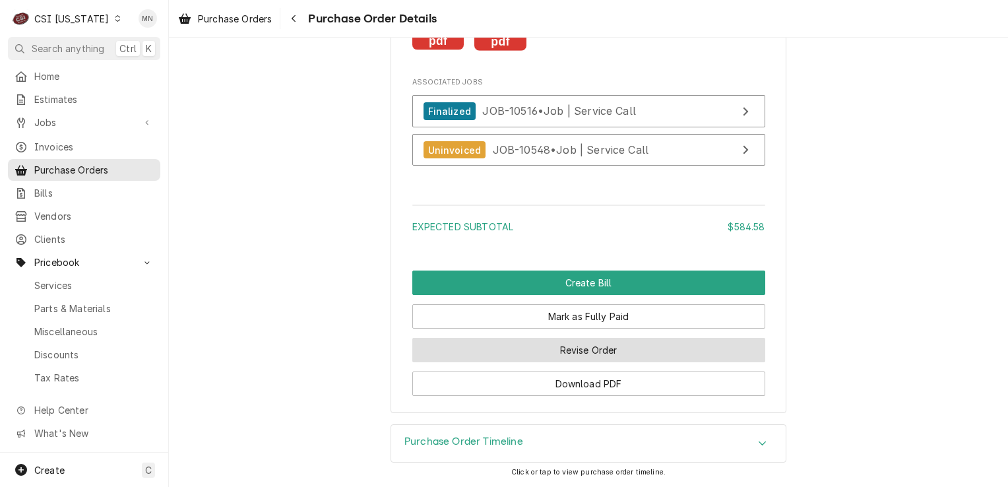
click at [557, 351] on button "Revise Order" at bounding box center [588, 350] width 353 height 24
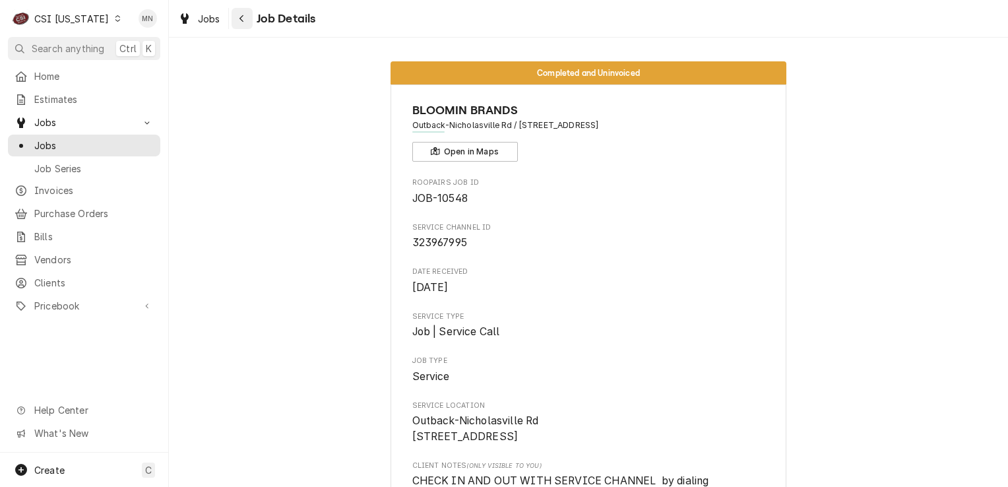
click at [234, 15] on button "Navigate back" at bounding box center [242, 18] width 21 height 21
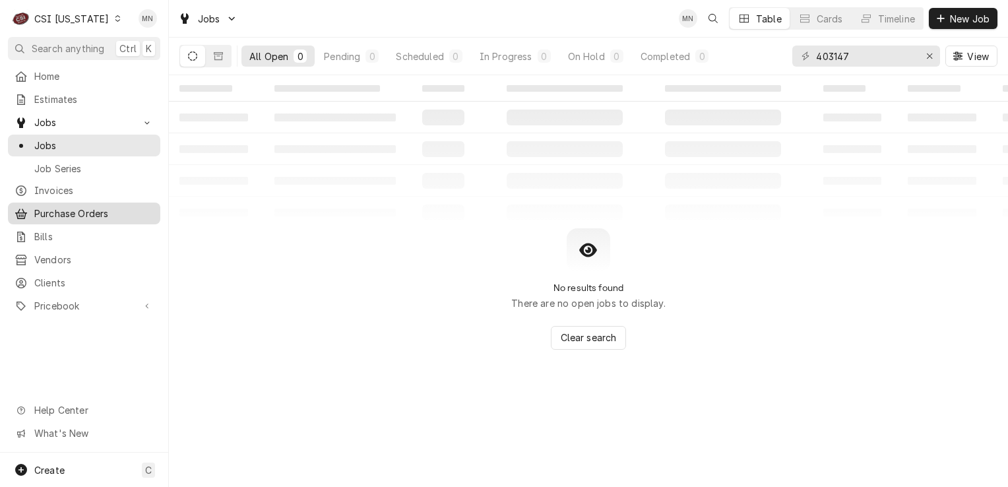
click at [71, 207] on span "Purchase Orders" at bounding box center [93, 214] width 119 height 14
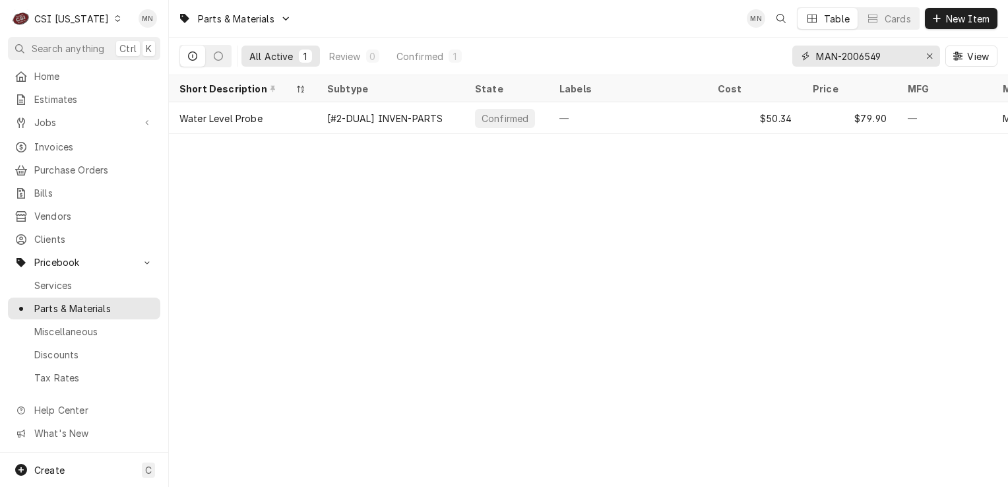
drag, startPoint x: 890, startPoint y: 56, endPoint x: 814, endPoint y: 57, distance: 75.9
click at [814, 57] on div "MAN-2006549" at bounding box center [866, 56] width 148 height 21
paste input "UNO-KVL1207A"
drag, startPoint x: 886, startPoint y: 54, endPoint x: 812, endPoint y: 51, distance: 73.9
click at [812, 51] on div "UNO-KVL1207A" at bounding box center [866, 56] width 148 height 21
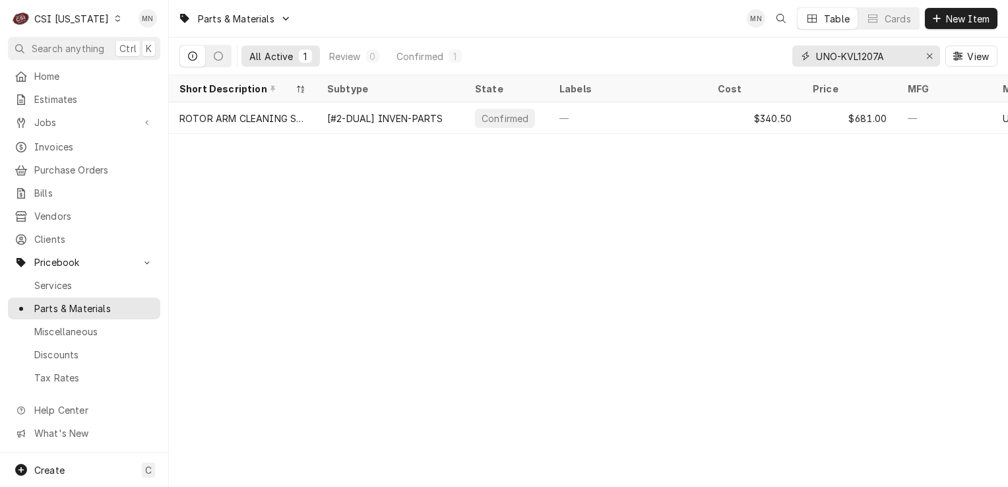
paste input "EL1433B"
drag, startPoint x: 885, startPoint y: 58, endPoint x: 819, endPoint y: 60, distance: 65.3
click at [819, 60] on input "UNO-KEL1433B" at bounding box center [865, 56] width 99 height 21
paste input "SCO-A37708-021"
drag, startPoint x: 900, startPoint y: 56, endPoint x: 702, endPoint y: 53, distance: 198.0
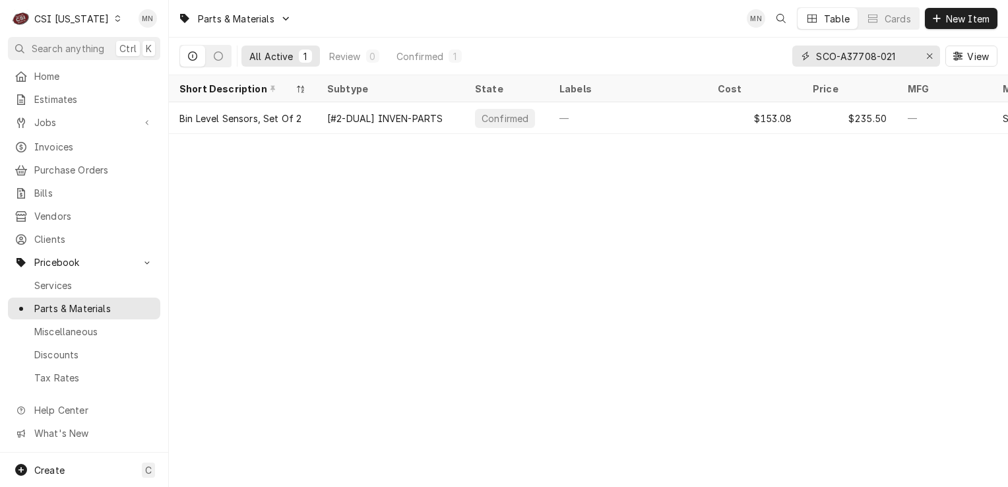
click at [707, 56] on div "All Active 1 Review 0 Confirmed 1 SCO-A37708-021 View" at bounding box center [588, 56] width 818 height 37
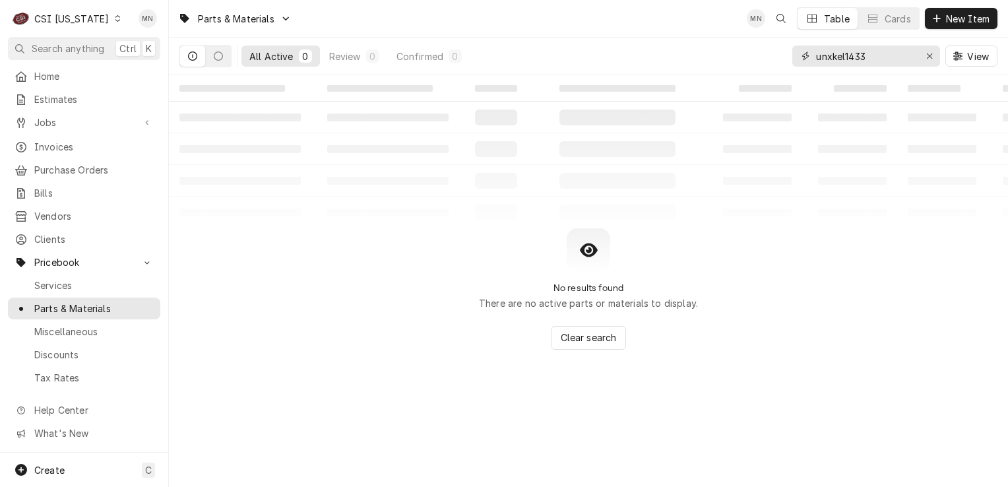
type input "unxkel1433b"
drag, startPoint x: 887, startPoint y: 57, endPoint x: 719, endPoint y: 67, distance: 168.6
click at [719, 67] on div "All Active 0 Review 0 Confirmed 0 unxkel1433b View" at bounding box center [588, 56] width 818 height 37
click at [222, 58] on icon "Dynamic Content Wrapper" at bounding box center [218, 55] width 9 height 9
drag, startPoint x: 886, startPoint y: 57, endPoint x: 815, endPoint y: 52, distance: 71.4
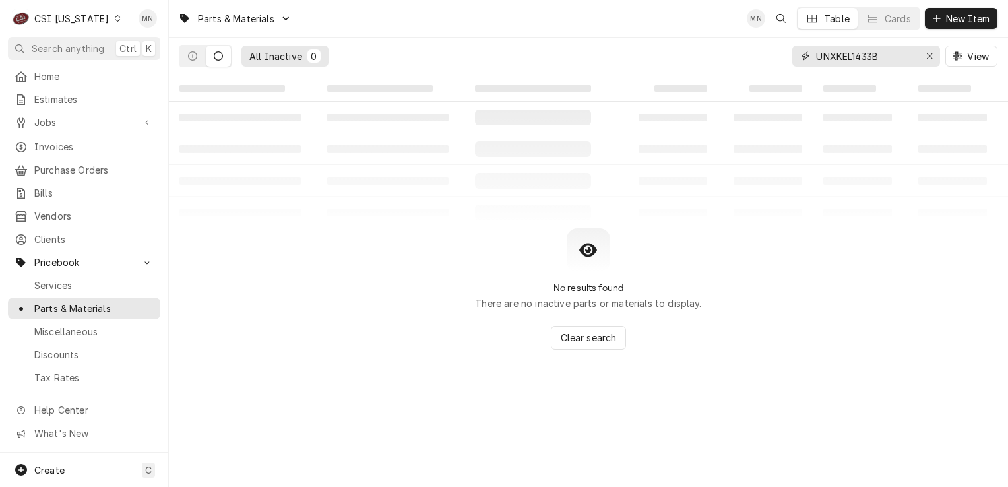
click at [815, 52] on div "UNXKEL1433B" at bounding box center [866, 56] width 148 height 21
paste input "O-"
type input "UNO-KEL1433B"
click at [198, 57] on button "Dynamic Content Wrapper" at bounding box center [192, 56] width 25 height 21
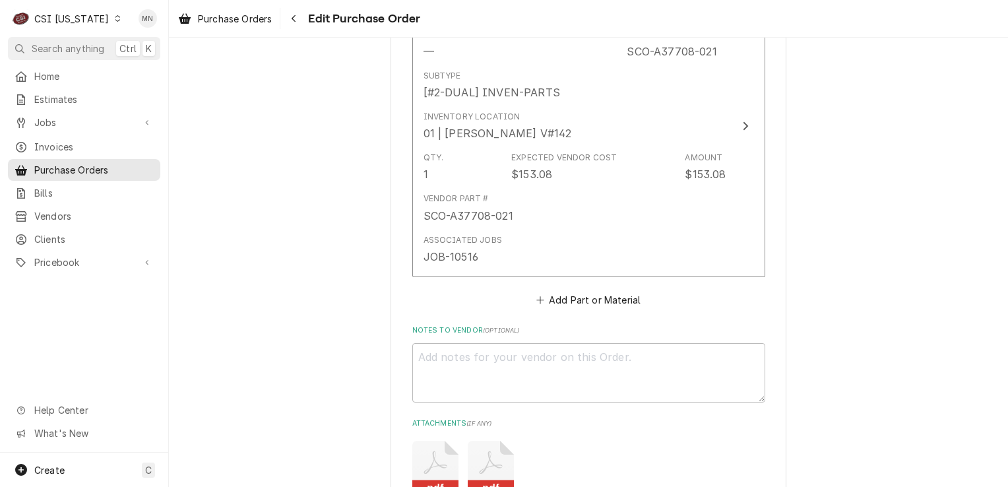
scroll to position [1452, 0]
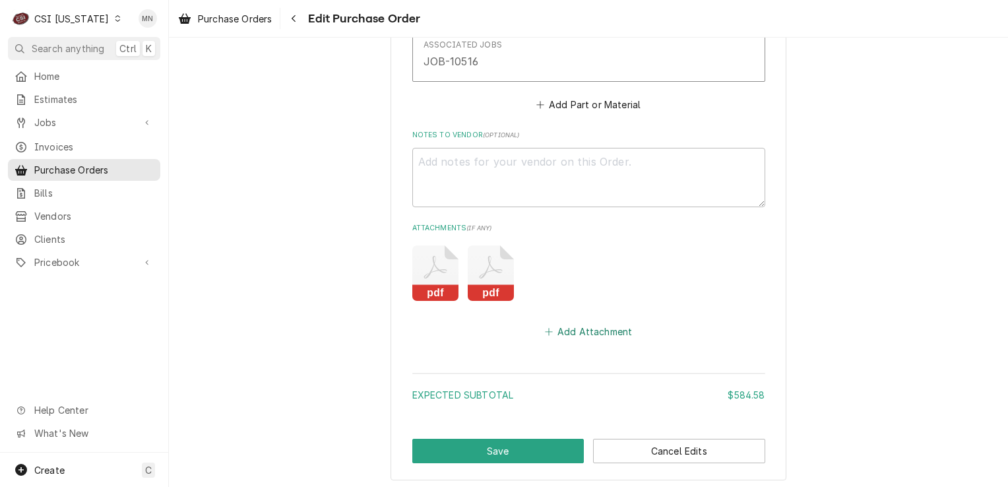
click at [576, 329] on button "Add Attachment" at bounding box center [588, 331] width 92 height 18
type textarea "x"
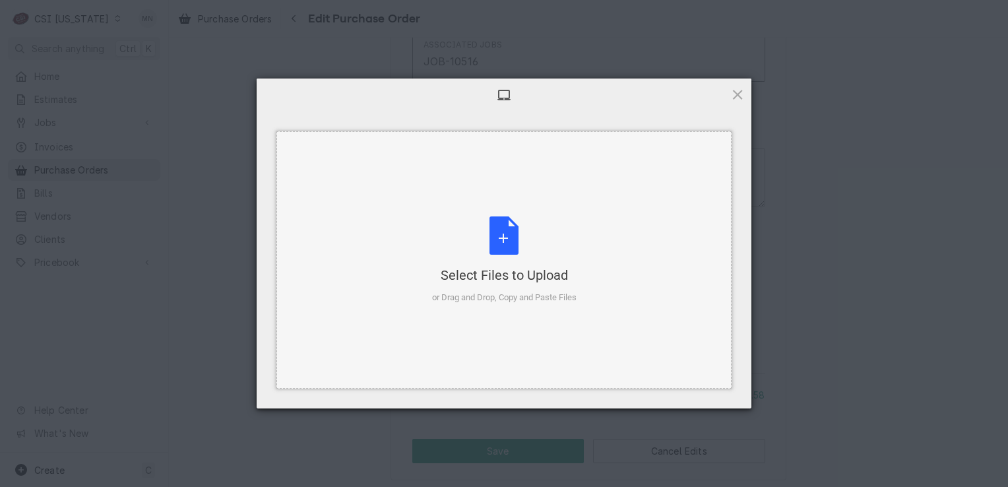
click at [514, 254] on div "Select Files to Upload or Drag and Drop, Copy and Paste Files" at bounding box center [504, 260] width 144 height 88
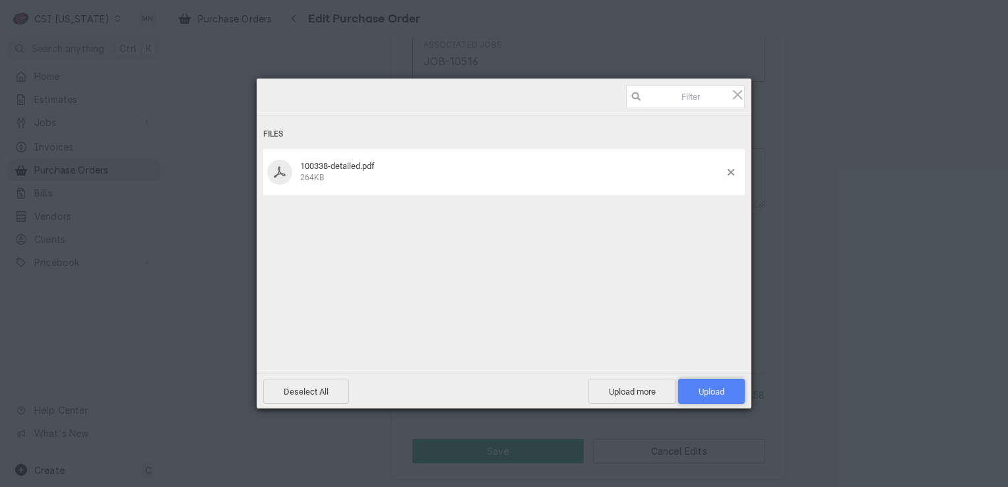
click at [717, 397] on span "Upload 1" at bounding box center [711, 391] width 67 height 25
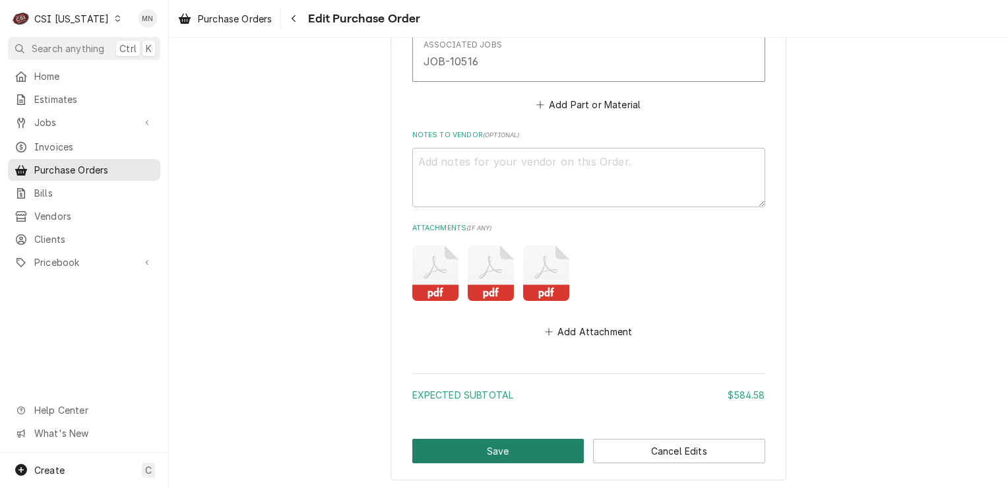
click at [530, 439] on button "Save" at bounding box center [498, 451] width 172 height 24
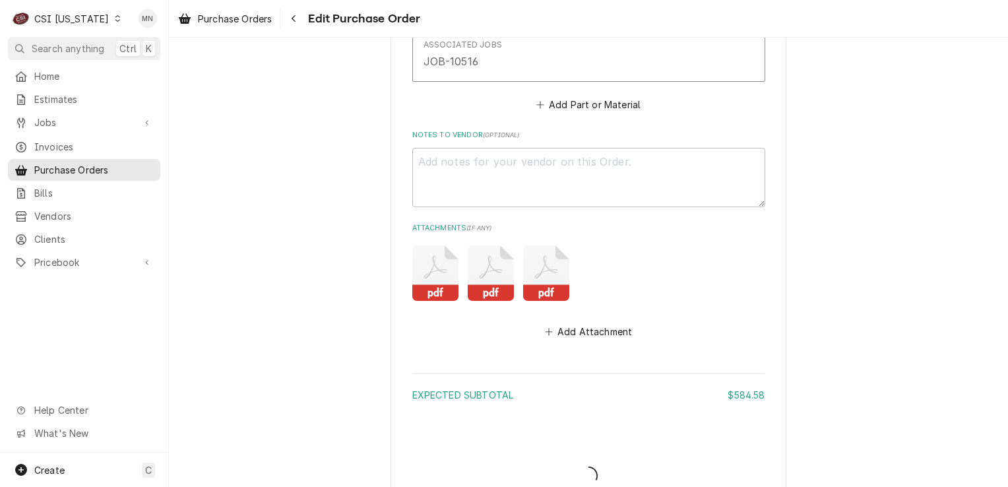
type textarea "x"
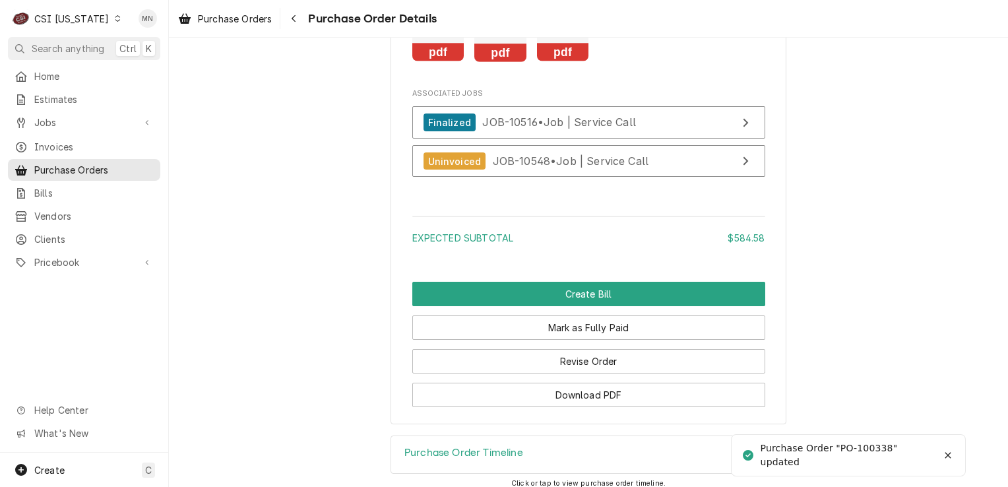
scroll to position [1781, 0]
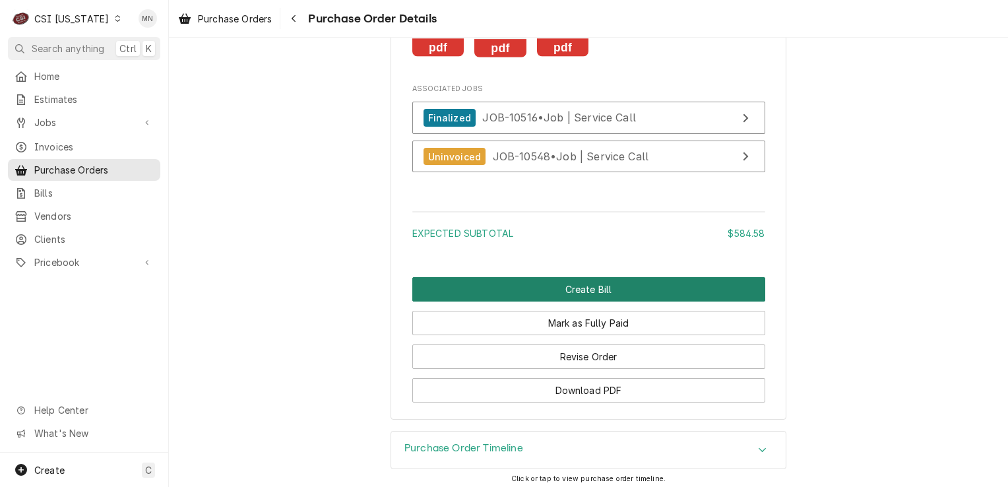
click at [575, 302] on button "Create Bill" at bounding box center [588, 289] width 353 height 24
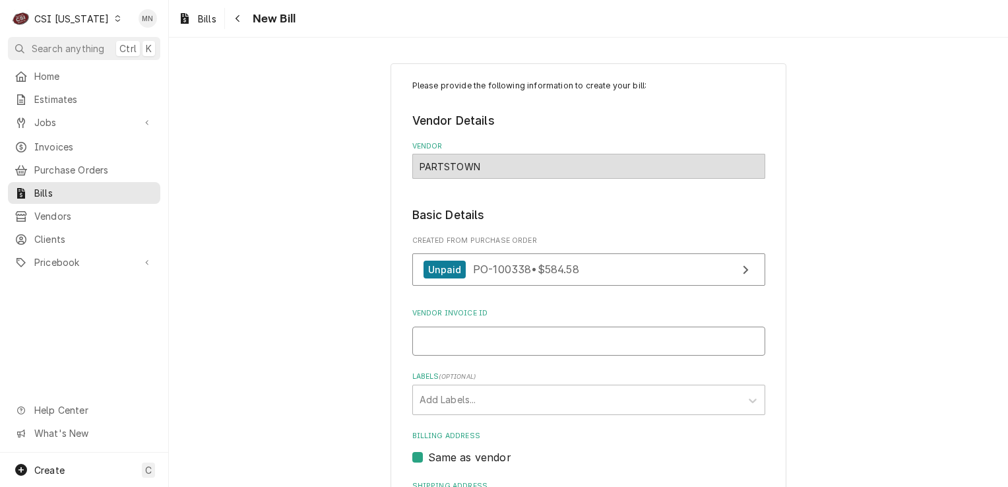
click at [486, 340] on input "Vendor Invoice ID" at bounding box center [588, 341] width 353 height 29
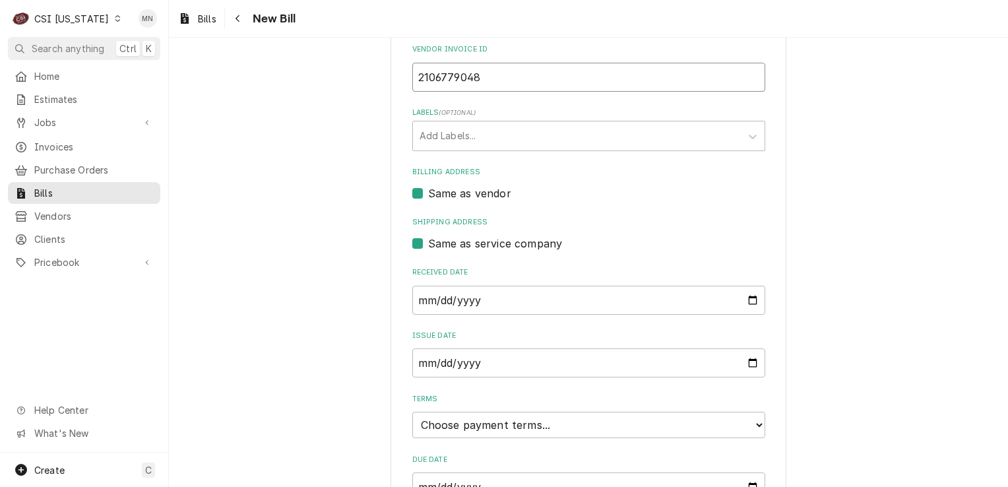
scroll to position [332, 0]
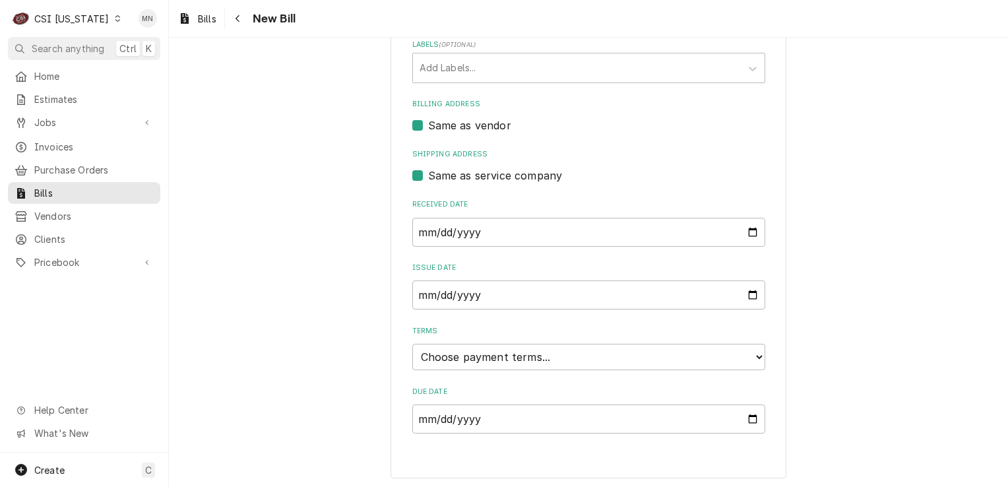
type input "2106779048"
click at [517, 418] on input "Due Date" at bounding box center [588, 418] width 353 height 29
click at [519, 358] on select "Choose payment terms... Same Day Net 7 Net 14 Net 21 Net 30 Net 45 Net 60 Net 90" at bounding box center [588, 357] width 353 height 26
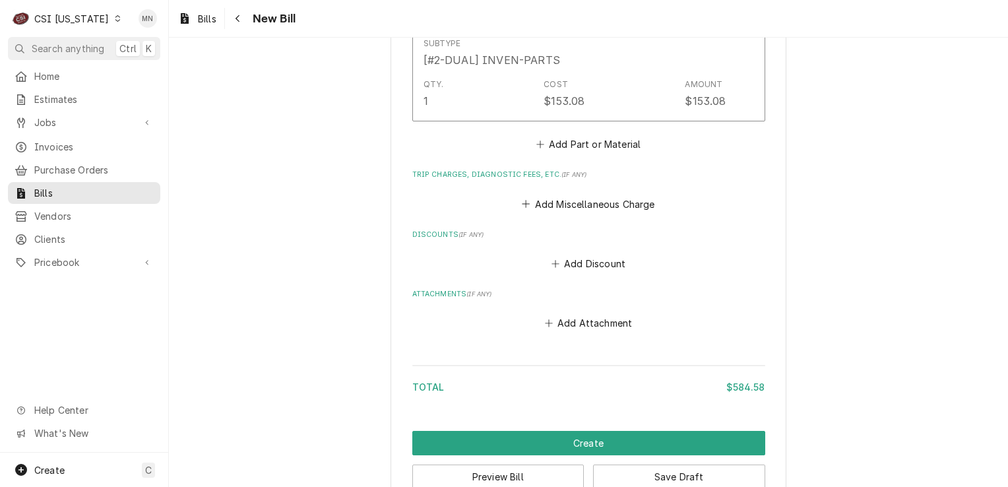
scroll to position [1354, 0]
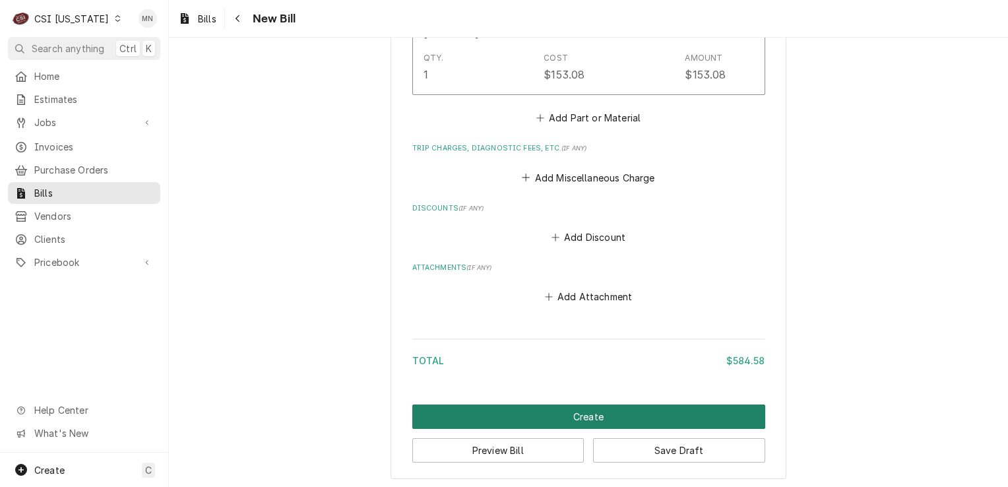
click at [589, 412] on button "Create" at bounding box center [588, 416] width 353 height 24
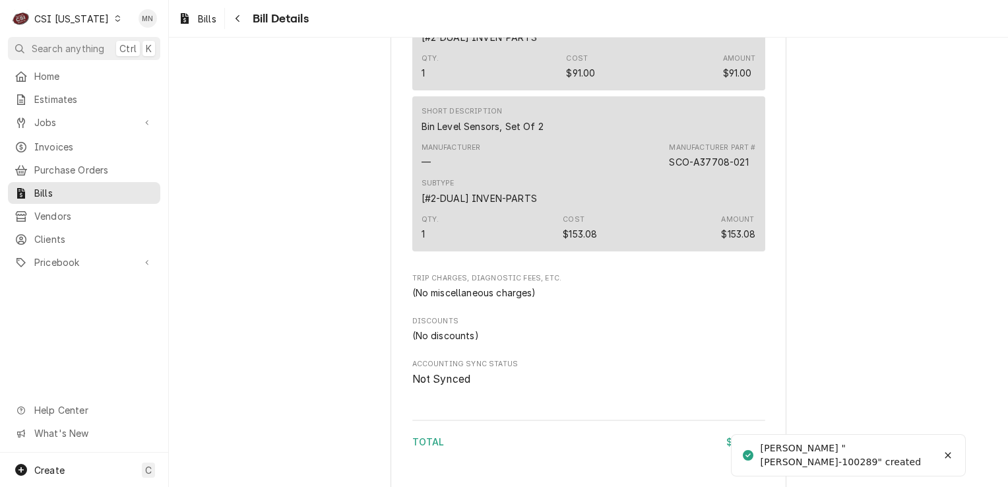
scroll to position [1250, 0]
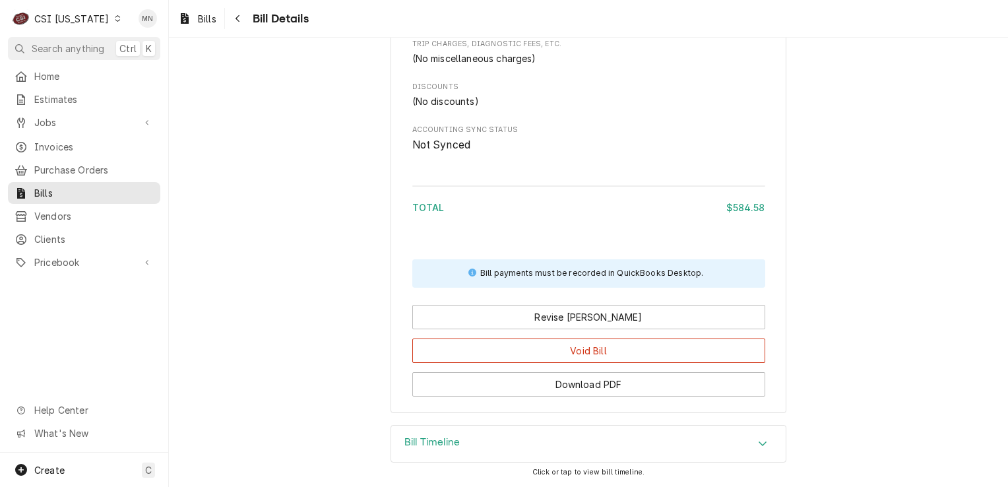
click at [583, 433] on div "Bill Timeline" at bounding box center [588, 444] width 395 height 37
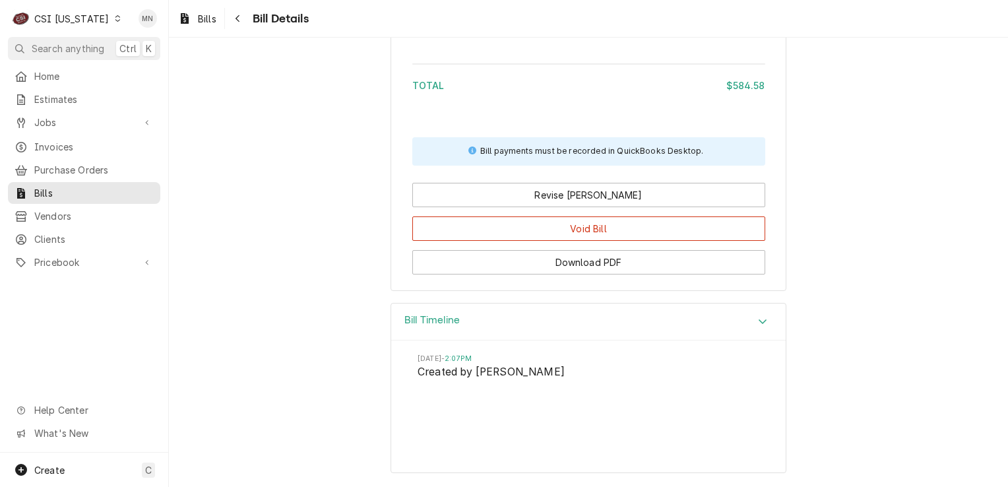
scroll to position [1372, 0]
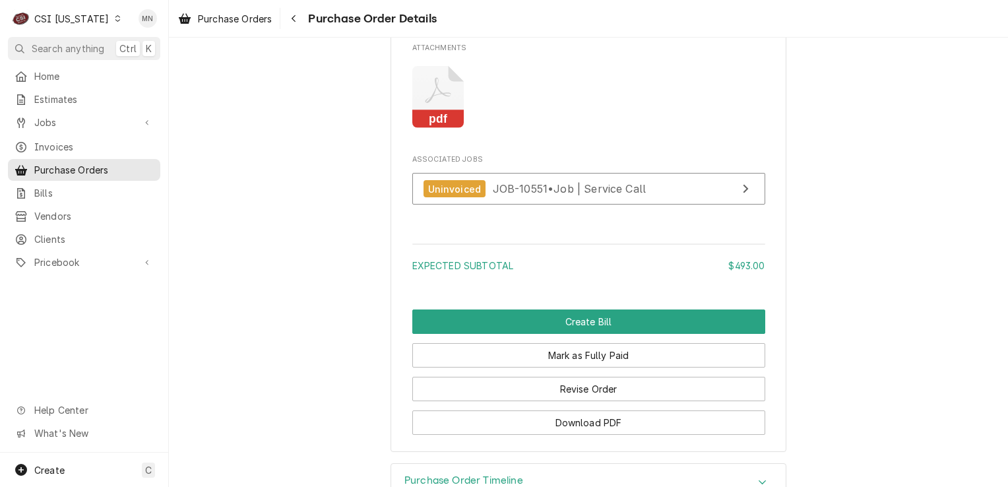
scroll to position [1053, 0]
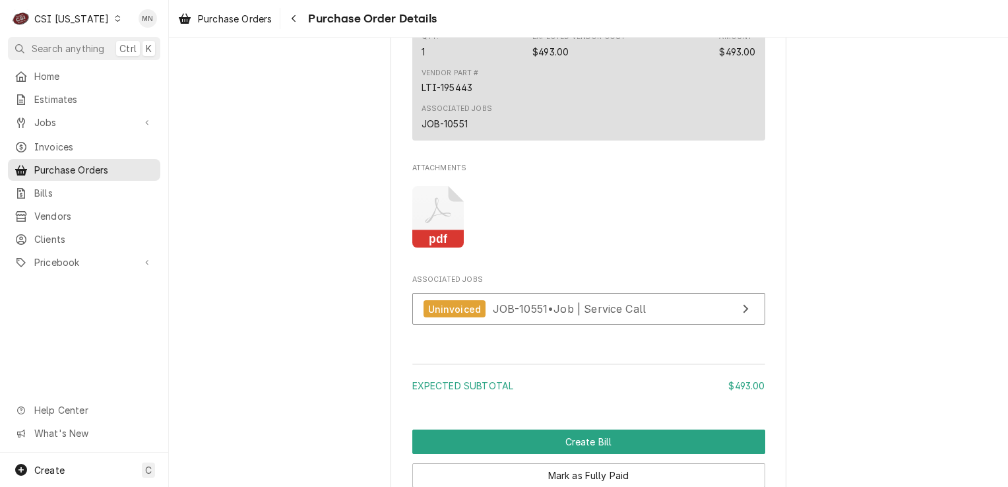
click at [442, 249] on rect "Attachments" at bounding box center [438, 239] width 52 height 18
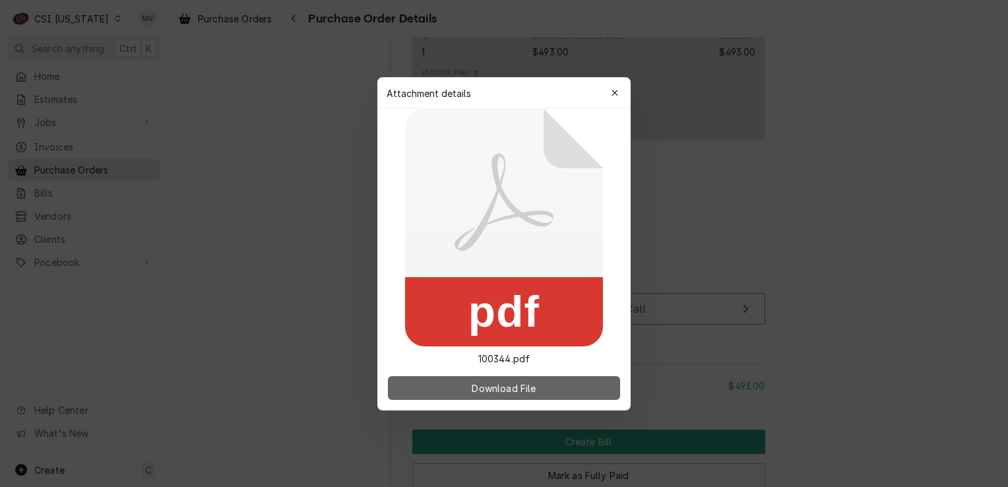
click at [484, 378] on button "Download File" at bounding box center [504, 388] width 232 height 24
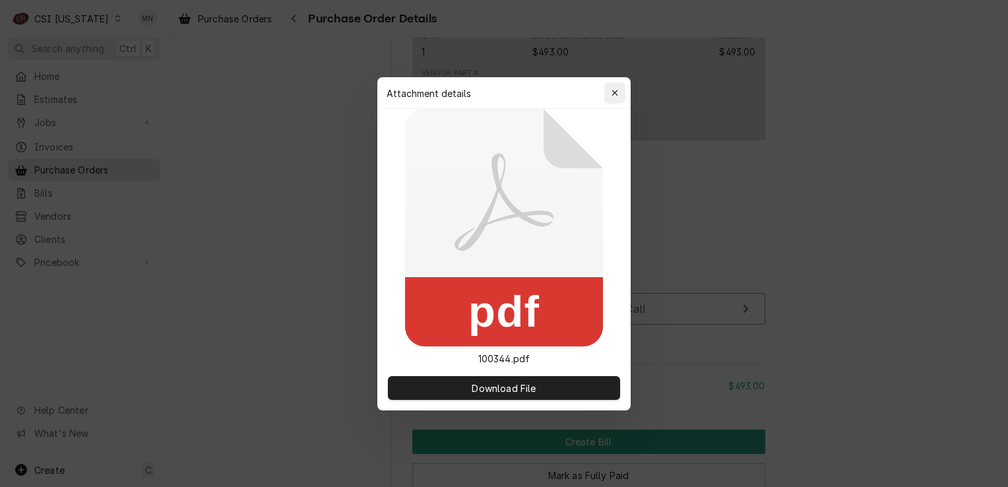
click at [618, 90] on div "button" at bounding box center [614, 92] width 13 height 13
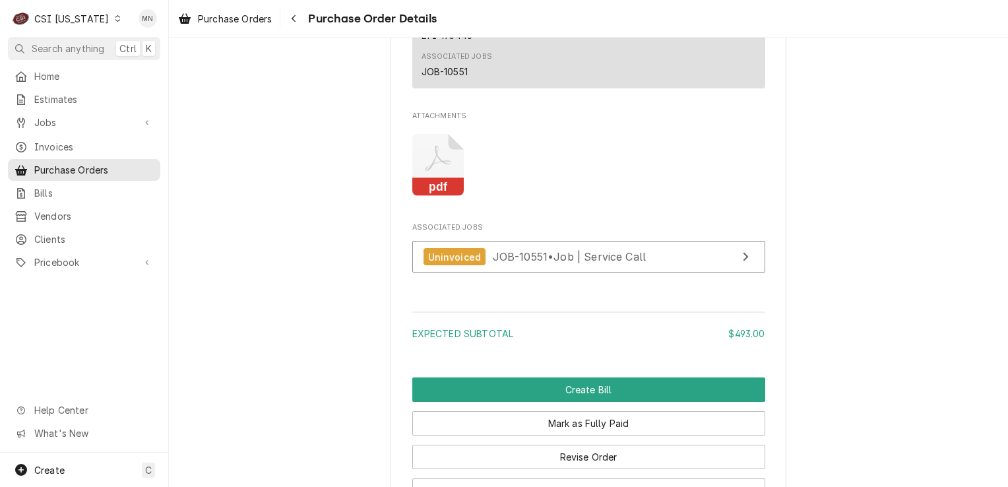
scroll to position [1119, 0]
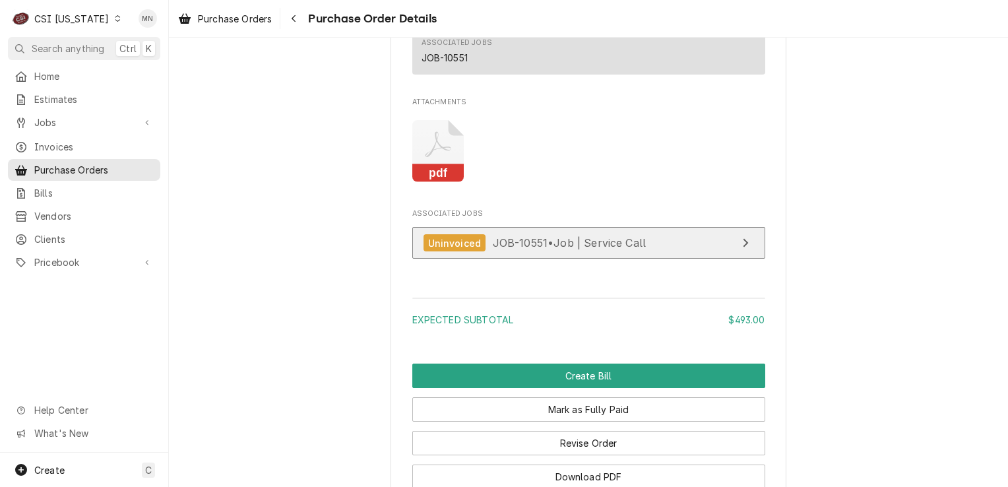
click at [511, 249] on span "JOB-10551 • Job | Service Call" at bounding box center [570, 242] width 154 height 13
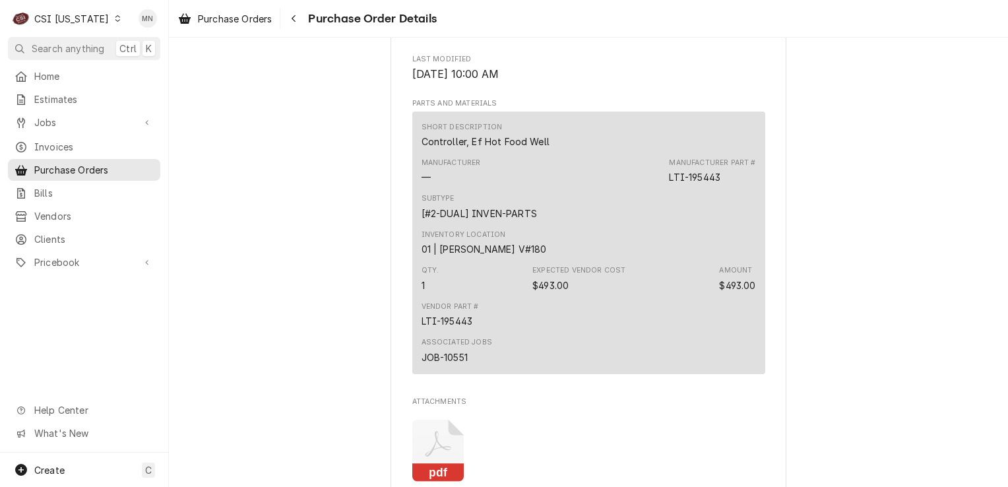
scroll to position [789, 0]
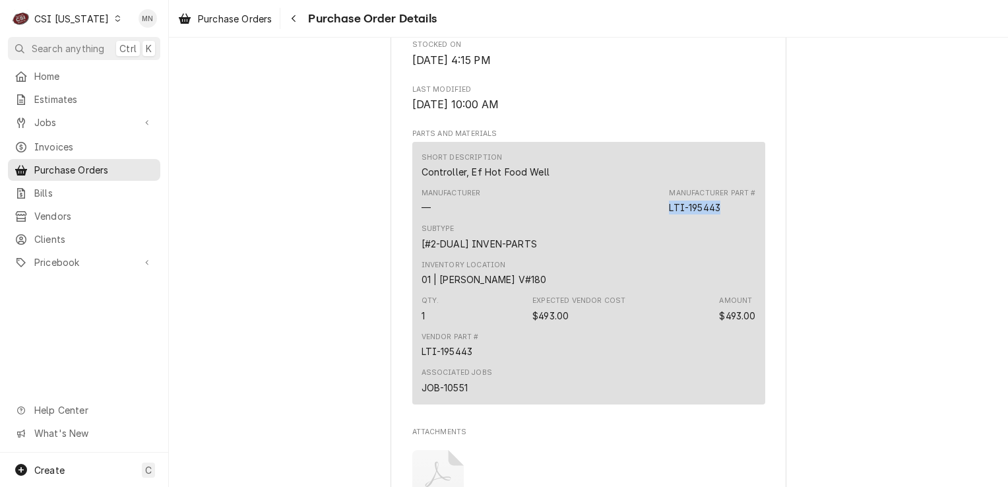
drag, startPoint x: 723, startPoint y: 249, endPoint x: 665, endPoint y: 250, distance: 58.1
click at [665, 219] on div "Manufacturer — Manufacturer Part # LTI-195443" at bounding box center [589, 201] width 335 height 36
copy div "LTI-195443"
click at [86, 257] on span "Pricebook" at bounding box center [84, 262] width 100 height 14
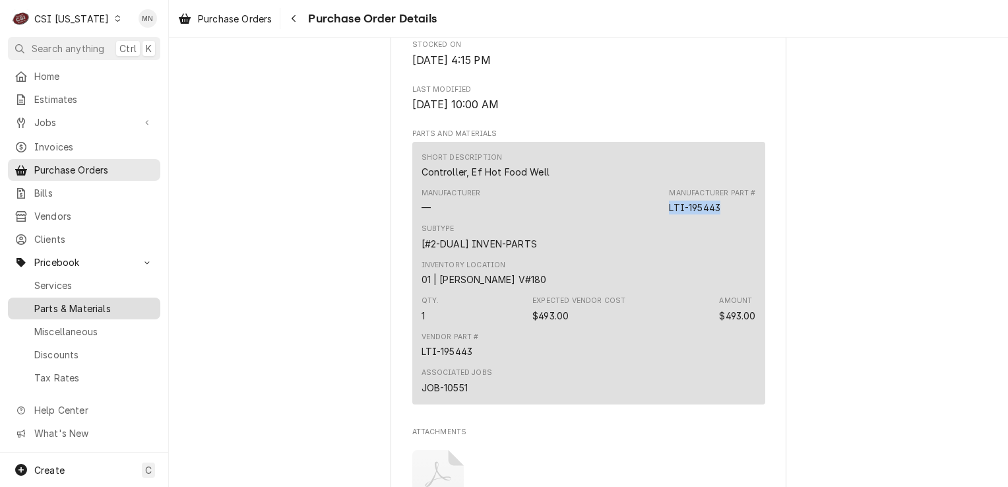
click at [80, 302] on span "Parts & Materials" at bounding box center [93, 309] width 119 height 14
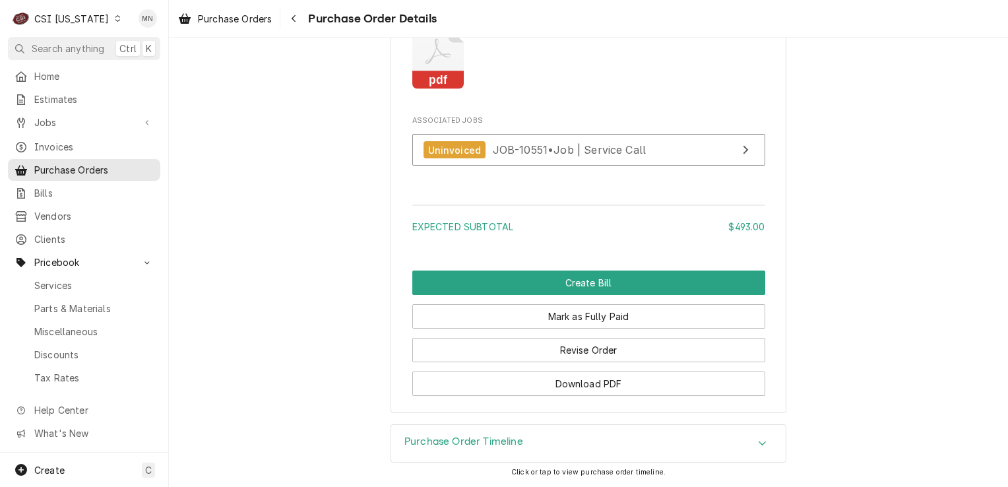
scroll to position [1251, 0]
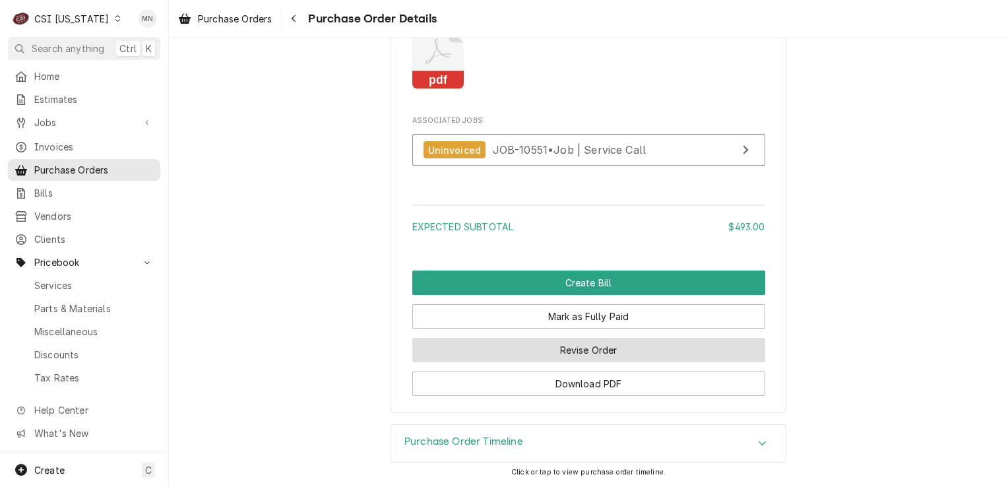
click at [541, 350] on button "Revise Order" at bounding box center [588, 350] width 353 height 24
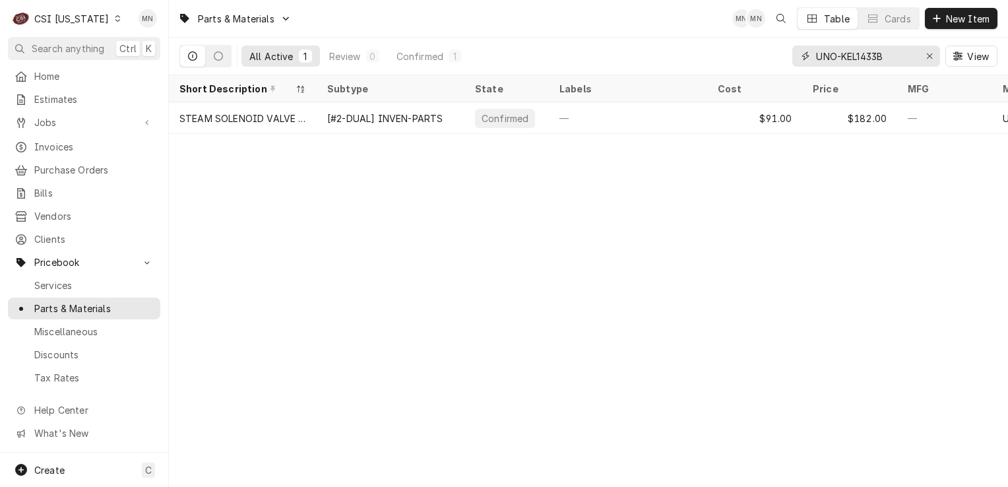
drag, startPoint x: 900, startPoint y: 51, endPoint x: 802, endPoint y: 56, distance: 98.4
click at [802, 56] on div "UNO-KEL1433B" at bounding box center [866, 56] width 148 height 21
paste input "LTI-195443"
drag, startPoint x: 869, startPoint y: 51, endPoint x: 802, endPoint y: 51, distance: 66.6
click at [802, 51] on div "LTI-195443" at bounding box center [866, 56] width 148 height 21
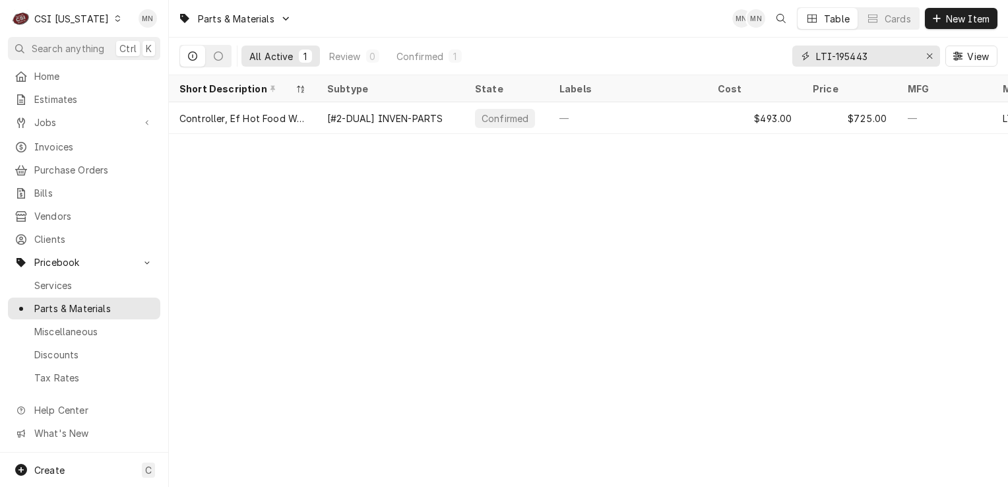
paste input "MUL-020009016"
drag, startPoint x: 897, startPoint y: 55, endPoint x: 815, endPoint y: 51, distance: 81.2
click at [816, 51] on input "MUL-020009016" at bounding box center [865, 56] width 99 height 21
paste input "LIN-369263"
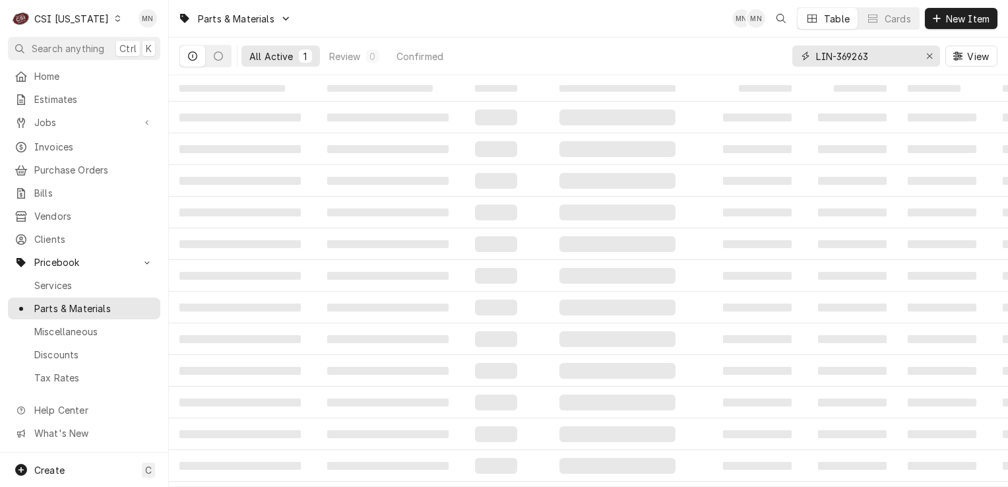
type input "LIN-369263"
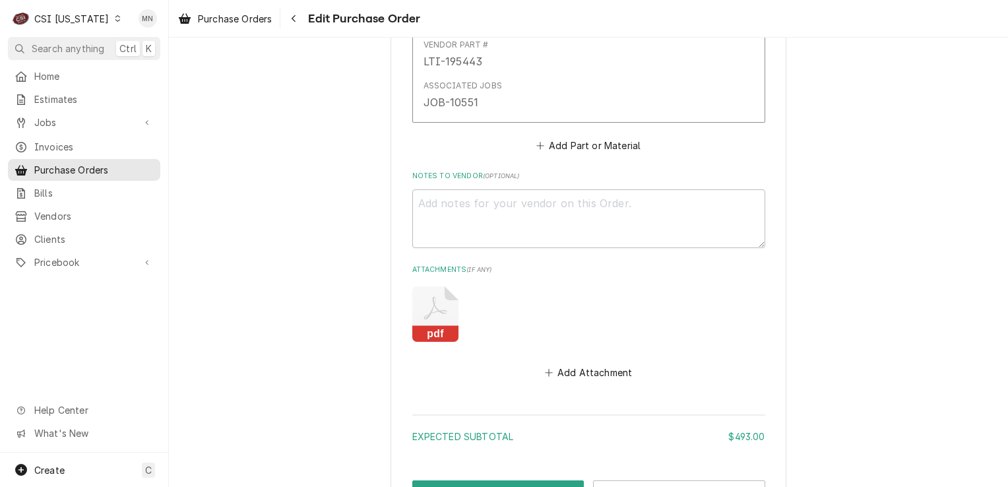
scroll to position [897, 0]
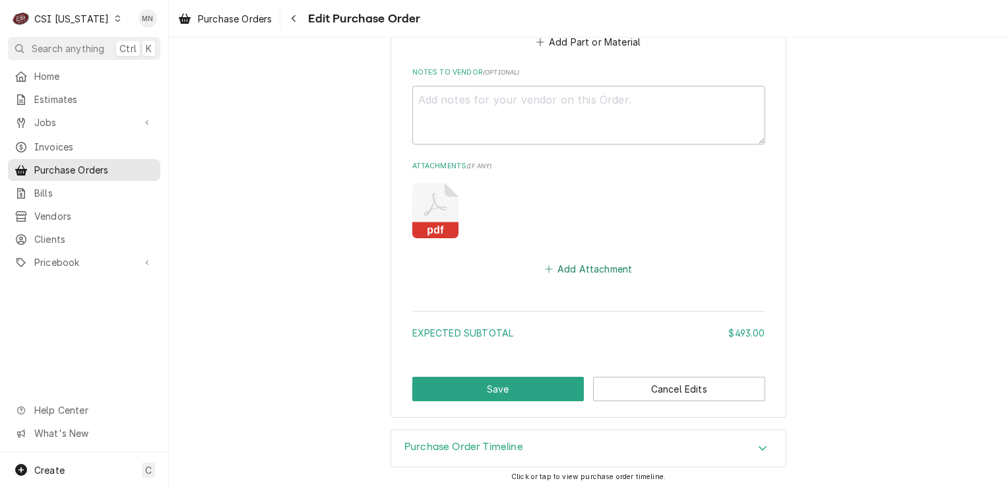
click at [554, 269] on button "Add Attachment" at bounding box center [588, 269] width 92 height 18
type textarea "x"
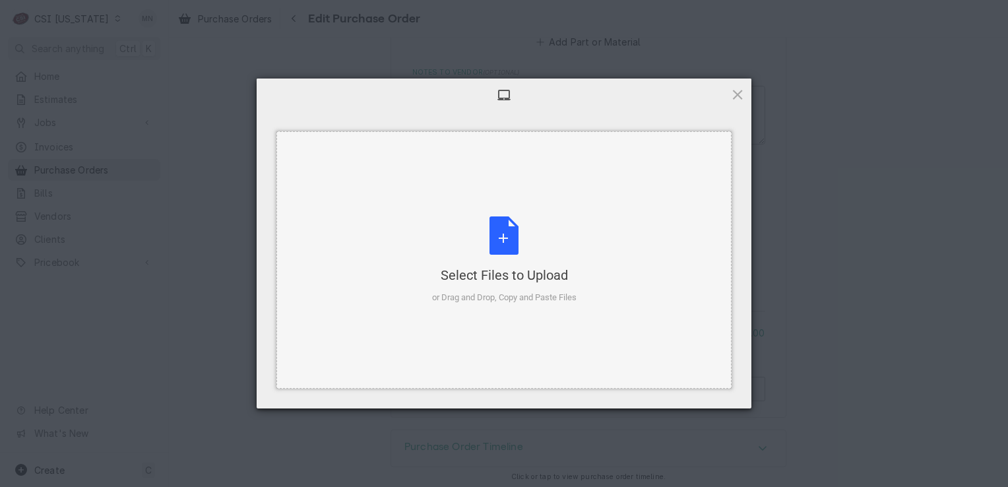
click at [504, 240] on div "Select Files to Upload or Drag and Drop, Copy and Paste Files" at bounding box center [504, 260] width 144 height 88
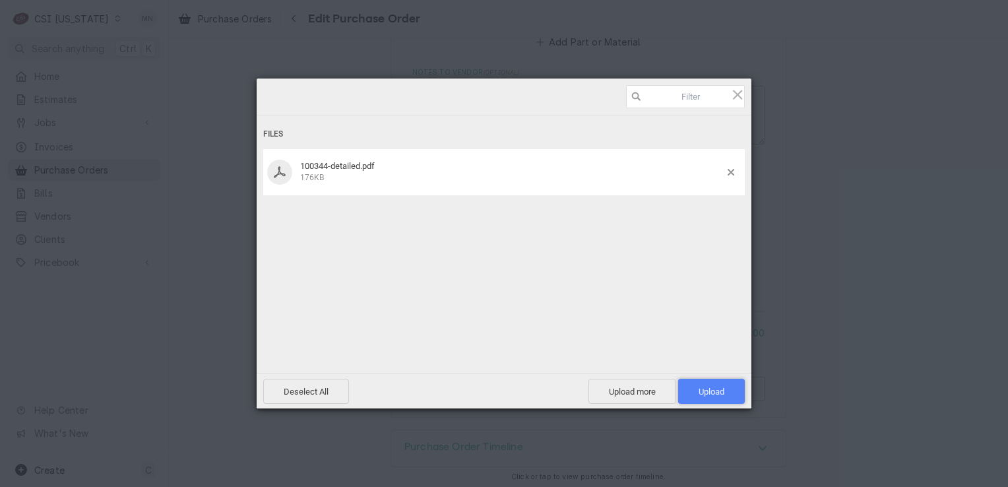
click at [711, 389] on span "Upload 1" at bounding box center [712, 392] width 26 height 10
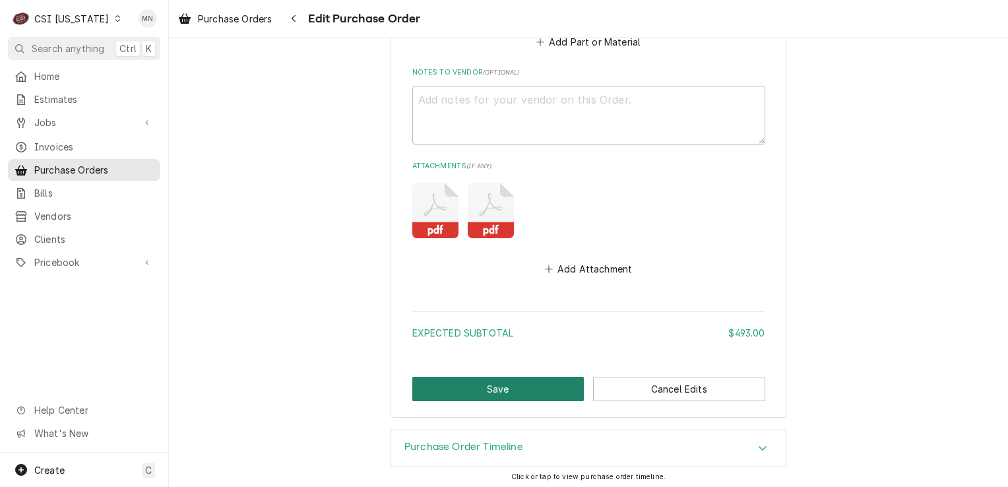
click at [549, 379] on button "Save" at bounding box center [498, 389] width 172 height 24
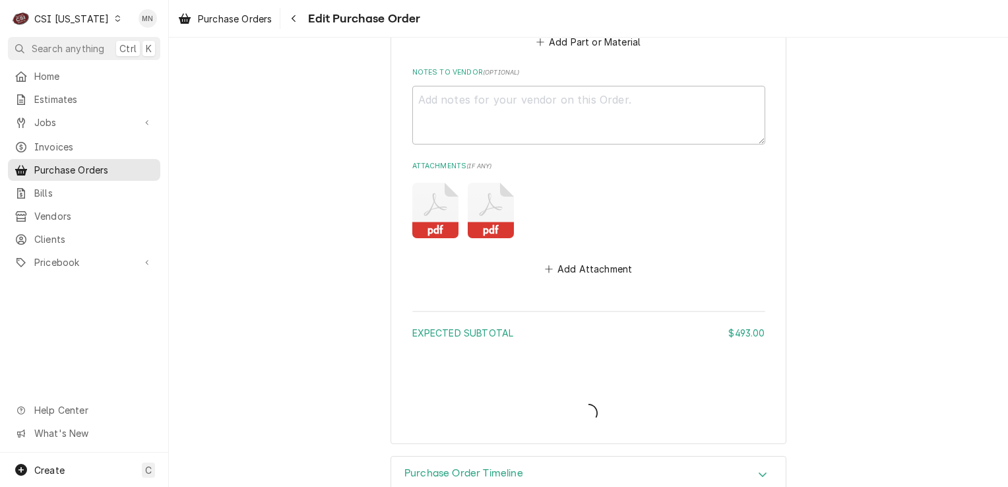
type textarea "x"
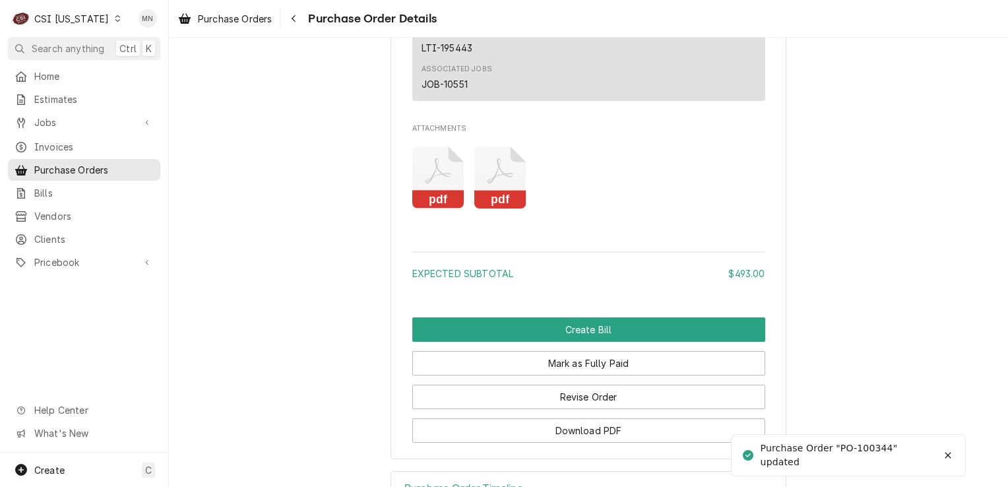
scroll to position [1122, 0]
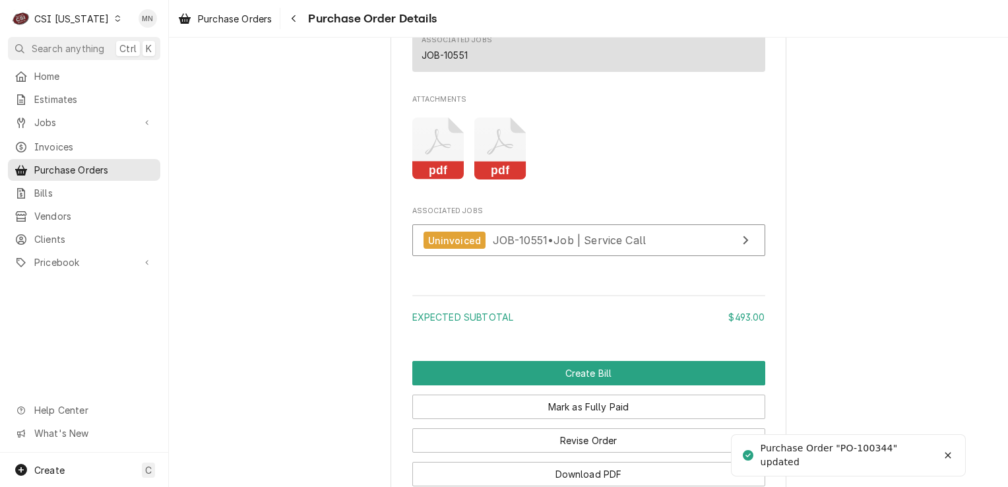
click at [583, 333] on div "Expected Subtotal $493.00" at bounding box center [588, 311] width 353 height 43
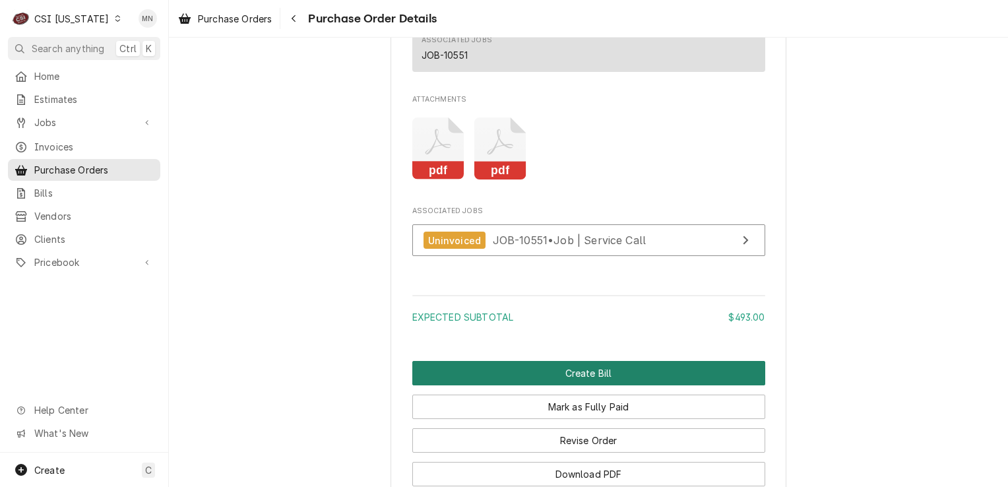
click at [592, 385] on button "Create Bill" at bounding box center [588, 373] width 353 height 24
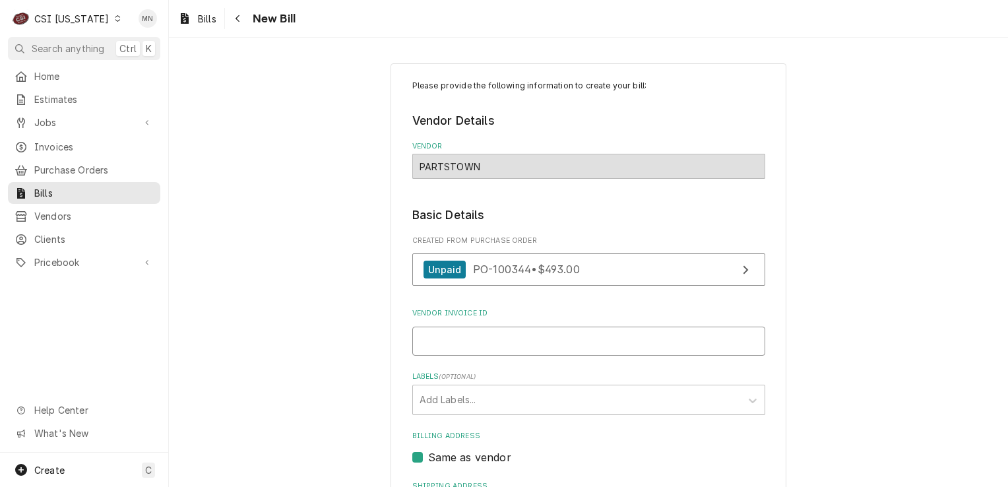
click at [467, 345] on input "Vendor Invoice ID" at bounding box center [588, 341] width 353 height 29
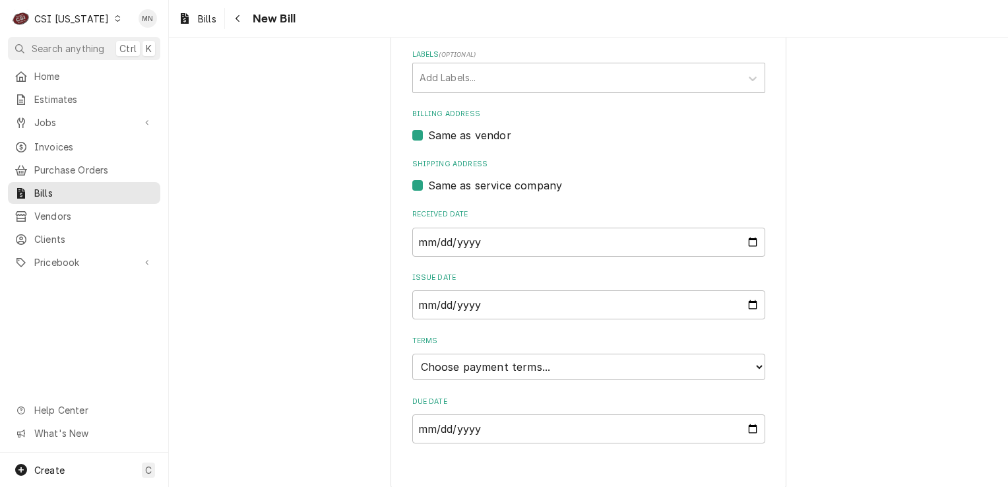
scroll to position [332, 0]
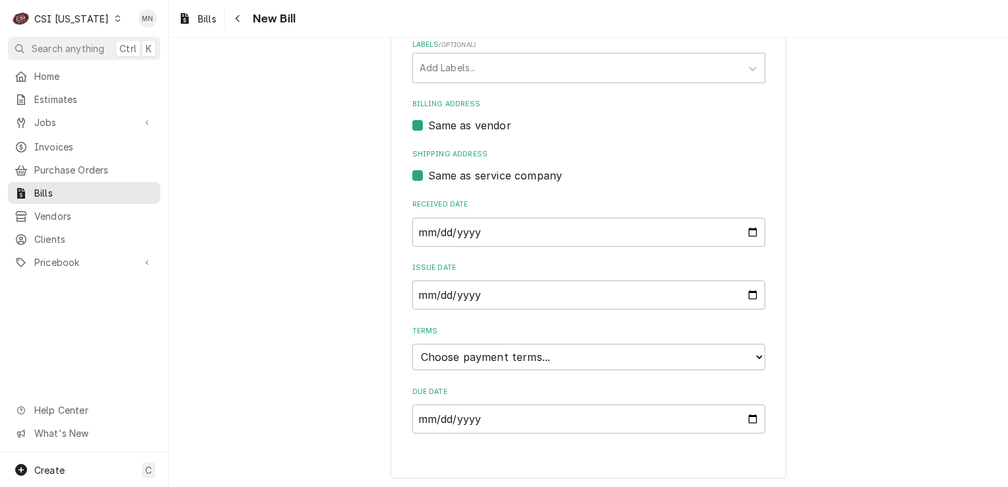
type input "2106779049"
click at [506, 348] on select "Choose payment terms... Same Day Net 7 Net 14 Net 21 Net 30 Net 45 Net 60 Net 90" at bounding box center [588, 357] width 353 height 26
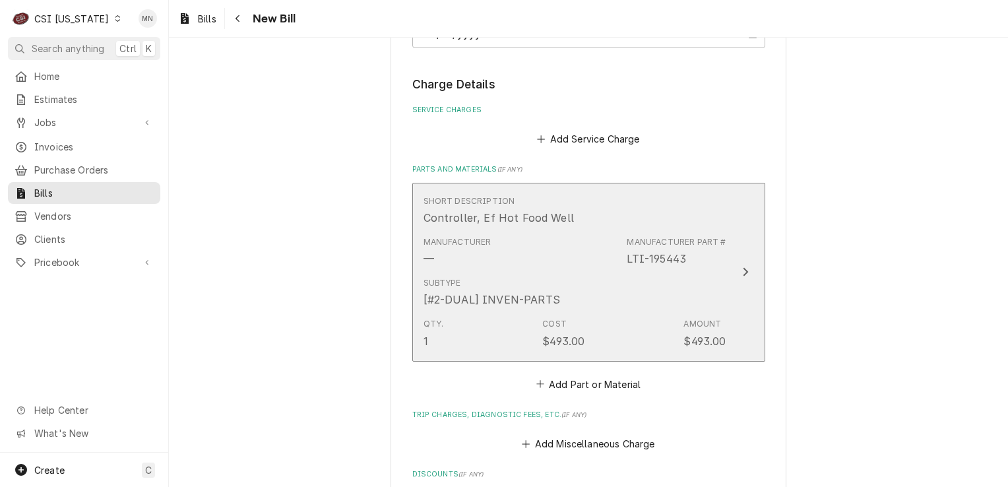
scroll to position [794, 0]
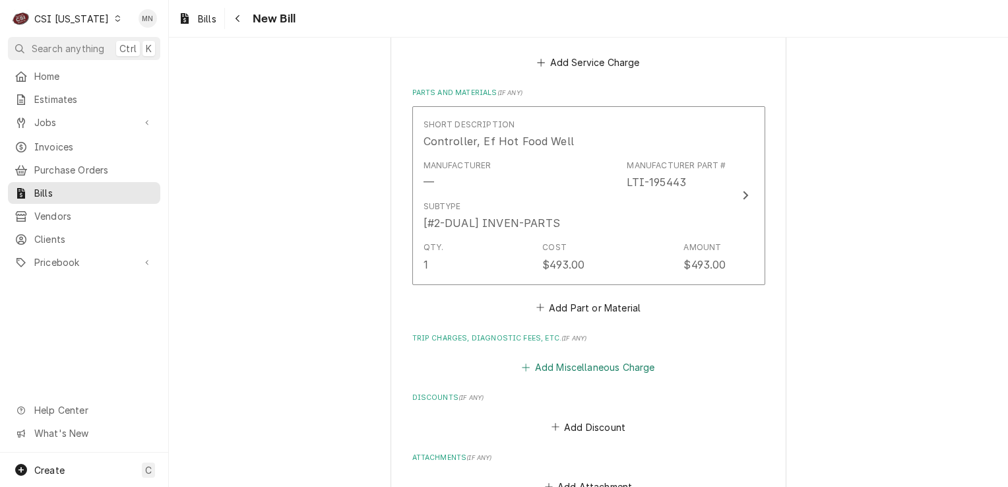
click at [546, 360] on button "Add Miscellaneous Charge" at bounding box center [588, 367] width 137 height 18
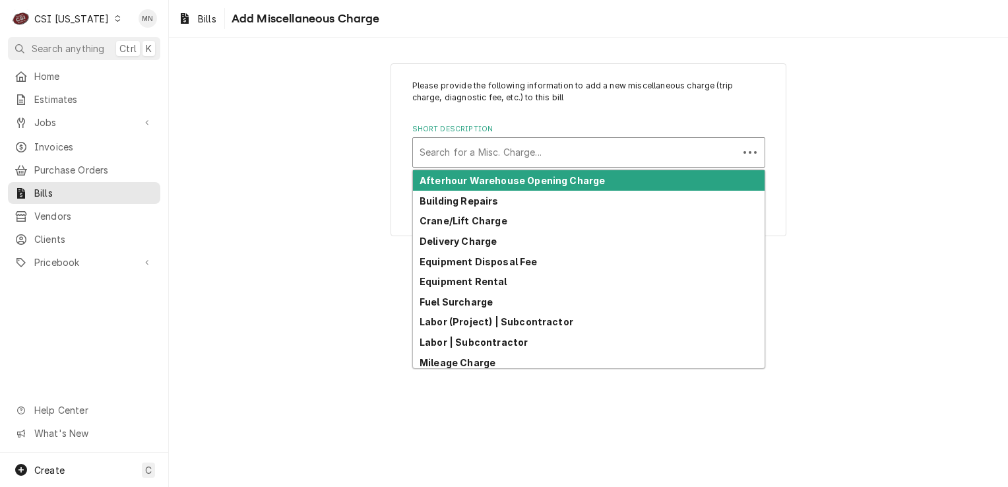
click at [473, 154] on div "Short Description" at bounding box center [576, 153] width 312 height 24
type input "s"
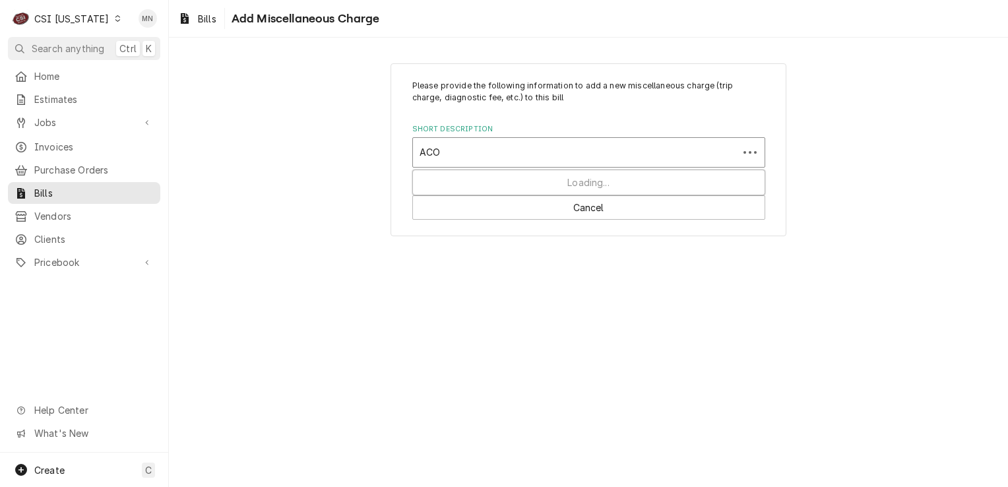
type input "ACOF"
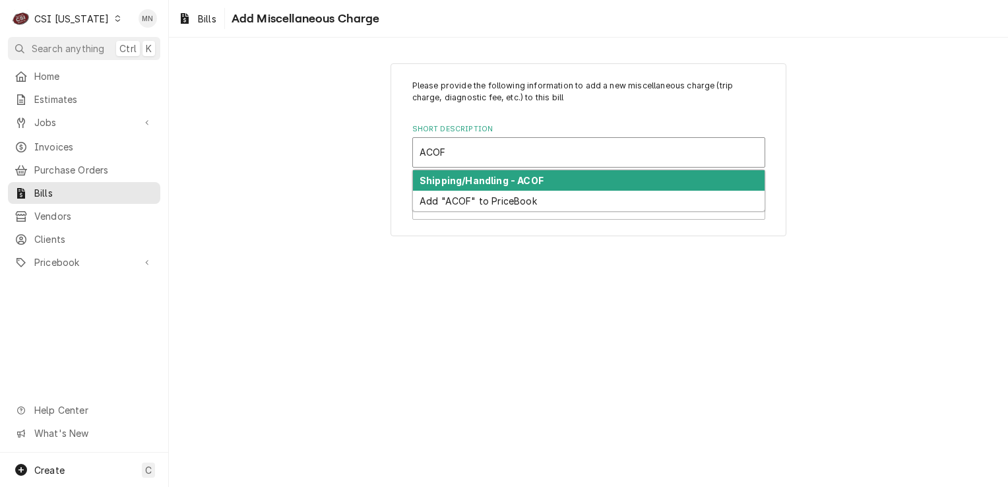
click at [479, 178] on strong "Shipping/Handling - ACOF" at bounding box center [482, 180] width 124 height 11
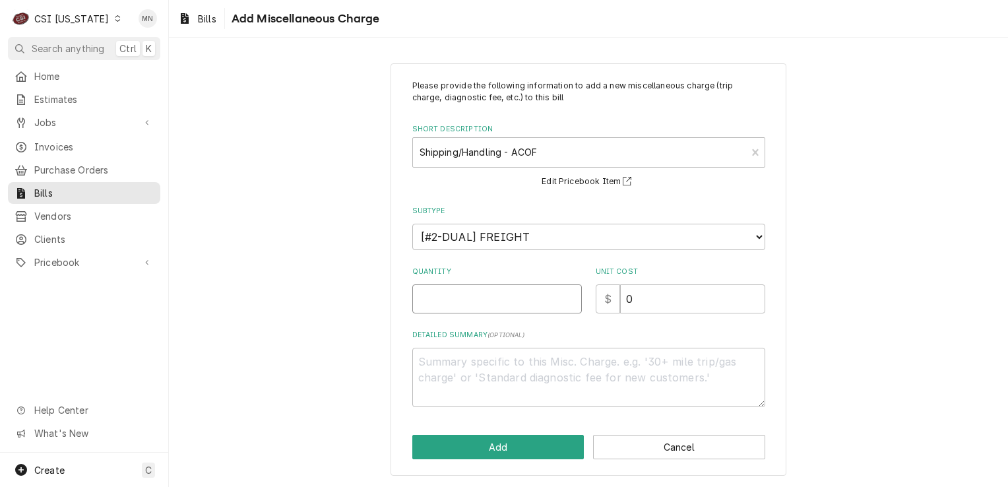
click at [454, 307] on input "Quantity" at bounding box center [497, 298] width 170 height 29
type textarea "x"
type input "1"
type textarea "x"
type input "2"
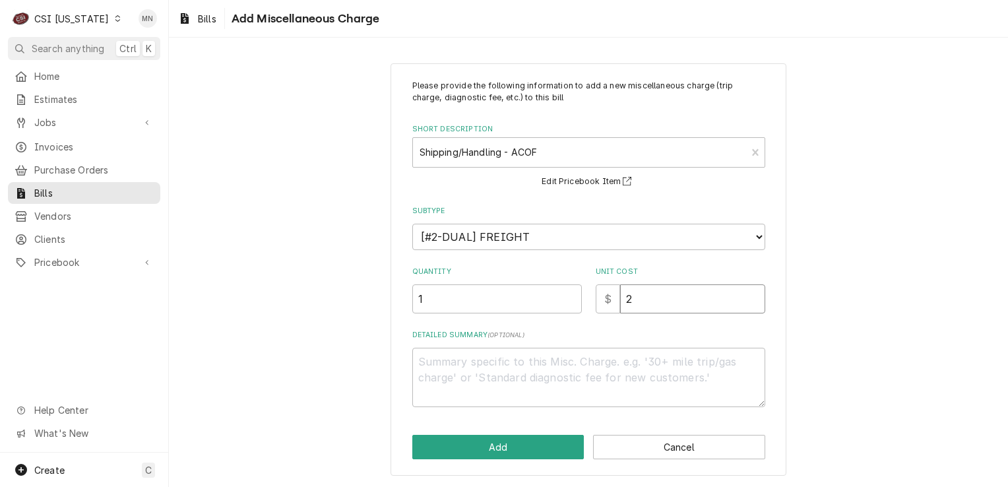
type textarea "x"
type input "26"
type textarea "x"
type input "26.1"
type textarea "x"
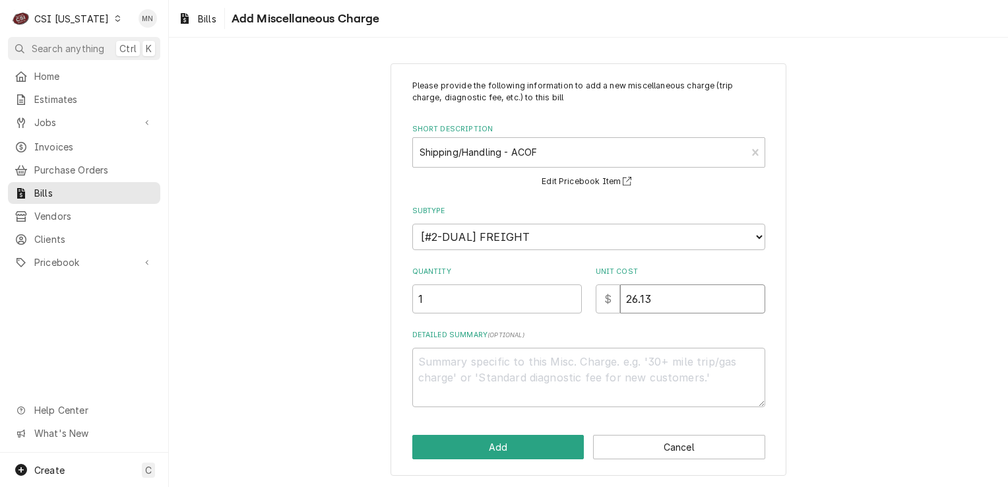
type input "26.13"
click at [424, 364] on textarea "Detailed Summary ( optional )" at bounding box center [588, 377] width 353 height 59
type textarea "x"
type textarea "A"
type textarea "x"
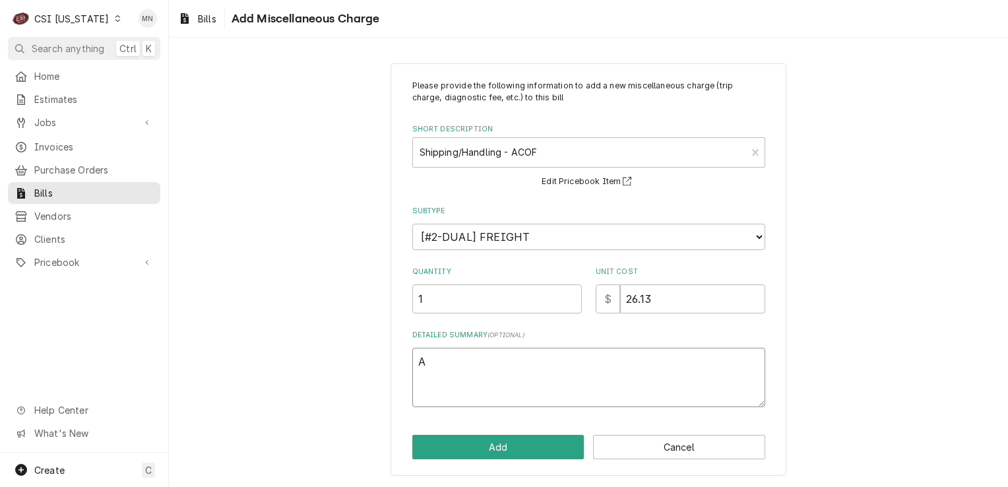
type textarea "AC"
type textarea "x"
type textarea "ACO"
type textarea "x"
type textarea "ACOF"
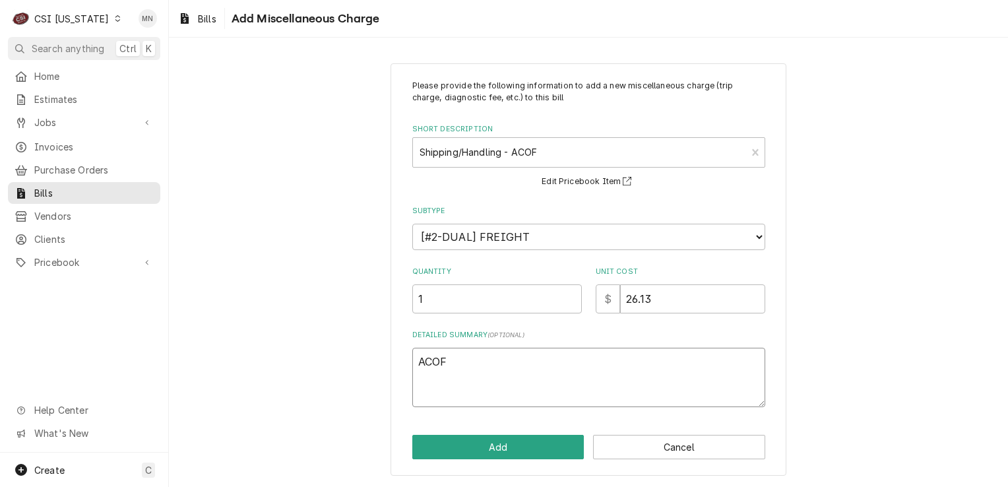
type textarea "x"
type textarea "ACOF"
type textarea "x"
type textarea "ACOF 2"
type textarea "x"
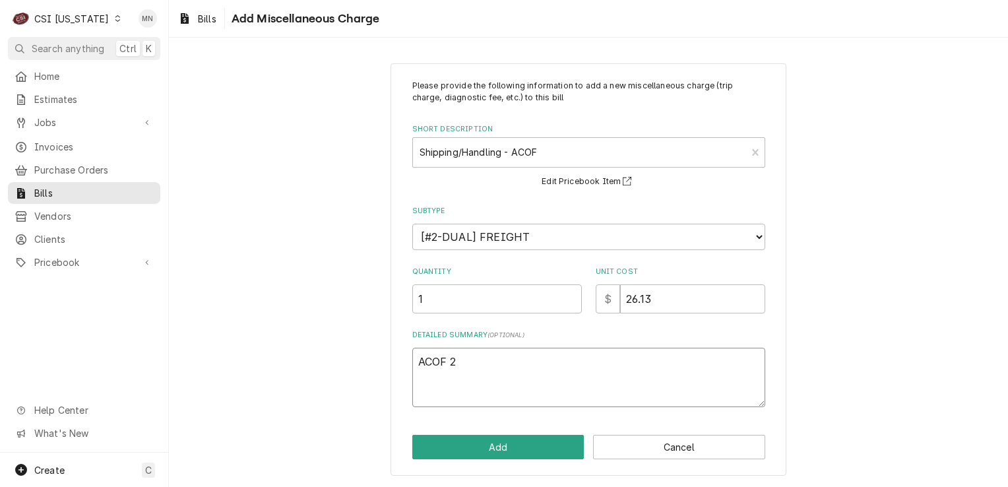
type textarea "ACOF 21"
type textarea "x"
type textarea "ACOF 210"
type textarea "x"
type textarea "ACOF 2106"
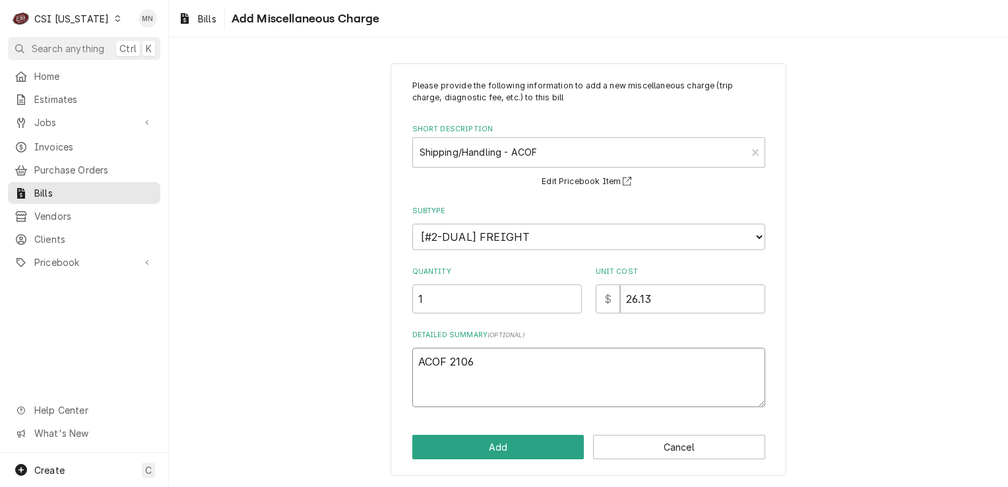
type textarea "x"
type textarea "ACOF 21067"
type textarea "x"
type textarea "ACOF 210677"
type textarea "x"
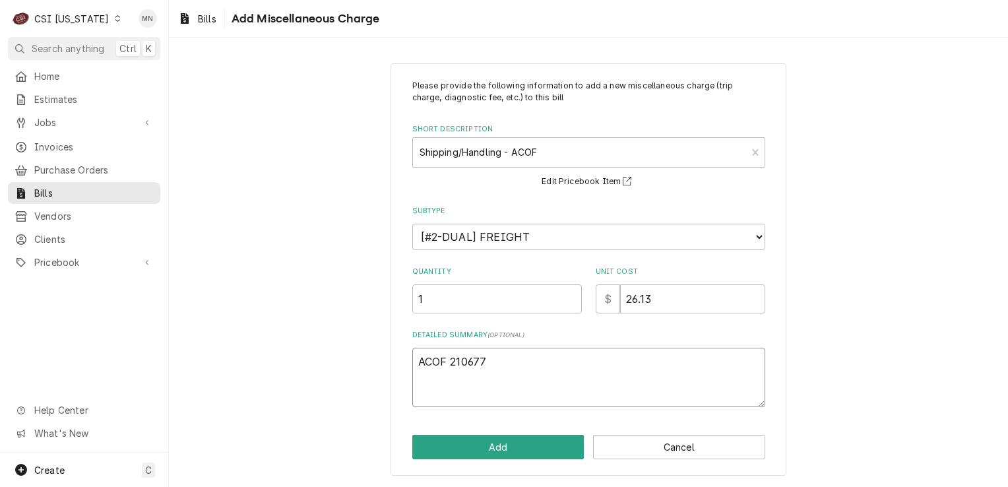
type textarea "ACOF 2106779"
type textarea "x"
type textarea "ACOF 21067790"
type textarea "x"
type textarea "ACOF 210677904"
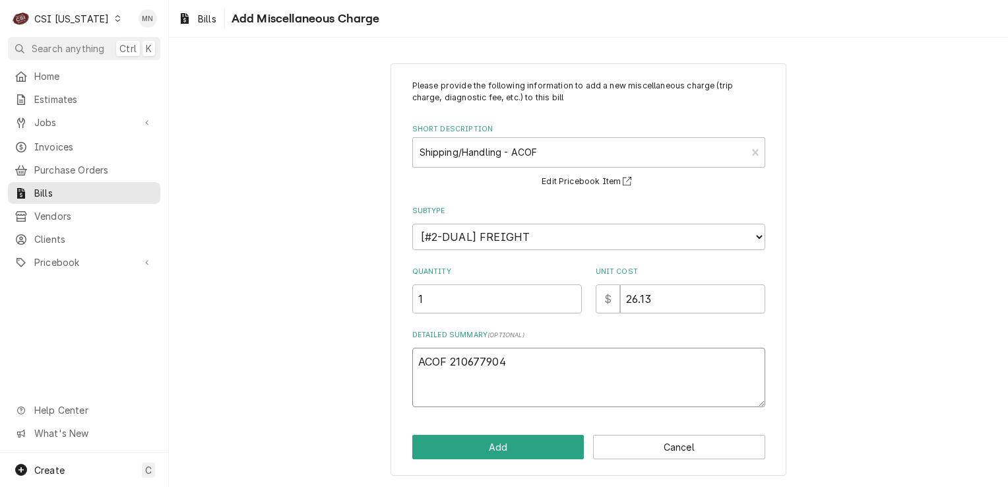
type textarea "x"
type textarea "ACOF 2106779049"
type textarea "x"
type textarea "ACOF 2106779049"
type textarea "x"
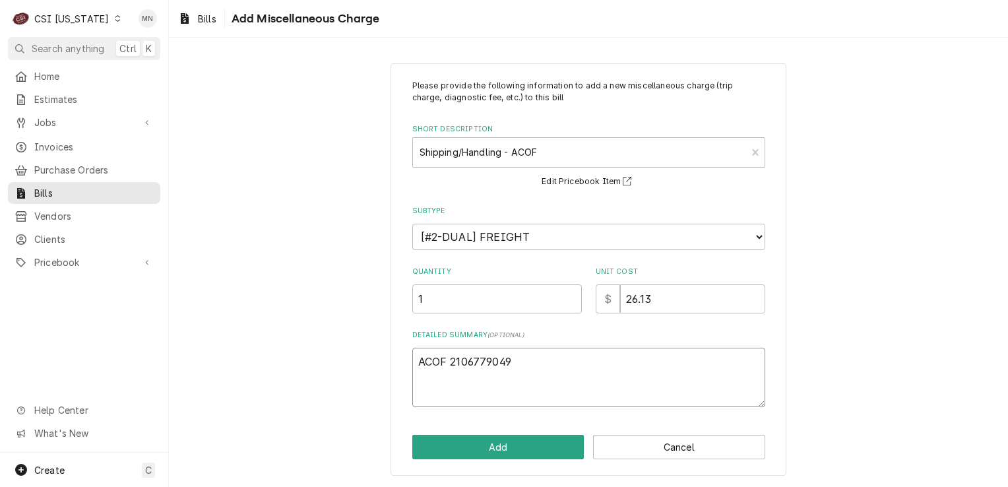
type textarea "ACOF 2106779049 P"
type textarea "x"
type textarea "ACOF 2106779049 Pa"
type textarea "x"
type textarea "ACOF 2106779049 Par"
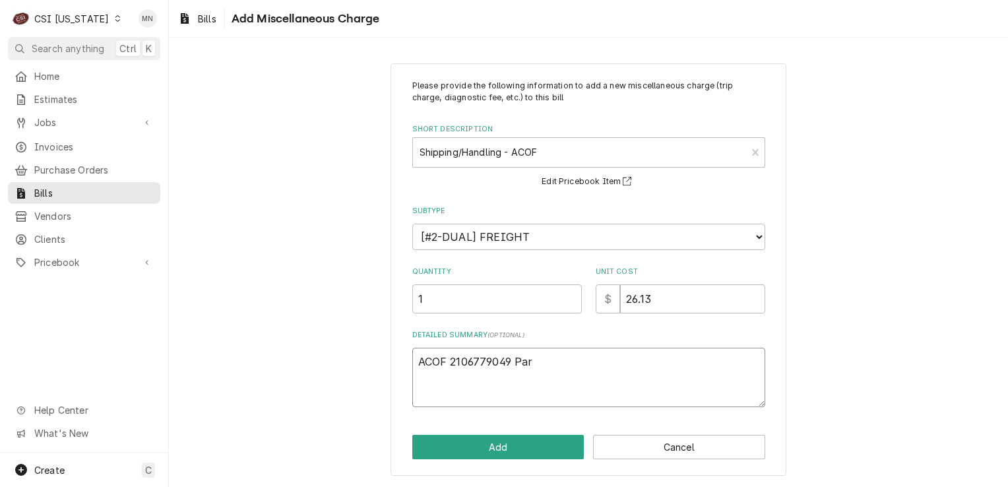
type textarea "x"
type textarea "ACOF 2106779049 Part"
type textarea "x"
type textarea "ACOF 2106779049 Parts"
type textarea "x"
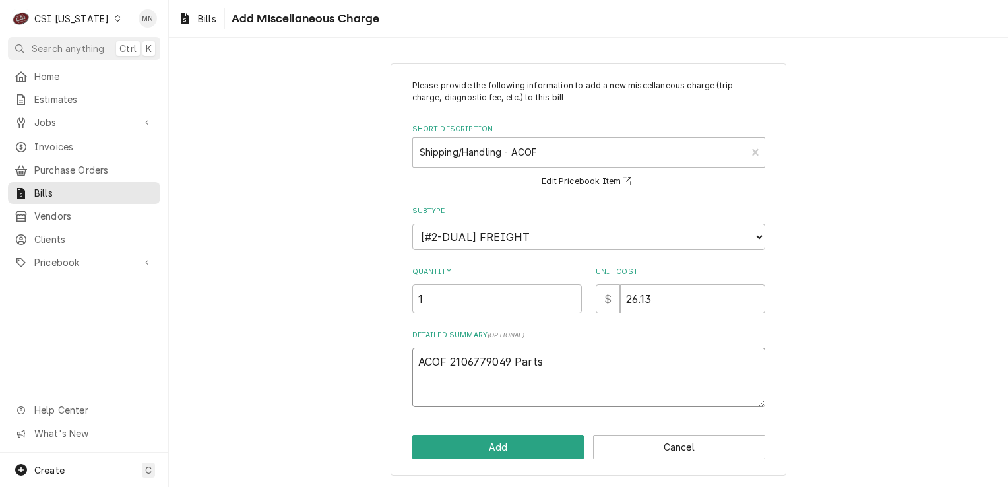
type textarea "ACOF 2106779049 Partst"
type textarea "x"
type textarea "ACOF 2106779049 Partstw"
type textarea "x"
type textarea "ACOF 2106779049 Partstwo"
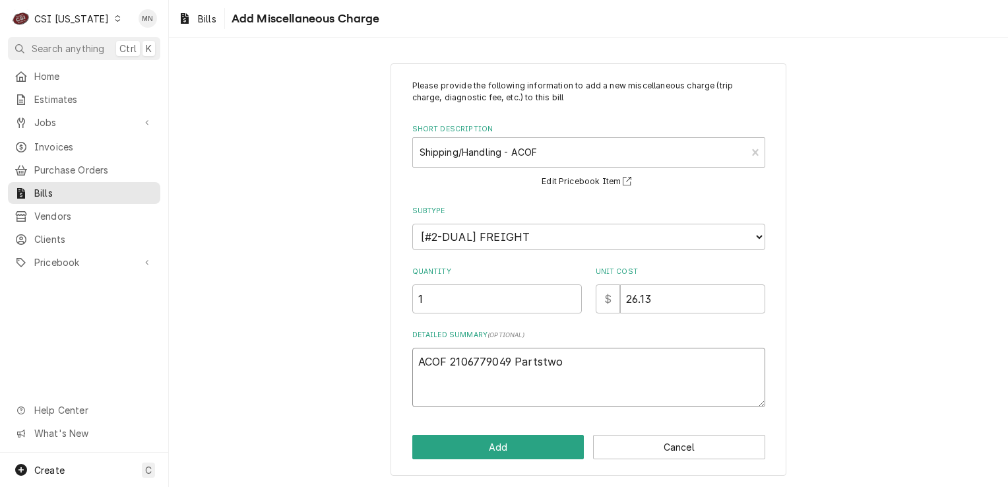
type textarea "x"
type textarea "ACOF 2106779049 Partstwon"
type textarea "x"
type textarea "ACOF 2106779049 Partstwo"
type textarea "x"
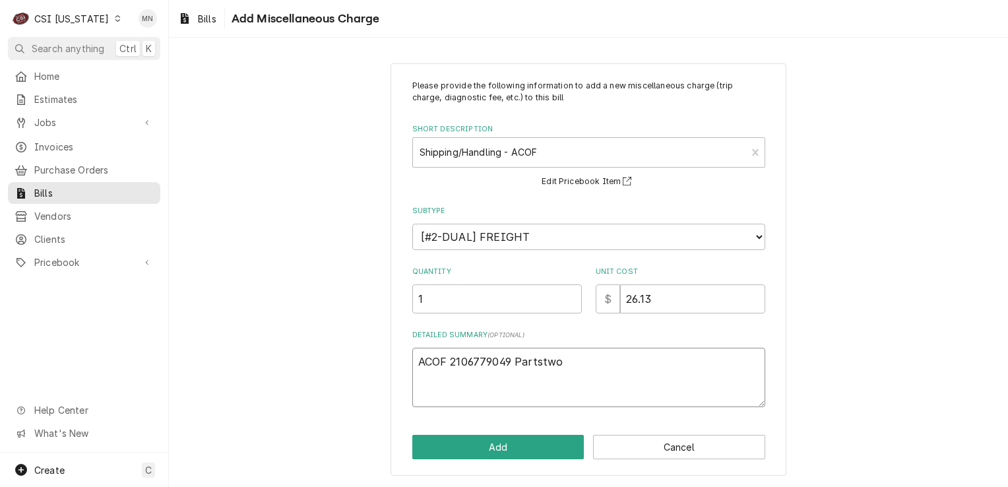
type textarea "ACOF 2106779049 Partstw"
type textarea "x"
type textarea "ACOF 2106779049 Partst"
type textarea "x"
type textarea "ACOF 2106779049 Partsto"
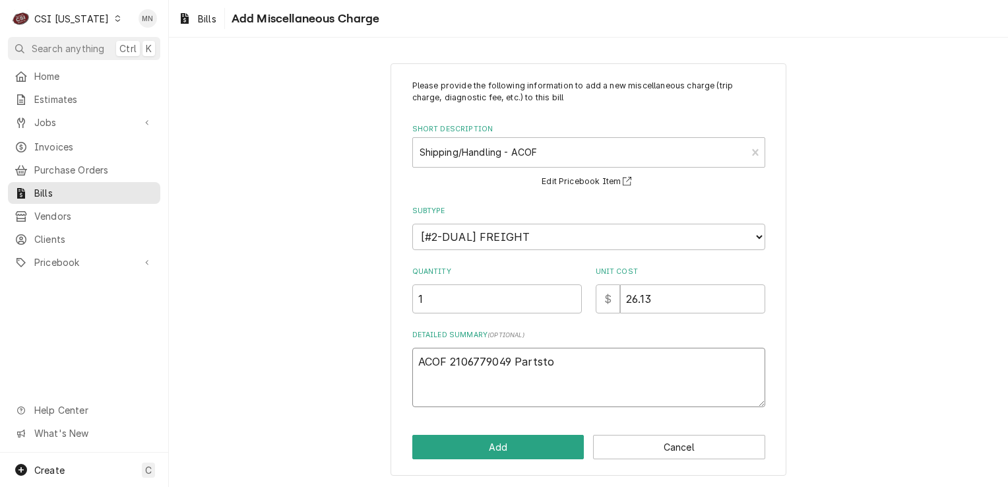
type textarea "x"
type textarea "ACOF 2106779049 Partstow"
type textarea "x"
type textarea "ACOF 2106779049 Partstown"
type textarea "x"
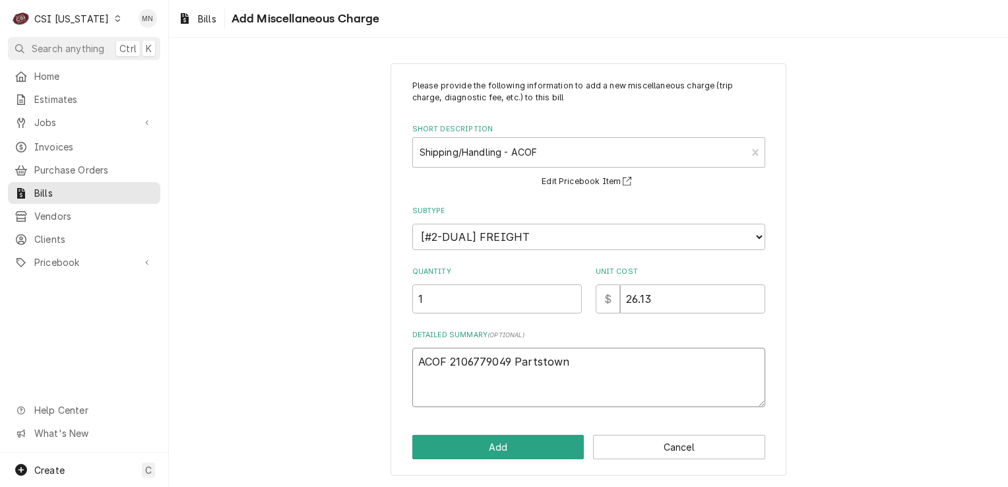
type textarea "ACOF 2106779049 Partstown"
type textarea "x"
type textarea "ACOF 2106779049 Partstown ?"
type textarea "x"
type textarea "ACOF 2106779049 Partstown"
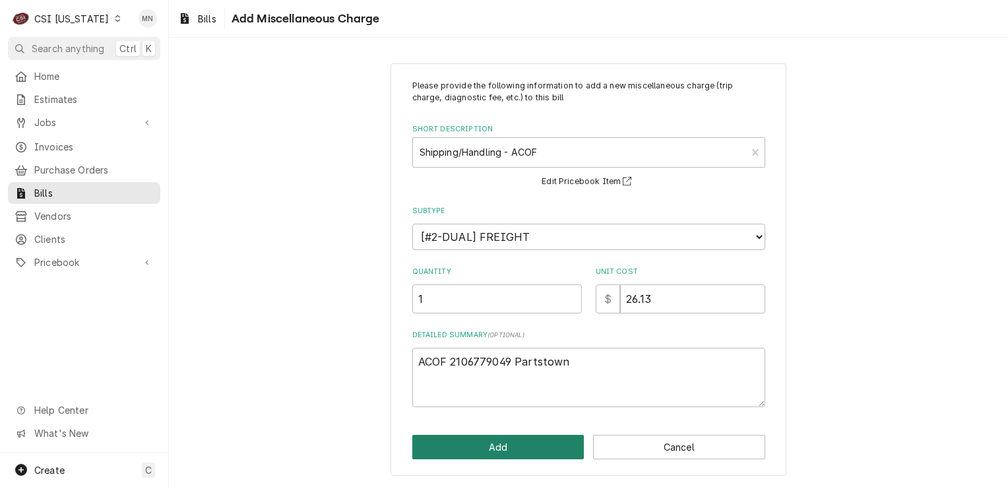
click at [488, 441] on button "Add" at bounding box center [498, 447] width 172 height 24
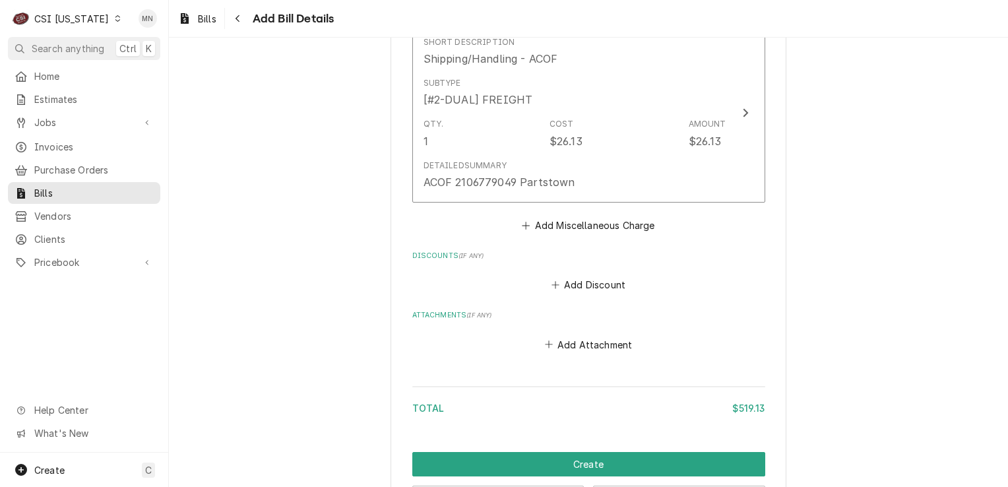
scroll to position [1169, 0]
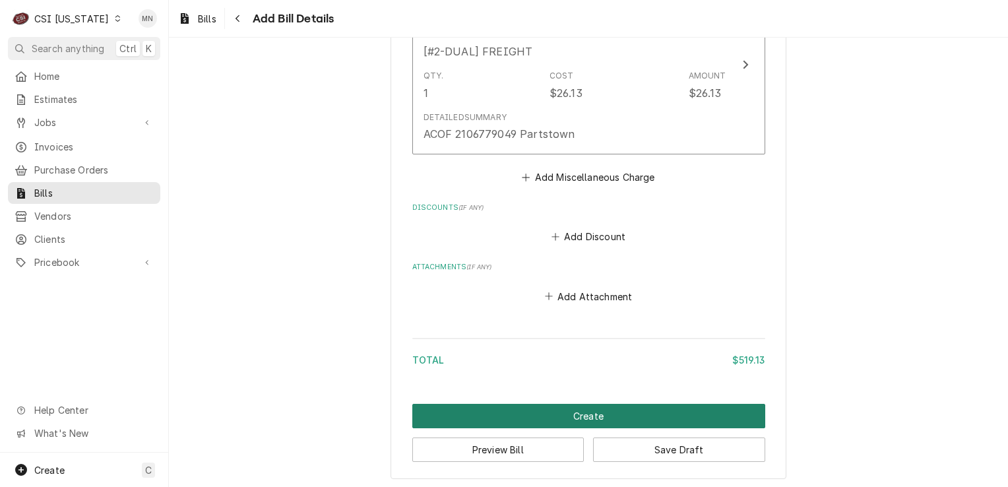
click at [616, 412] on button "Create" at bounding box center [588, 416] width 353 height 24
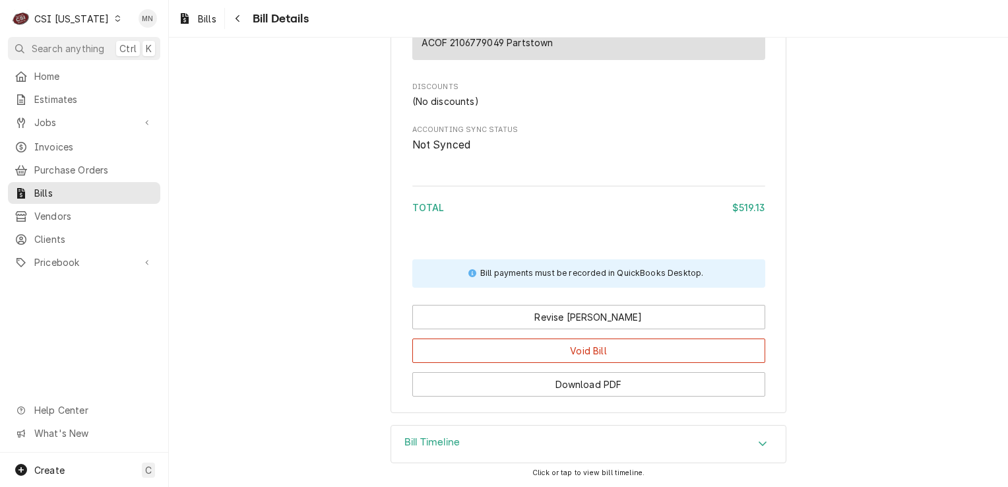
scroll to position [1075, 0]
click at [597, 444] on div "Bill Timeline" at bounding box center [588, 444] width 395 height 37
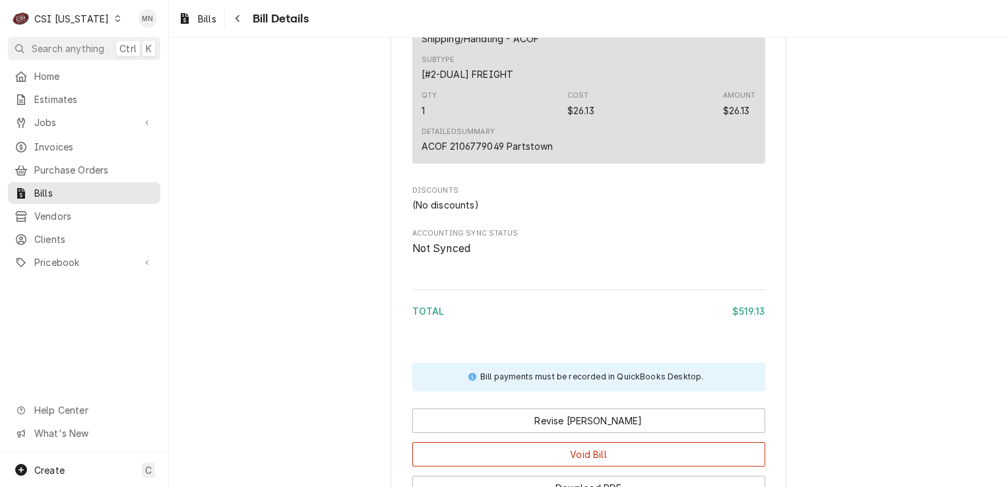
scroll to position [933, 0]
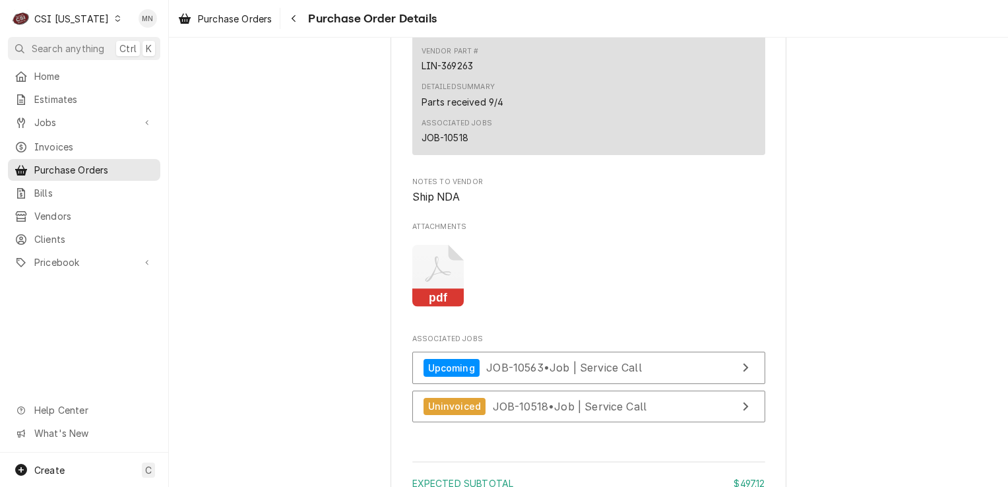
scroll to position [1452, 0]
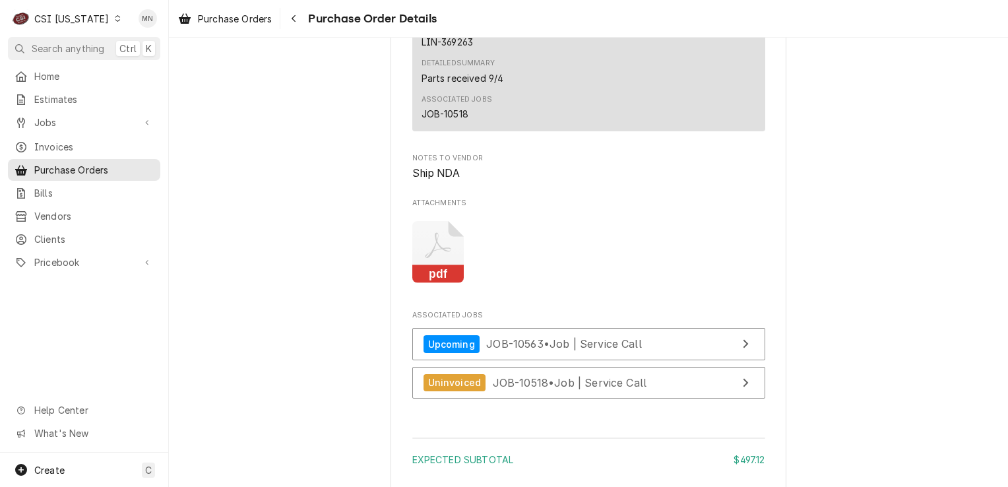
click at [441, 284] on icon "Attachments" at bounding box center [438, 252] width 52 height 63
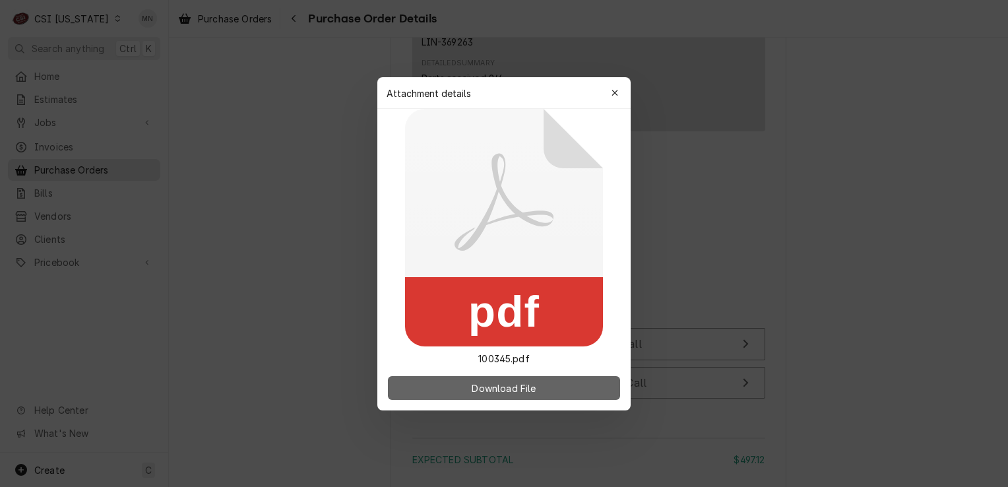
click at [488, 385] on span "Download File" at bounding box center [503, 388] width 69 height 14
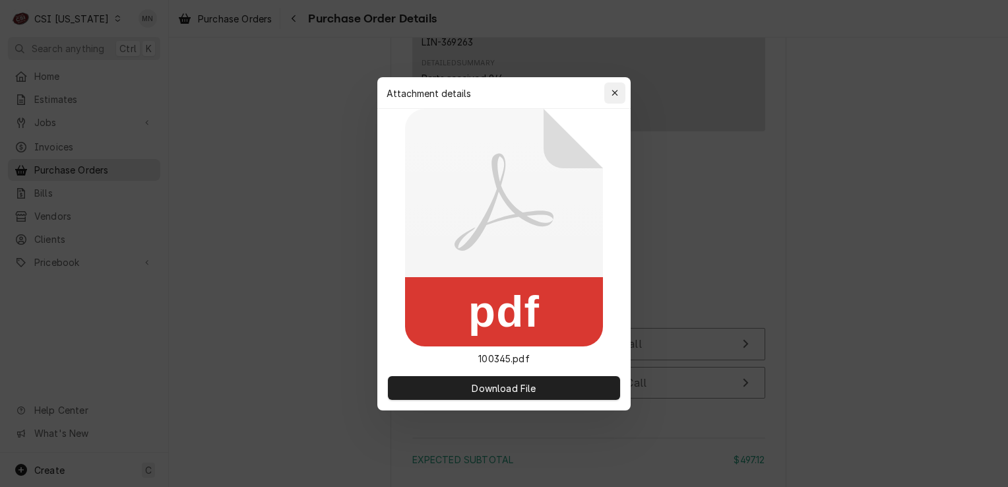
click at [618, 90] on icon "button" at bounding box center [615, 93] width 6 height 6
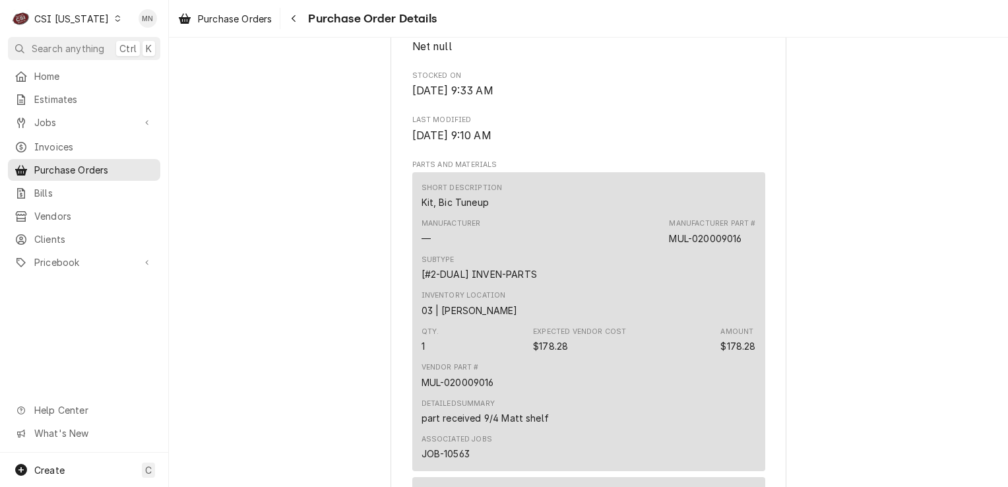
scroll to position [792, 0]
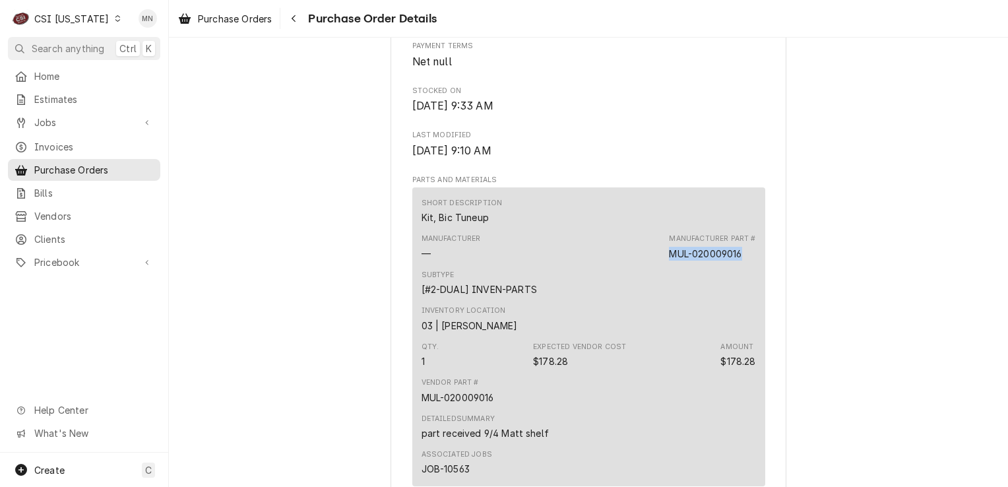
drag, startPoint x: 740, startPoint y: 296, endPoint x: 665, endPoint y: 297, distance: 75.2
click at [669, 260] on div "Manufacturer Part # MUL-020009016" at bounding box center [712, 247] width 86 height 26
copy div "MUL-020009016"
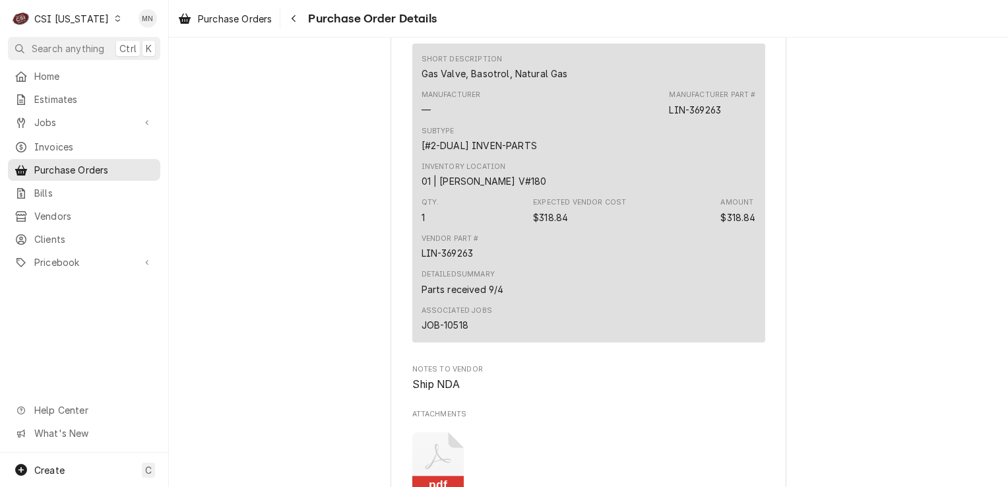
scroll to position [1254, 0]
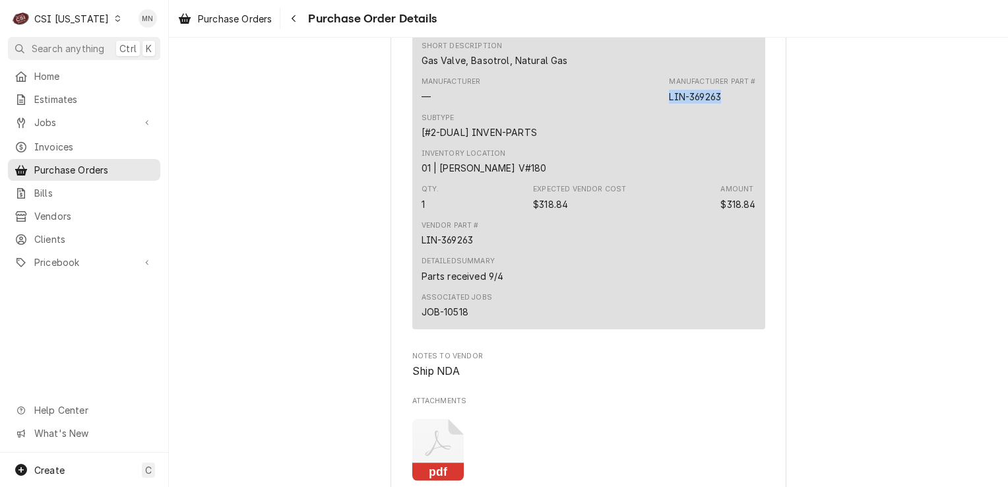
drag, startPoint x: 724, startPoint y: 141, endPoint x: 664, endPoint y: 139, distance: 59.4
click at [664, 108] on div "Manufacturer — Manufacturer Part # LIN-369263" at bounding box center [589, 90] width 335 height 36
copy div "LIN-369263"
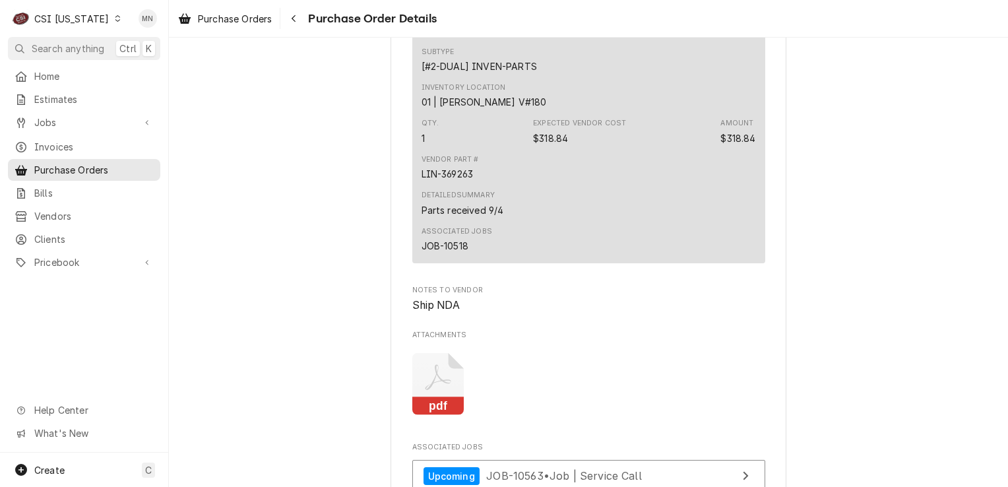
scroll to position [1518, 0]
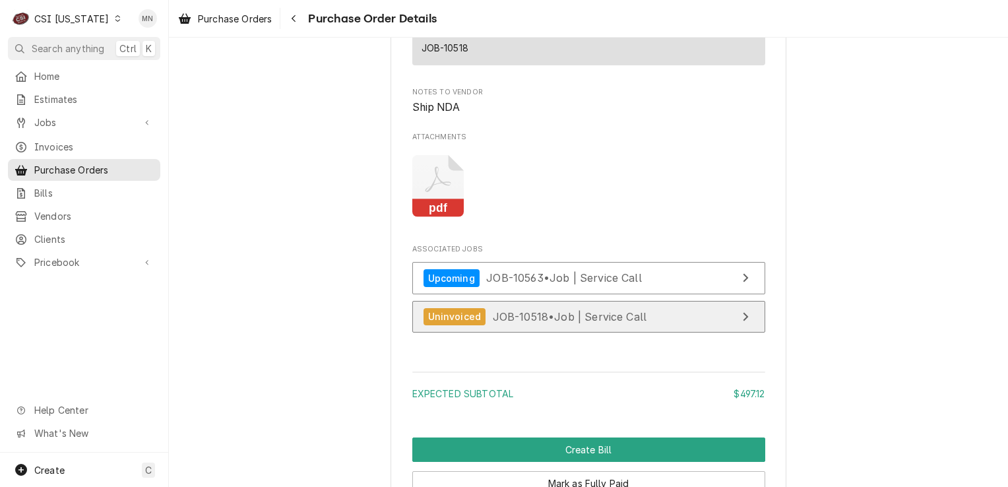
click at [655, 333] on link "Uninvoiced JOB-10518 • Job | Service Call" at bounding box center [588, 317] width 353 height 32
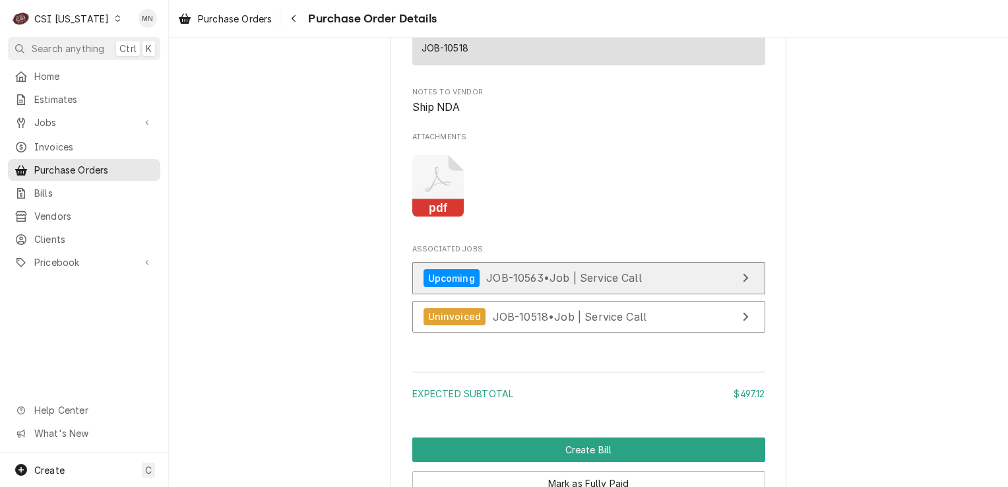
click at [495, 284] on span "JOB-10563 • Job | Service Call" at bounding box center [564, 277] width 156 height 13
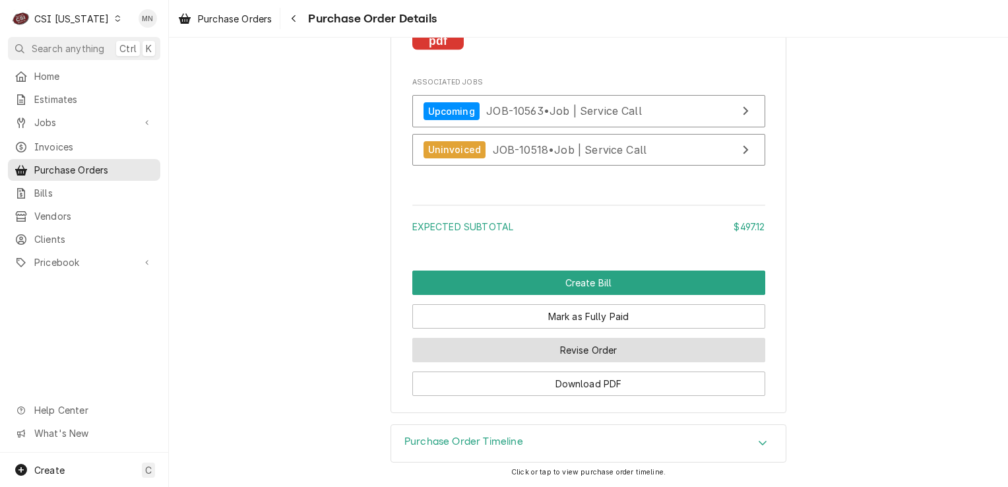
click at [530, 355] on button "Revise Order" at bounding box center [588, 350] width 353 height 24
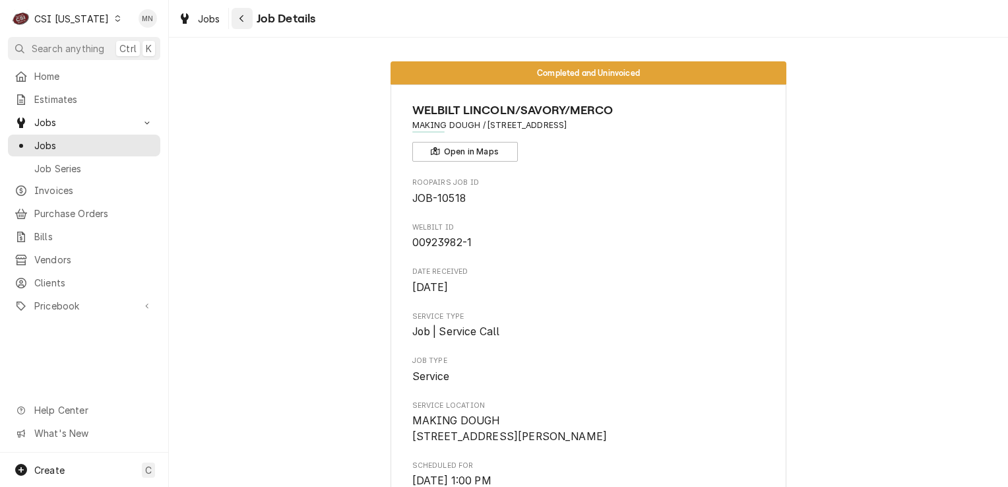
click at [243, 18] on icon "Navigate back" at bounding box center [242, 18] width 6 height 9
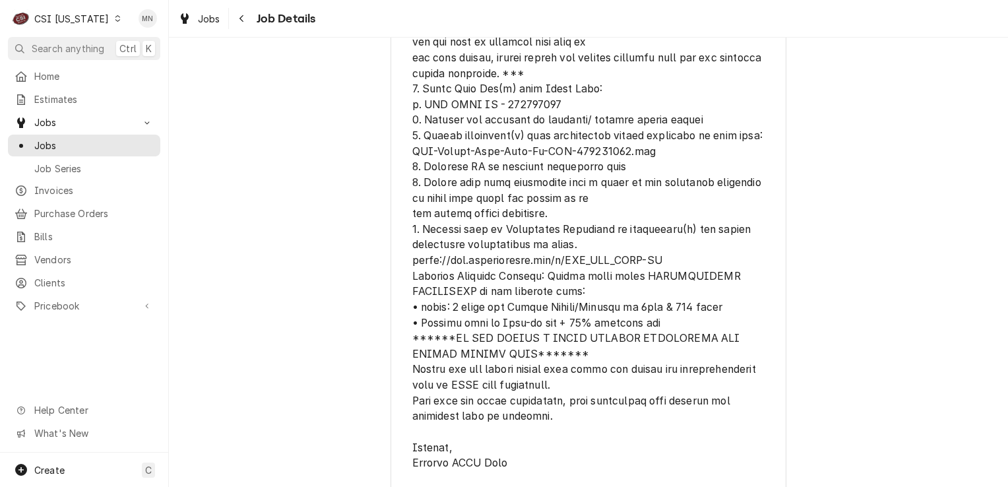
scroll to position [1188, 0]
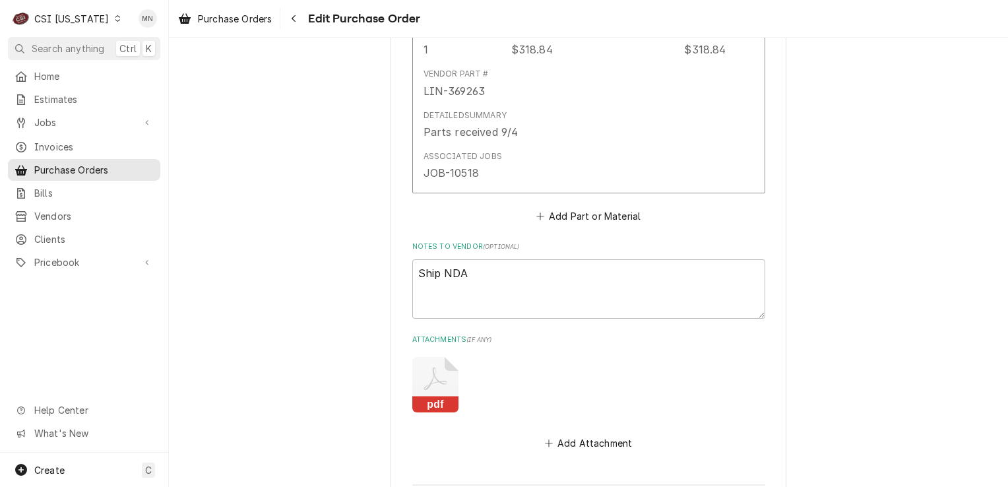
scroll to position [1122, 0]
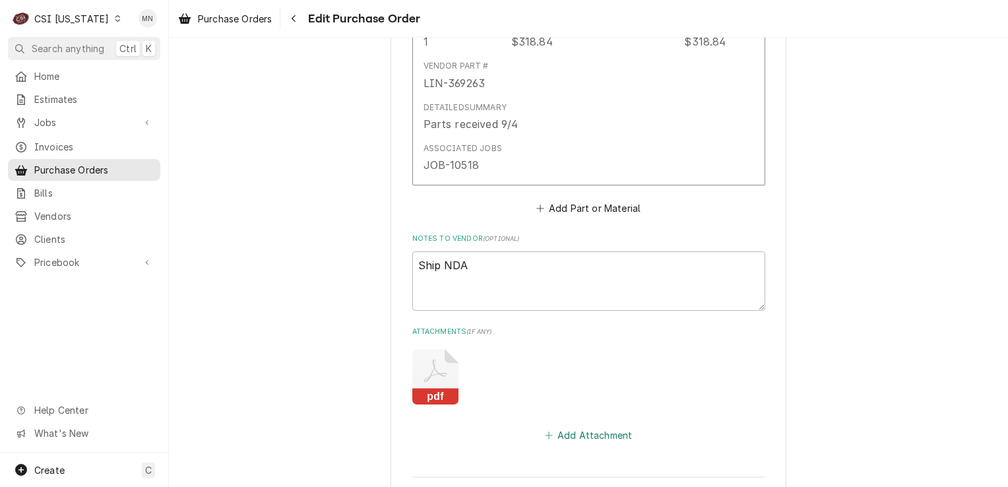
click at [573, 427] on button "Add Attachment" at bounding box center [588, 435] width 92 height 18
type textarea "x"
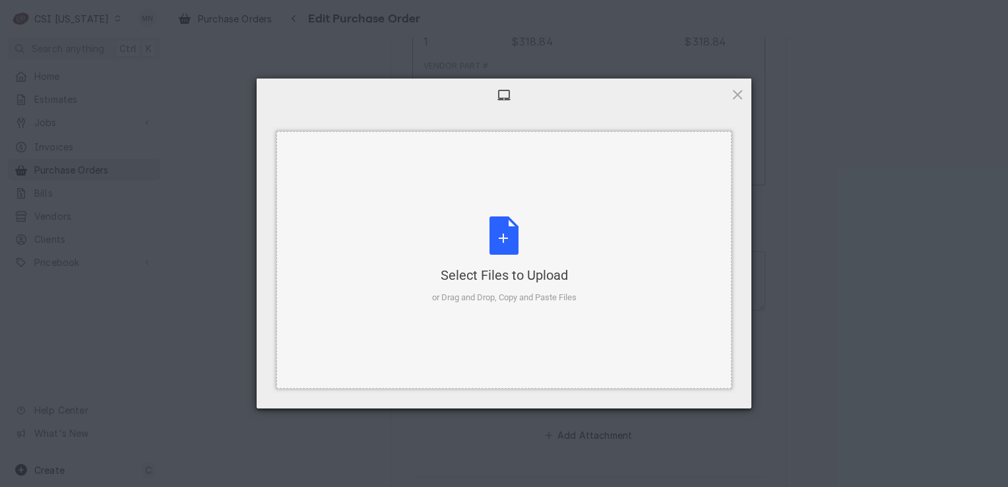
click at [508, 255] on div "Select Files to Upload or Drag and Drop, Copy and Paste Files" at bounding box center [504, 260] width 144 height 88
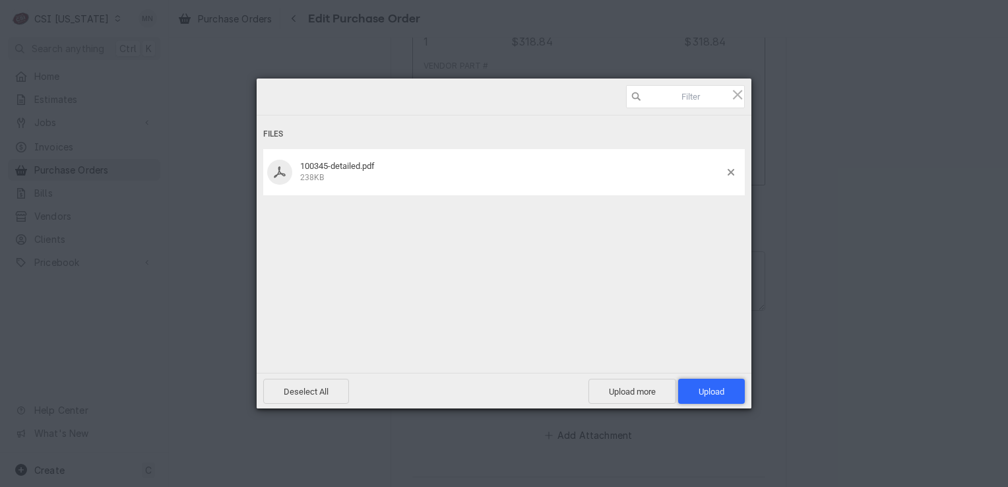
click at [699, 387] on span "Upload 1" at bounding box center [712, 392] width 26 height 10
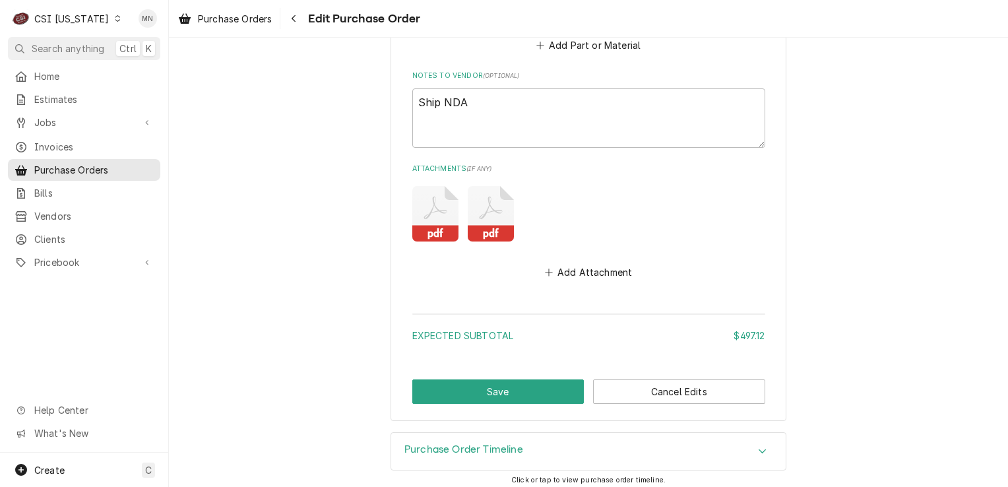
scroll to position [1288, 0]
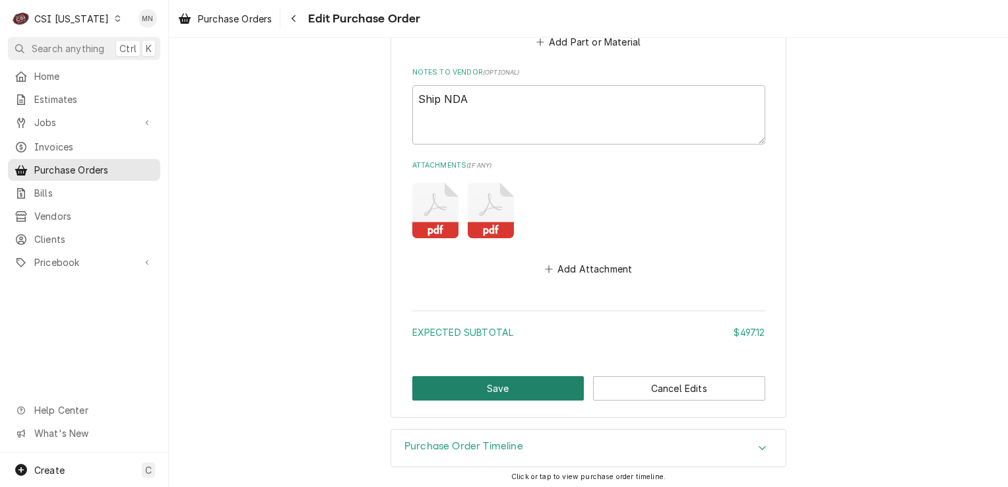
click at [515, 384] on button "Save" at bounding box center [498, 388] width 172 height 24
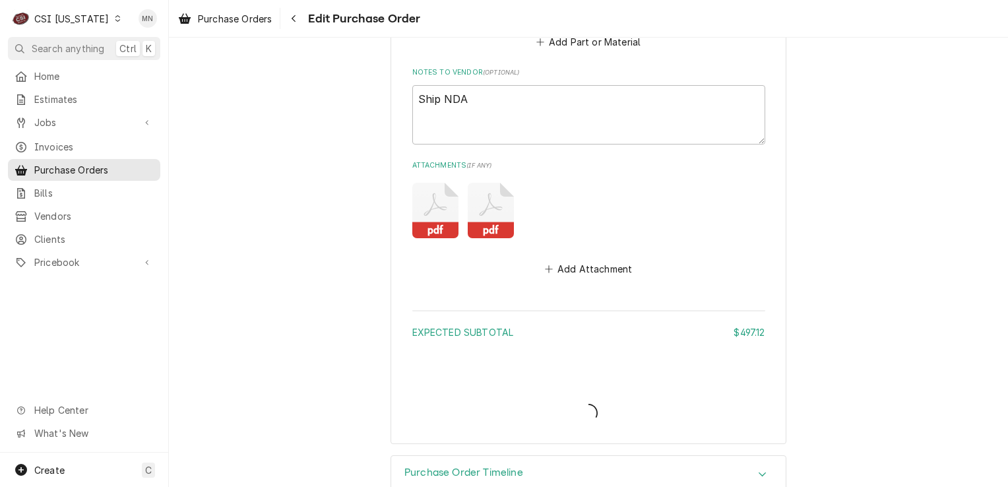
type textarea "x"
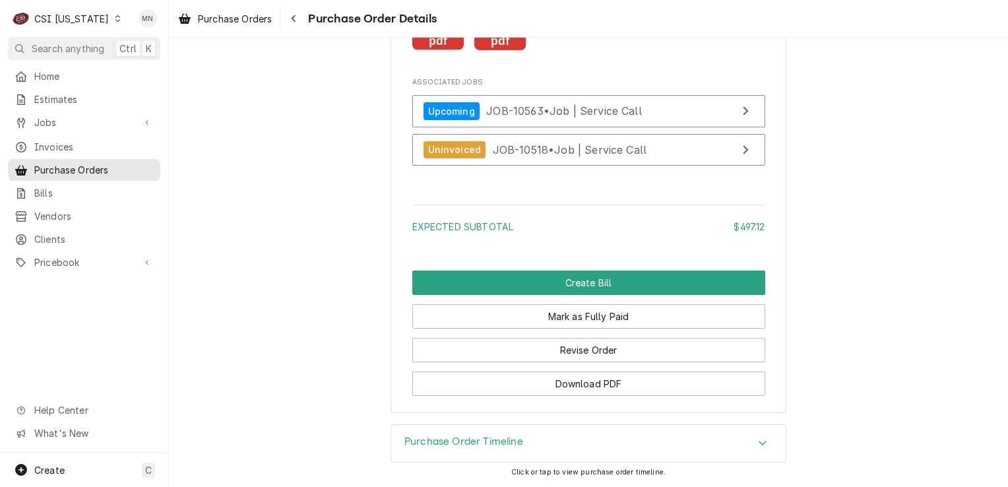
scroll to position [1723, 0]
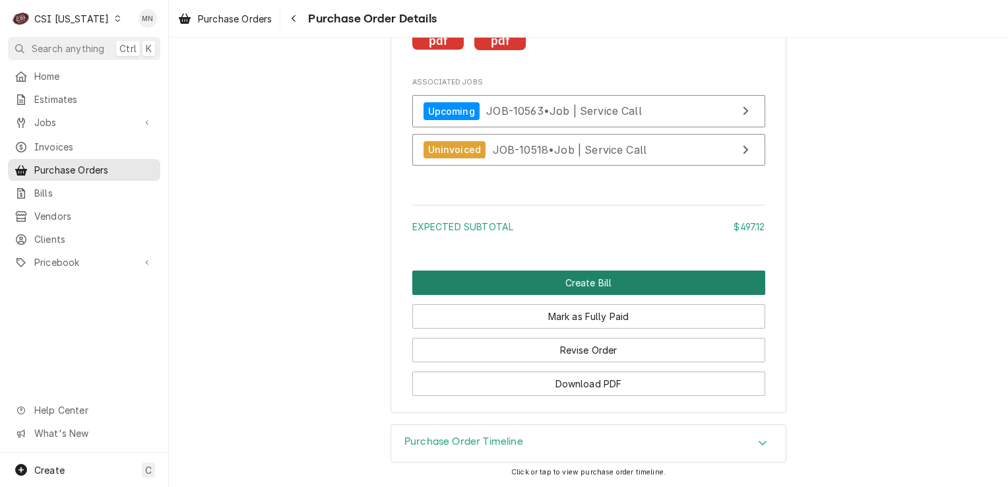
click at [567, 281] on button "Create Bill" at bounding box center [588, 283] width 353 height 24
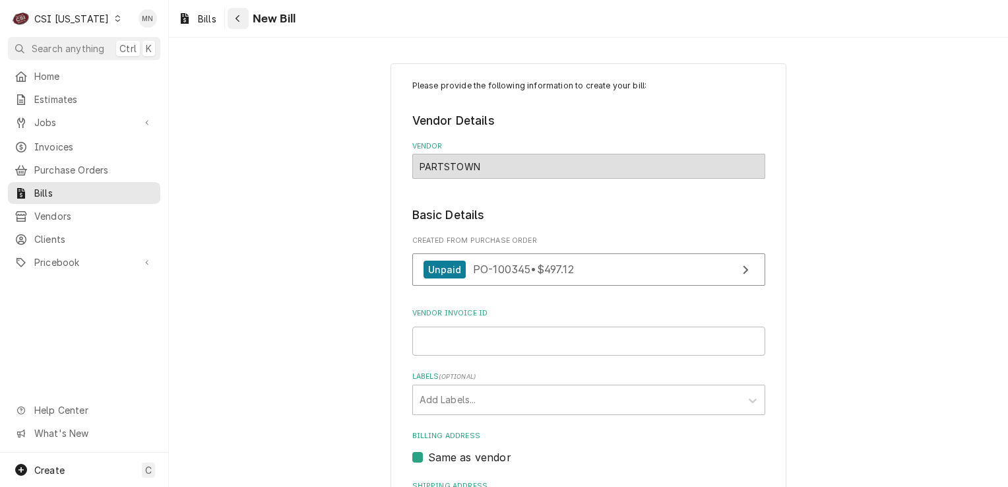
click at [238, 22] on icon "Navigate back" at bounding box center [238, 18] width 6 height 9
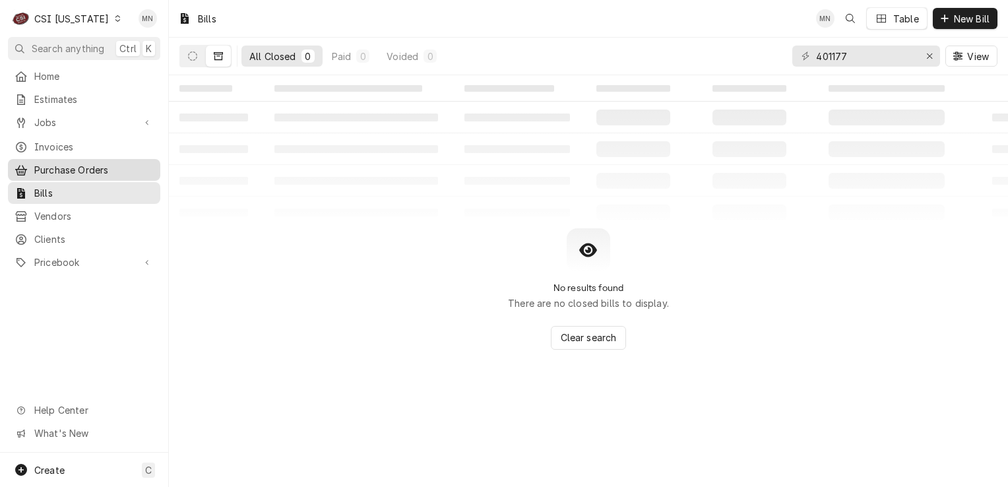
click at [70, 165] on span "Purchase Orders" at bounding box center [93, 170] width 119 height 14
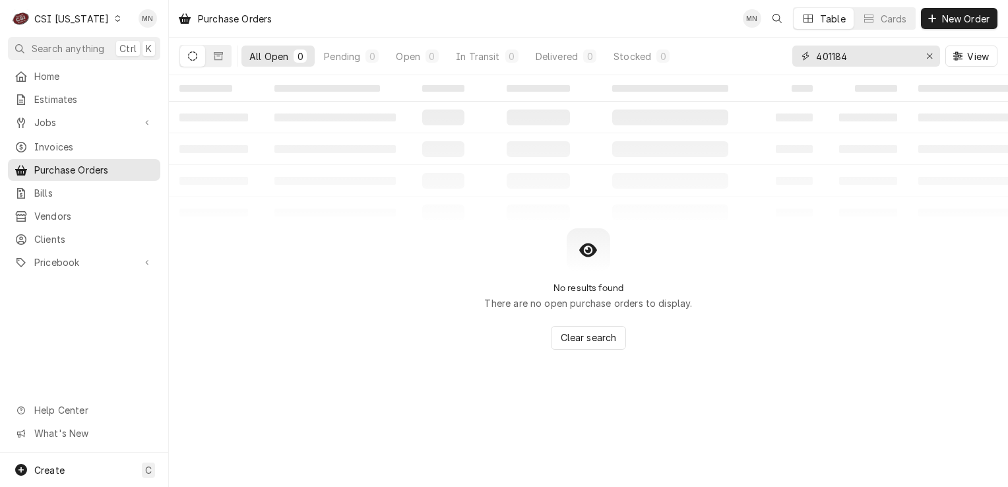
drag, startPoint x: 863, startPoint y: 49, endPoint x: 736, endPoint y: 54, distance: 127.4
click at [738, 54] on div "All Open 0 Pending 0 Open 0 In Transit 0 Delivered 0 Stocked 0 401184 View" at bounding box center [588, 56] width 818 height 37
type input "100345"
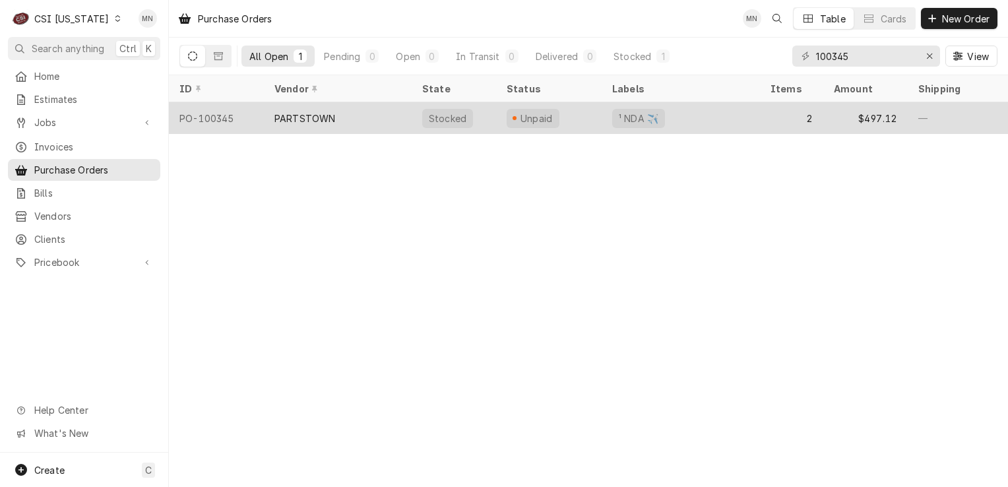
click at [345, 117] on div "PARTSTOWN" at bounding box center [338, 118] width 148 height 32
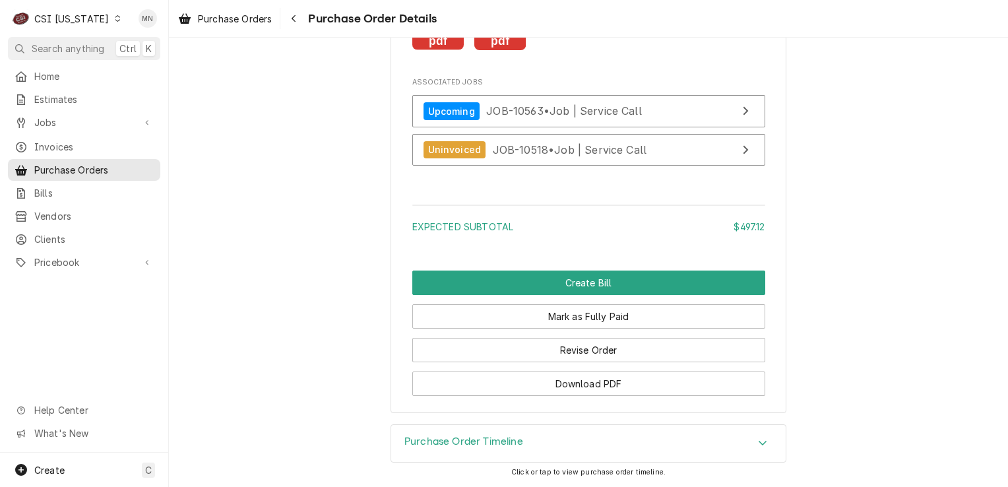
scroll to position [1723, 0]
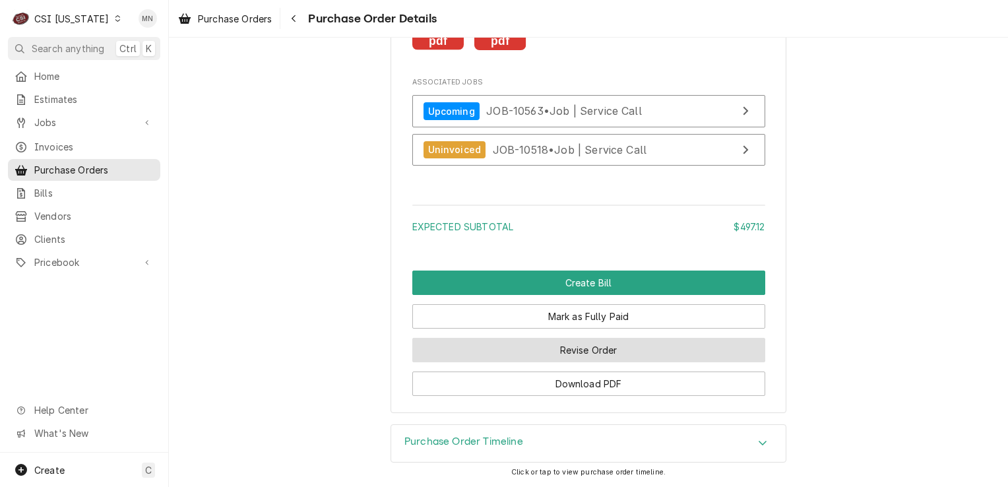
click at [610, 352] on button "Revise Order" at bounding box center [588, 350] width 353 height 24
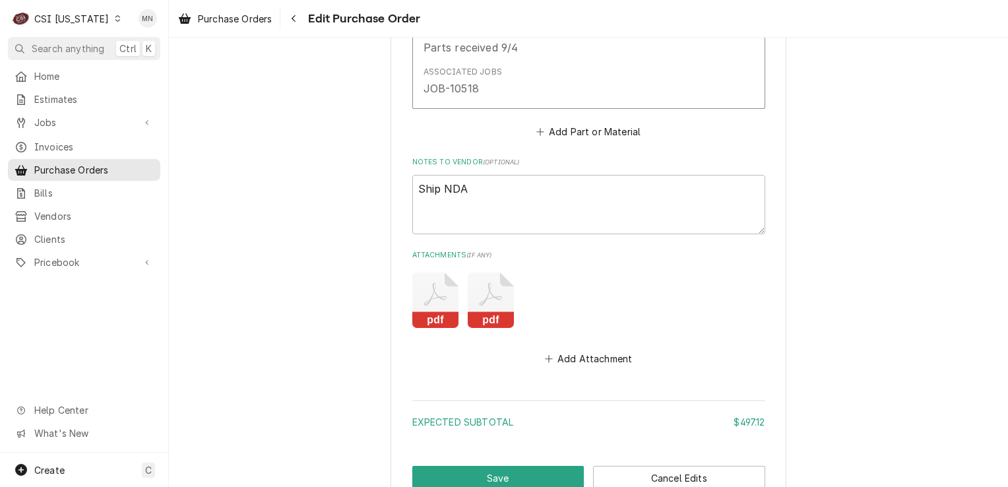
scroll to position [1090, 0]
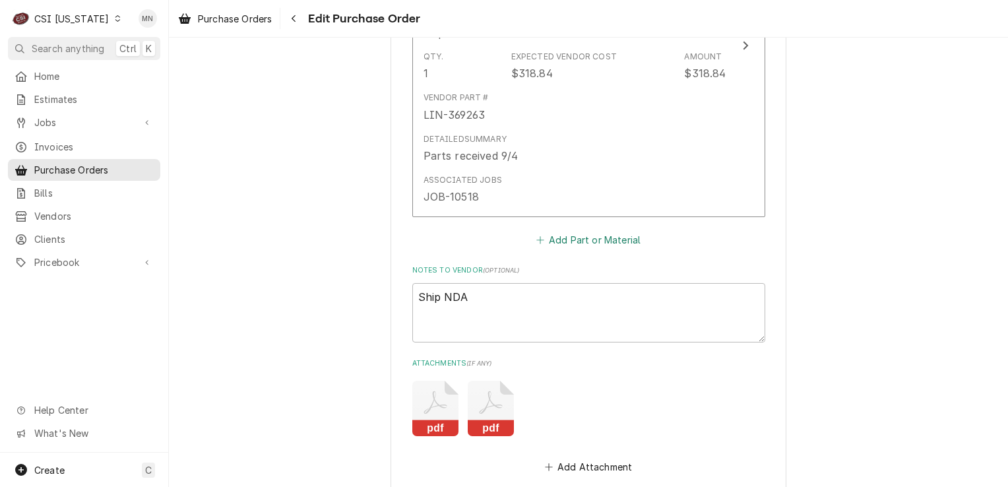
click at [612, 232] on button "Add Part or Material" at bounding box center [588, 239] width 109 height 18
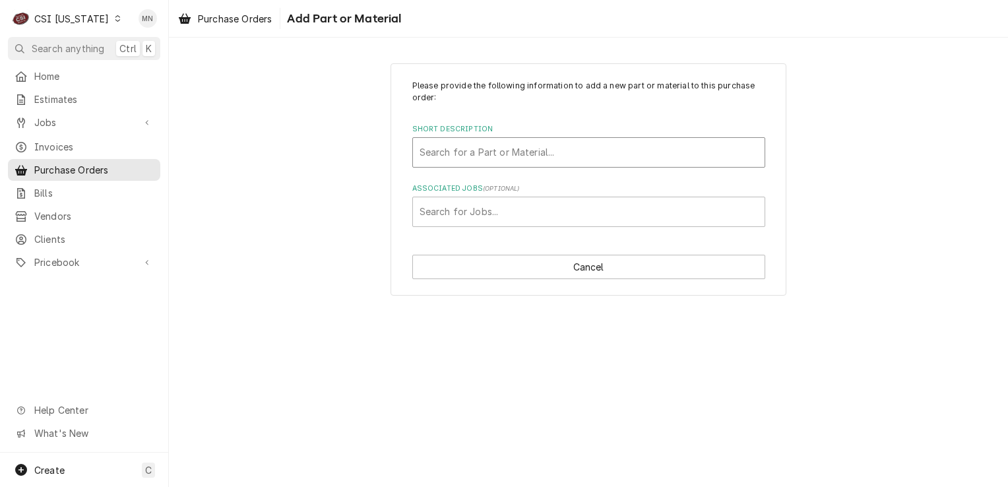
click at [499, 154] on div "Short Description" at bounding box center [589, 153] width 338 height 24
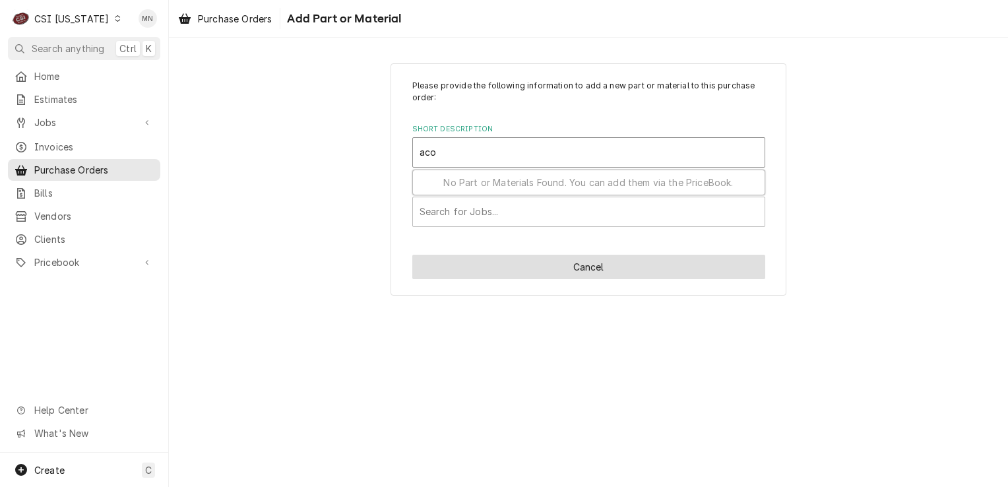
type input "aco"
click at [511, 268] on button "Cancel" at bounding box center [588, 267] width 353 height 24
type textarea "x"
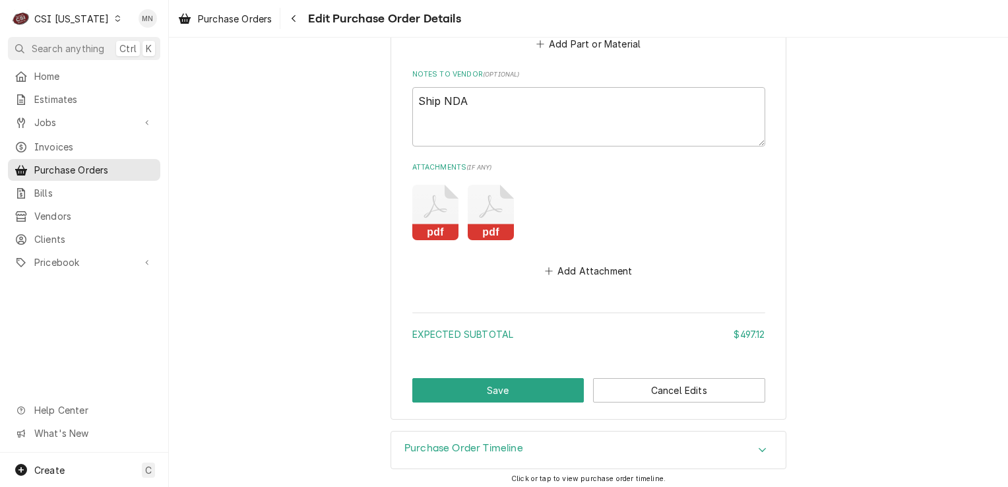
scroll to position [1288, 0]
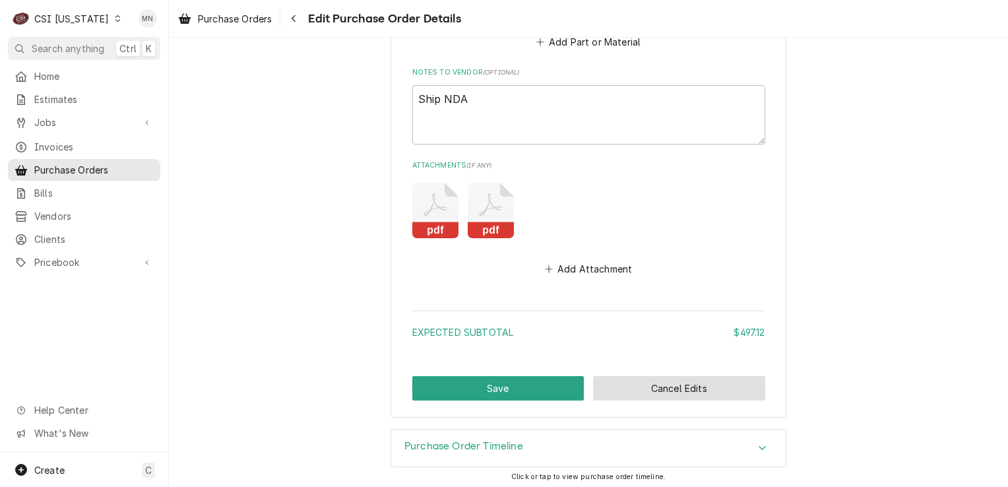
click at [623, 389] on button "Cancel Edits" at bounding box center [679, 388] width 172 height 24
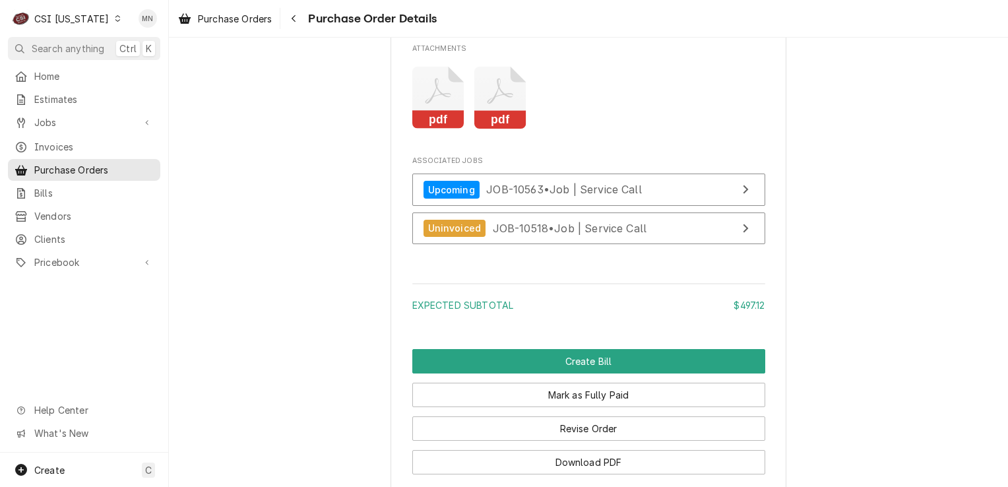
scroll to position [1525, 0]
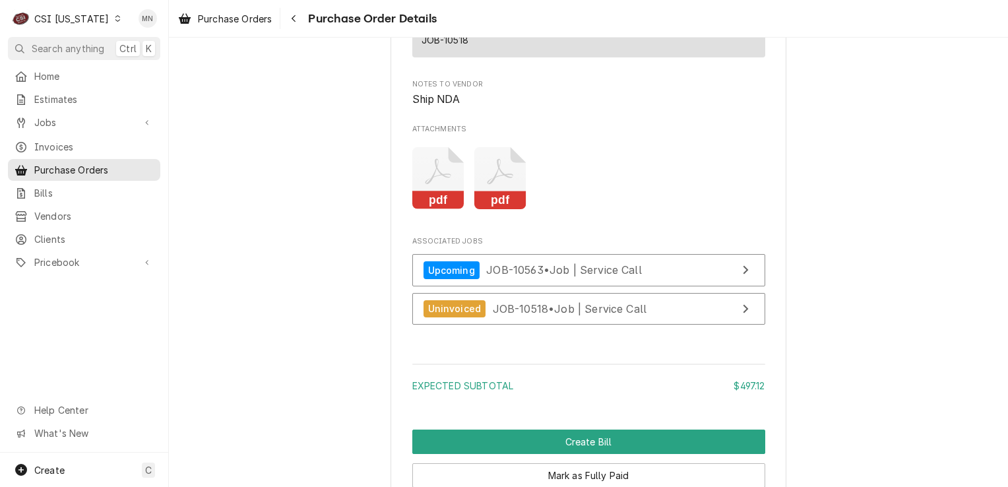
click at [497, 210] on icon "Attachments" at bounding box center [500, 178] width 52 height 63
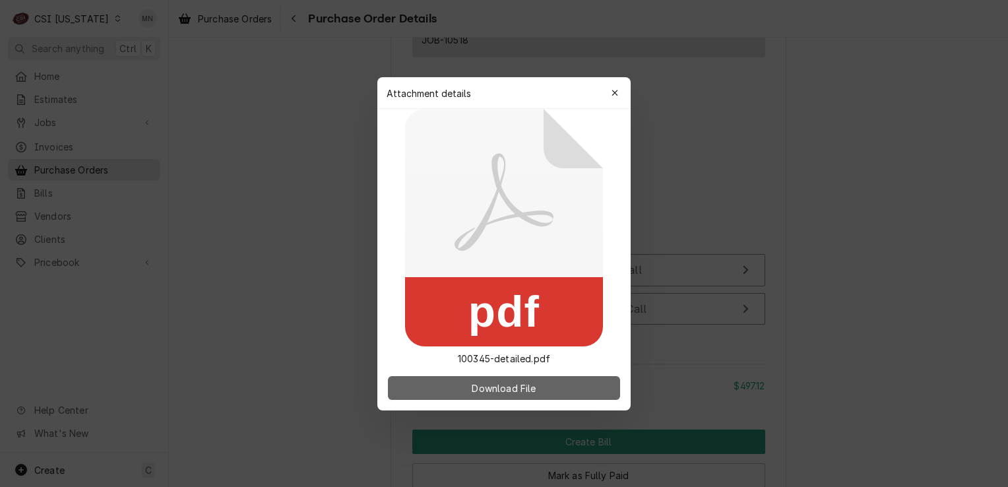
click at [518, 389] on span "Download File" at bounding box center [503, 388] width 69 height 14
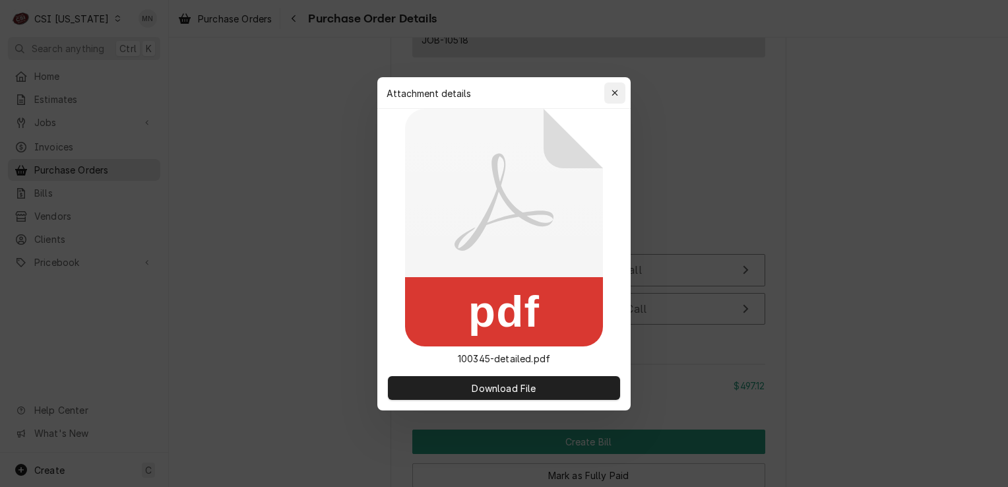
click at [610, 94] on div "button" at bounding box center [614, 92] width 13 height 13
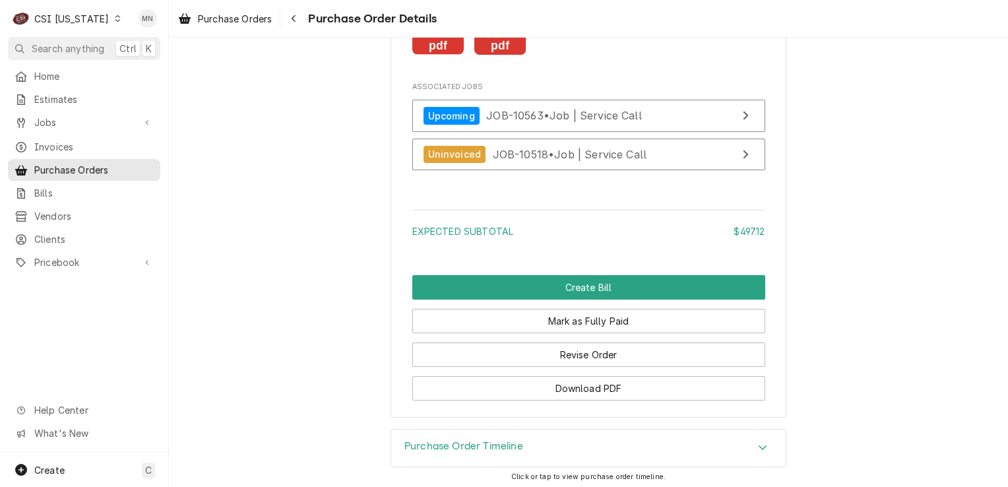
scroll to position [1723, 0]
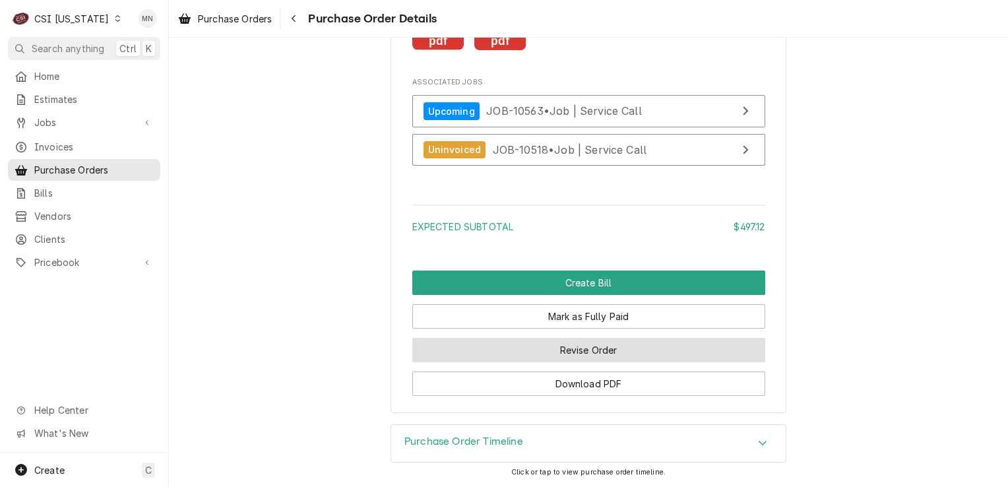
click at [604, 354] on button "Revise Order" at bounding box center [588, 350] width 353 height 24
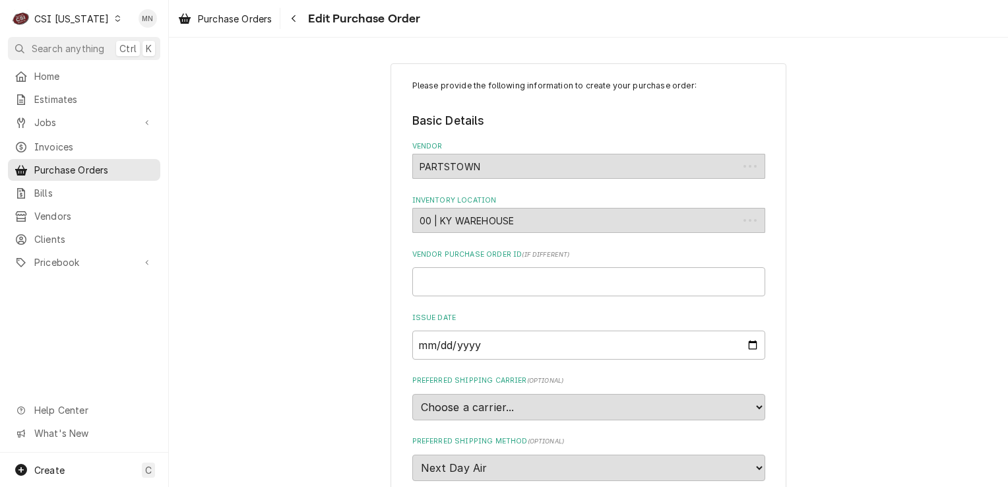
type textarea "x"
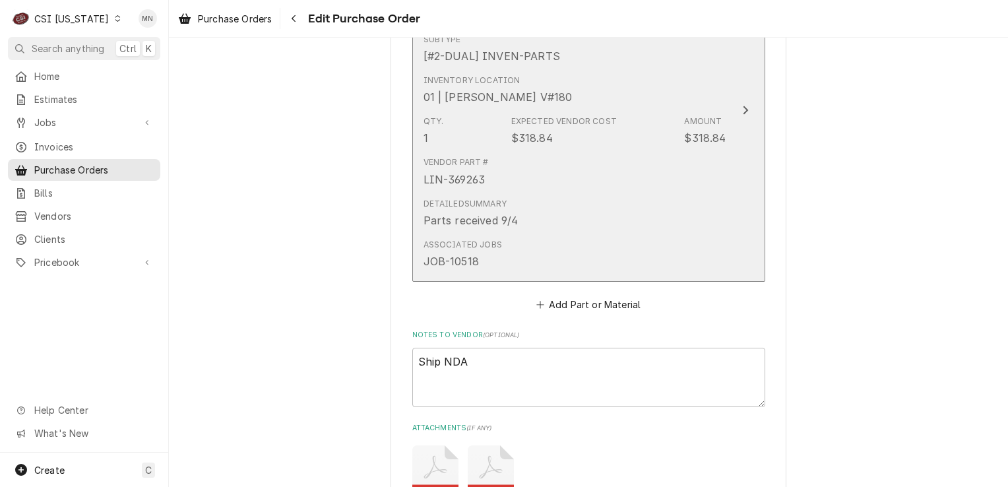
scroll to position [1056, 0]
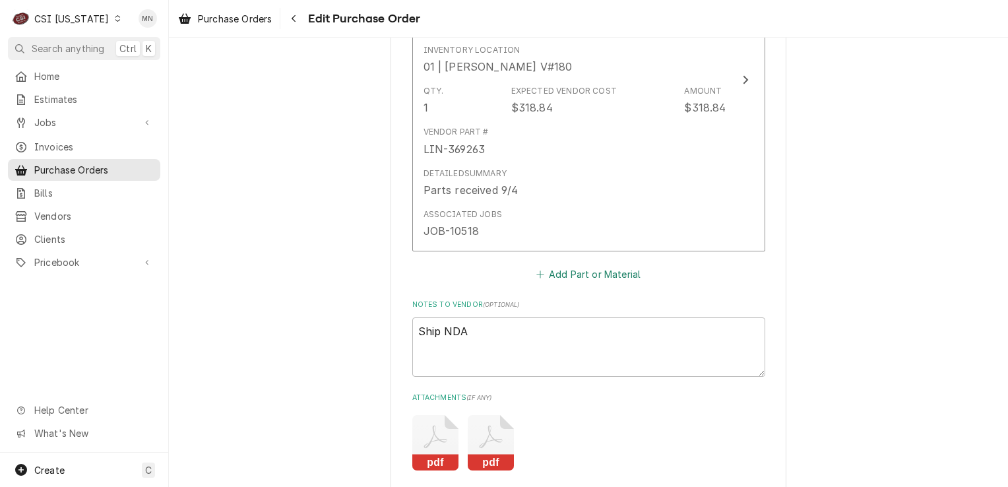
click at [565, 274] on button "Add Part or Material" at bounding box center [588, 274] width 109 height 18
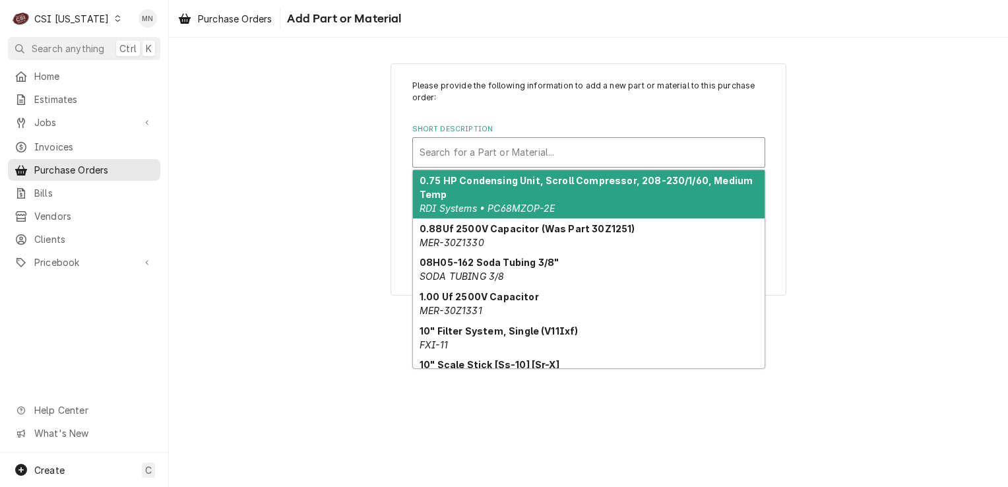
click at [475, 148] on div "Short Description" at bounding box center [589, 153] width 338 height 24
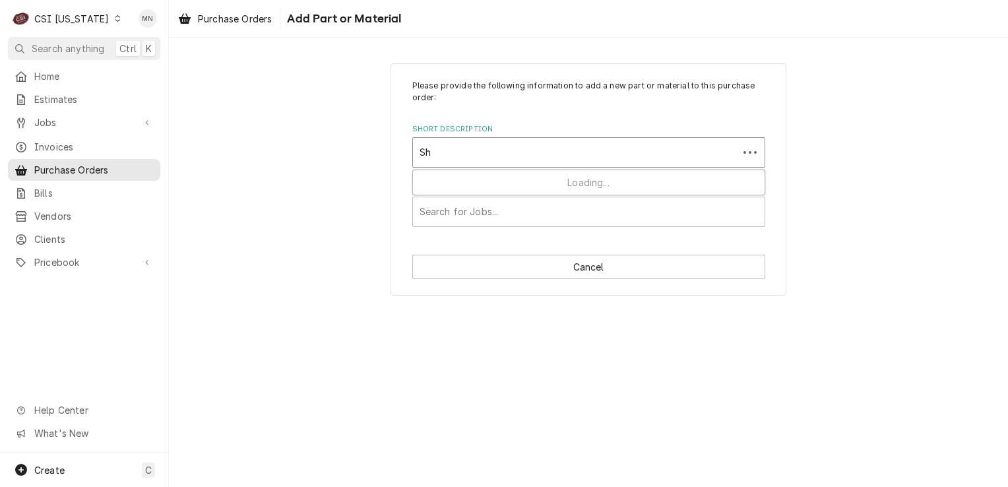
type input "S"
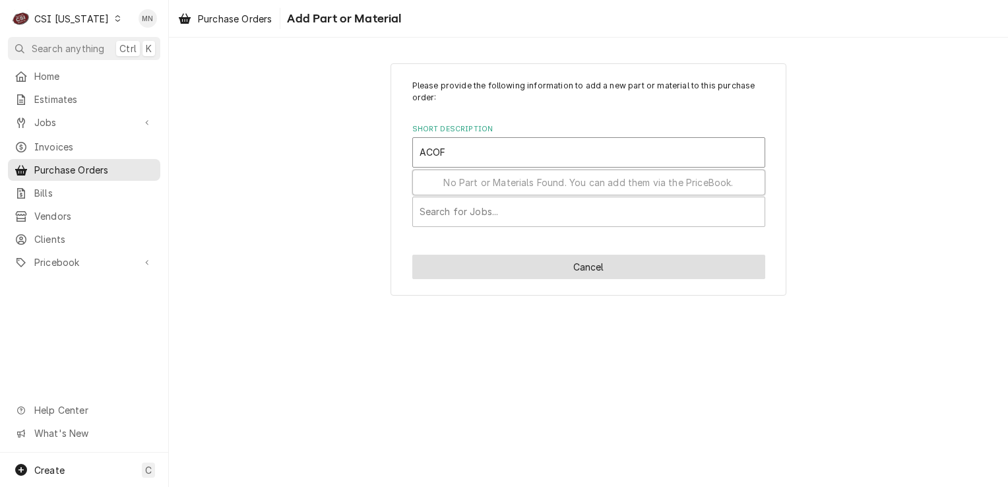
type input "ACOF"
click at [560, 265] on button "Cancel" at bounding box center [588, 267] width 353 height 24
type textarea "x"
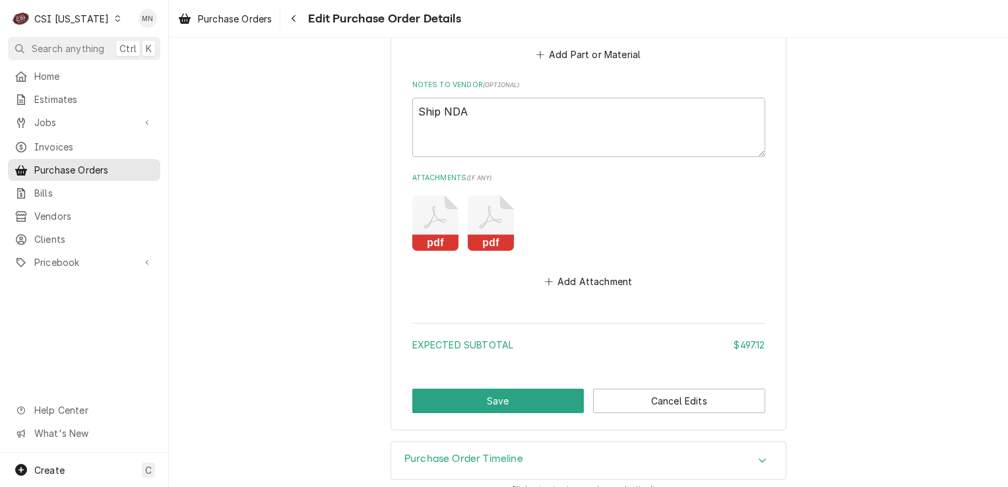
scroll to position [1288, 0]
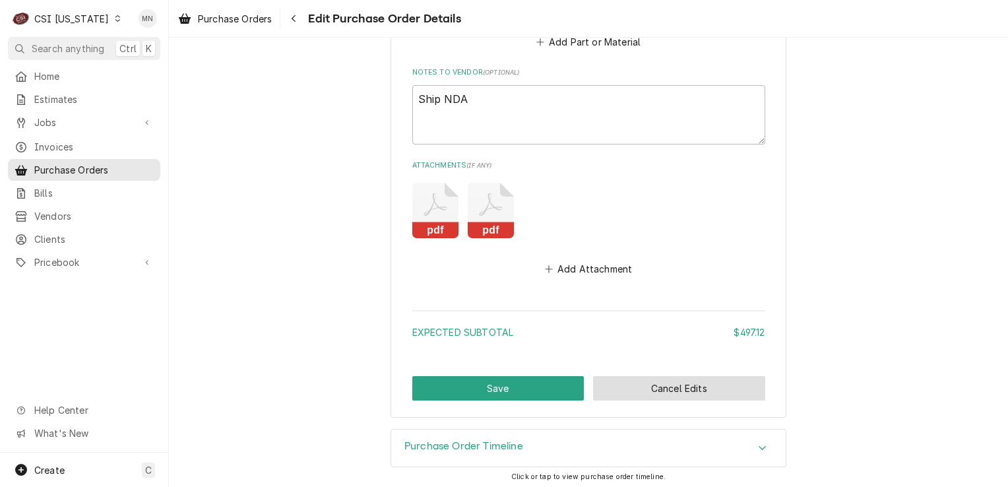
click at [637, 392] on button "Cancel Edits" at bounding box center [679, 388] width 172 height 24
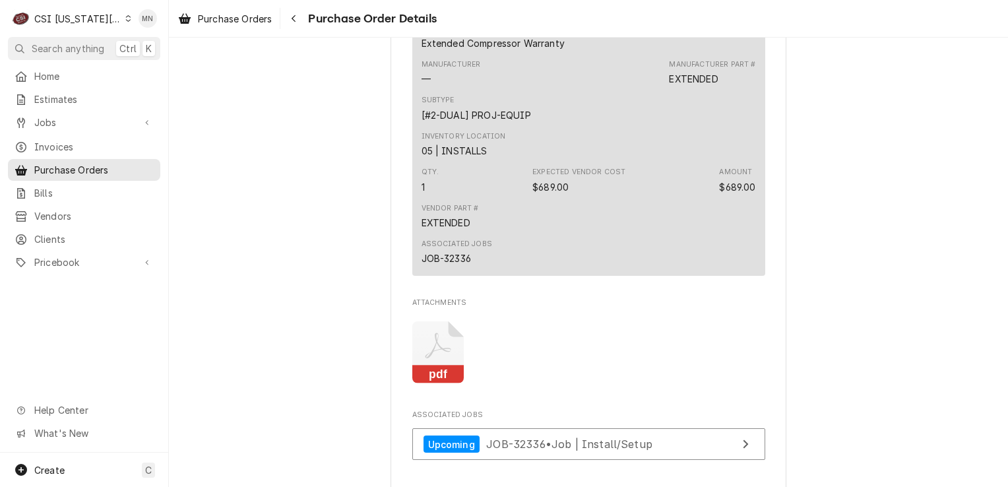
scroll to position [1847, 0]
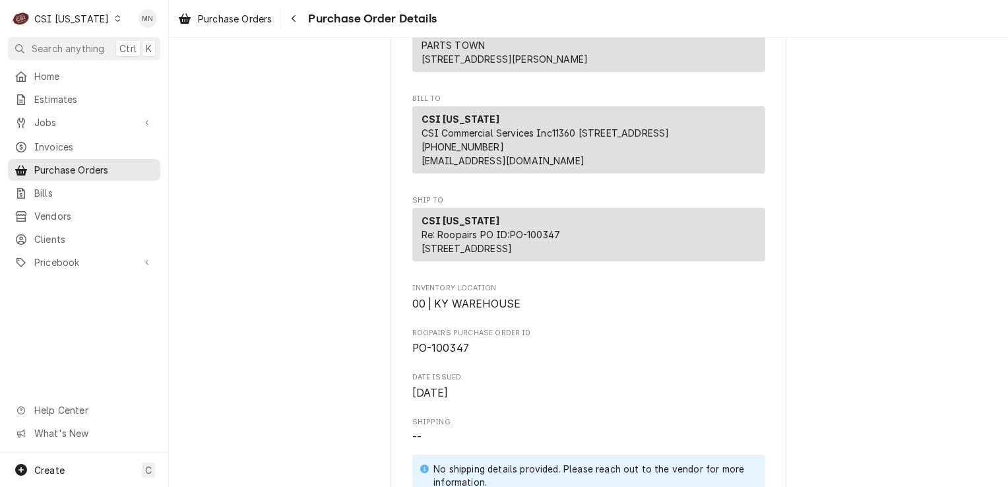
scroll to position [198, 0]
